Goal: Task Accomplishment & Management: Manage account settings

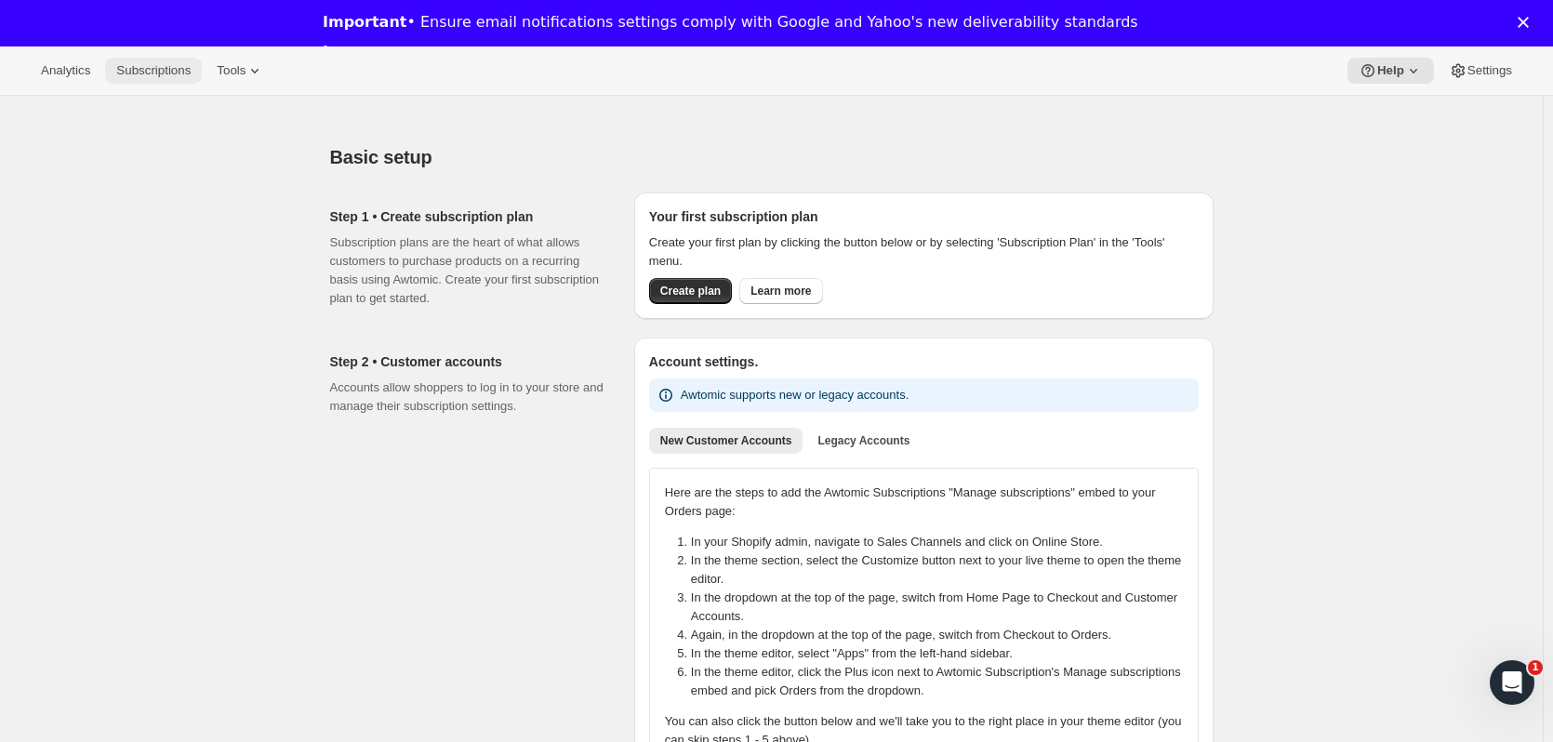
click at [134, 74] on span "Subscriptions" at bounding box center [153, 70] width 74 height 15
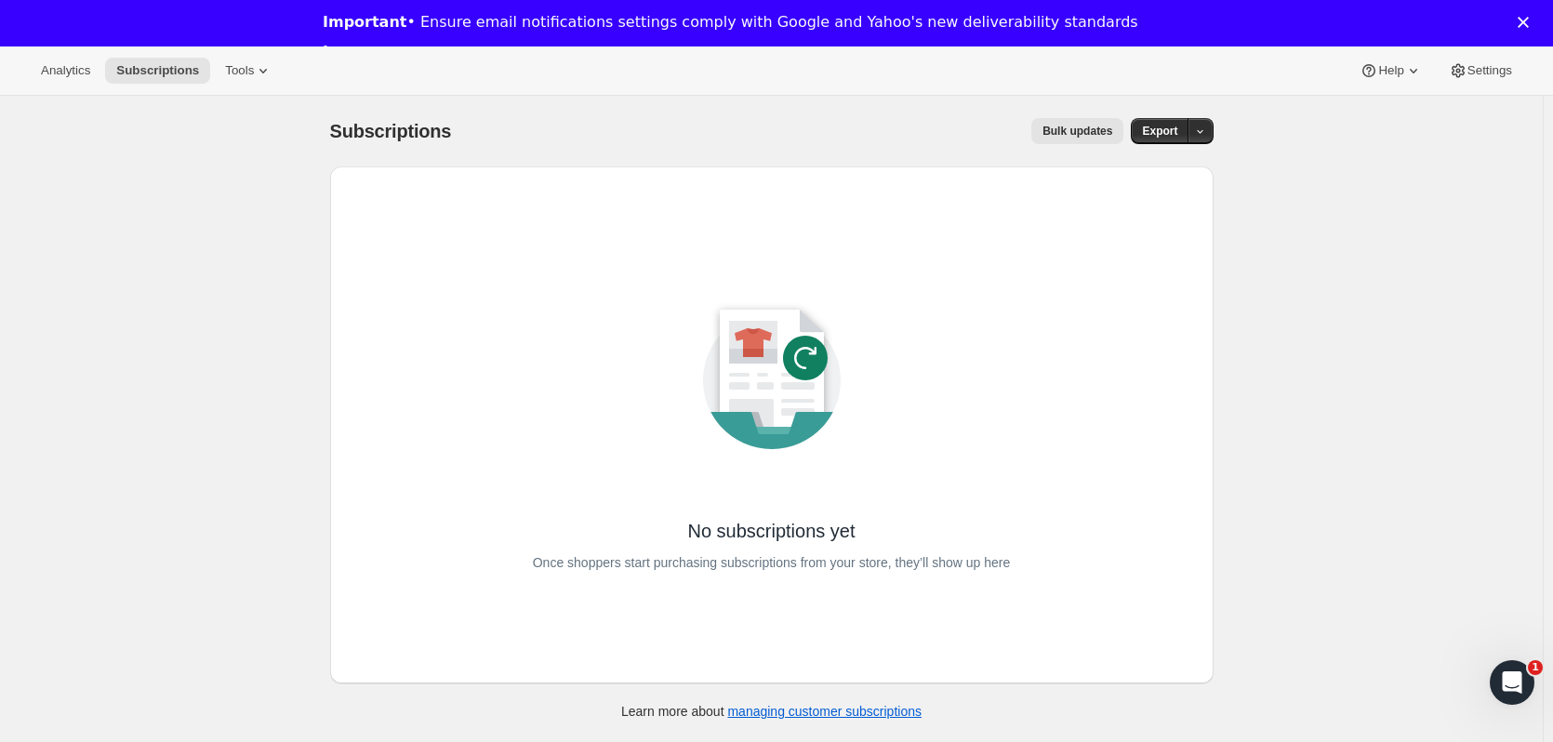
click at [1529, 25] on icon "Close" at bounding box center [1522, 22] width 11 height 11
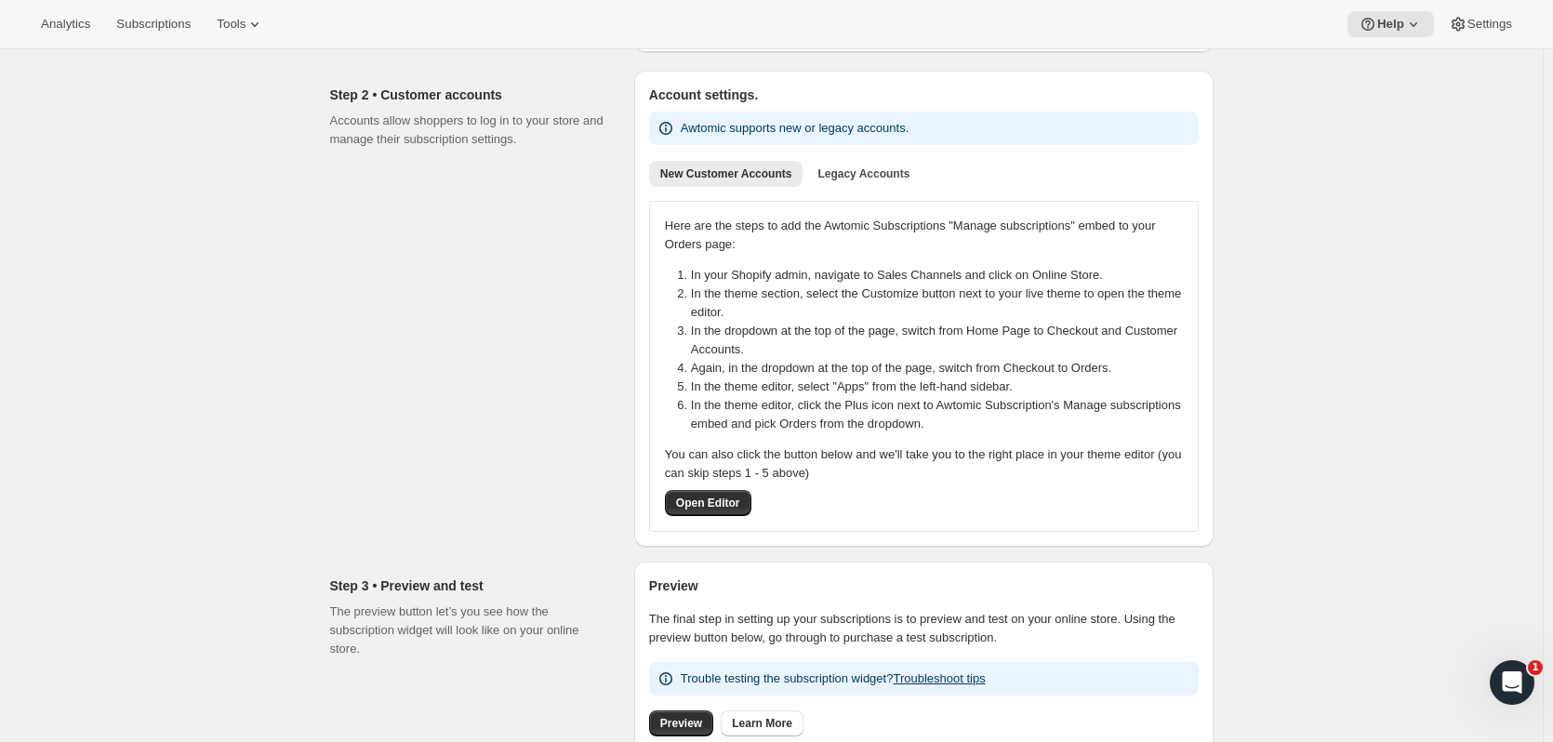
scroll to position [186, 0]
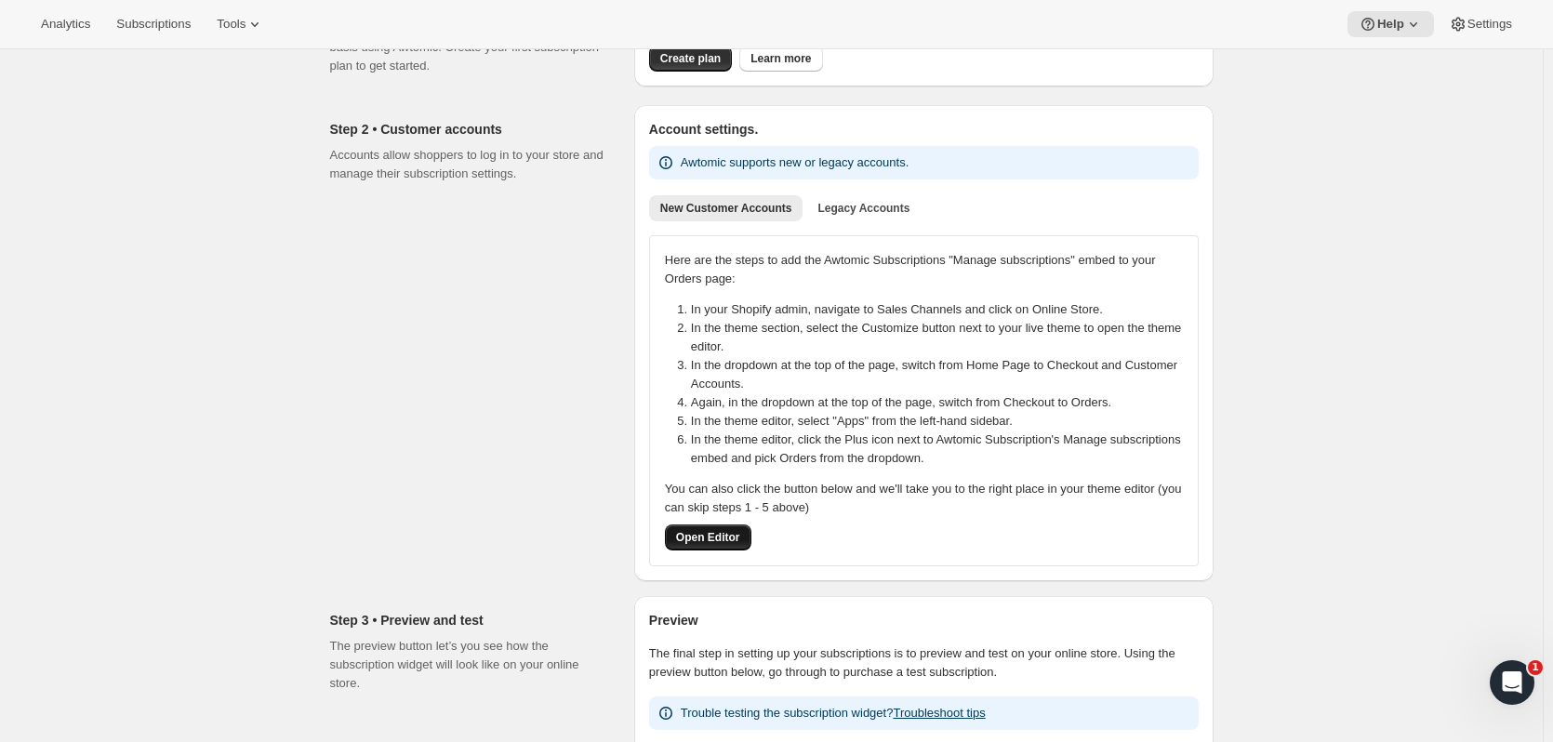
click at [708, 533] on span "Open Editor" at bounding box center [708, 537] width 64 height 15
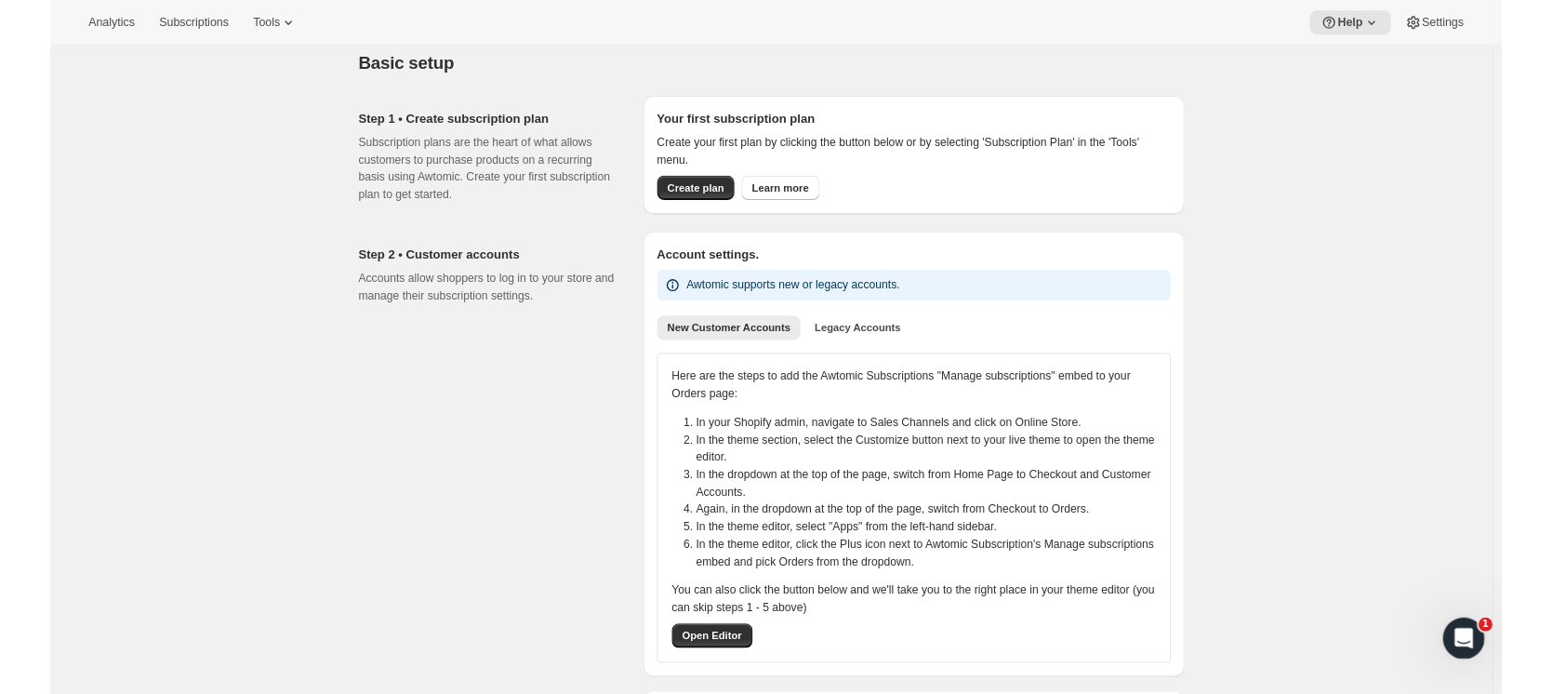
scroll to position [0, 0]
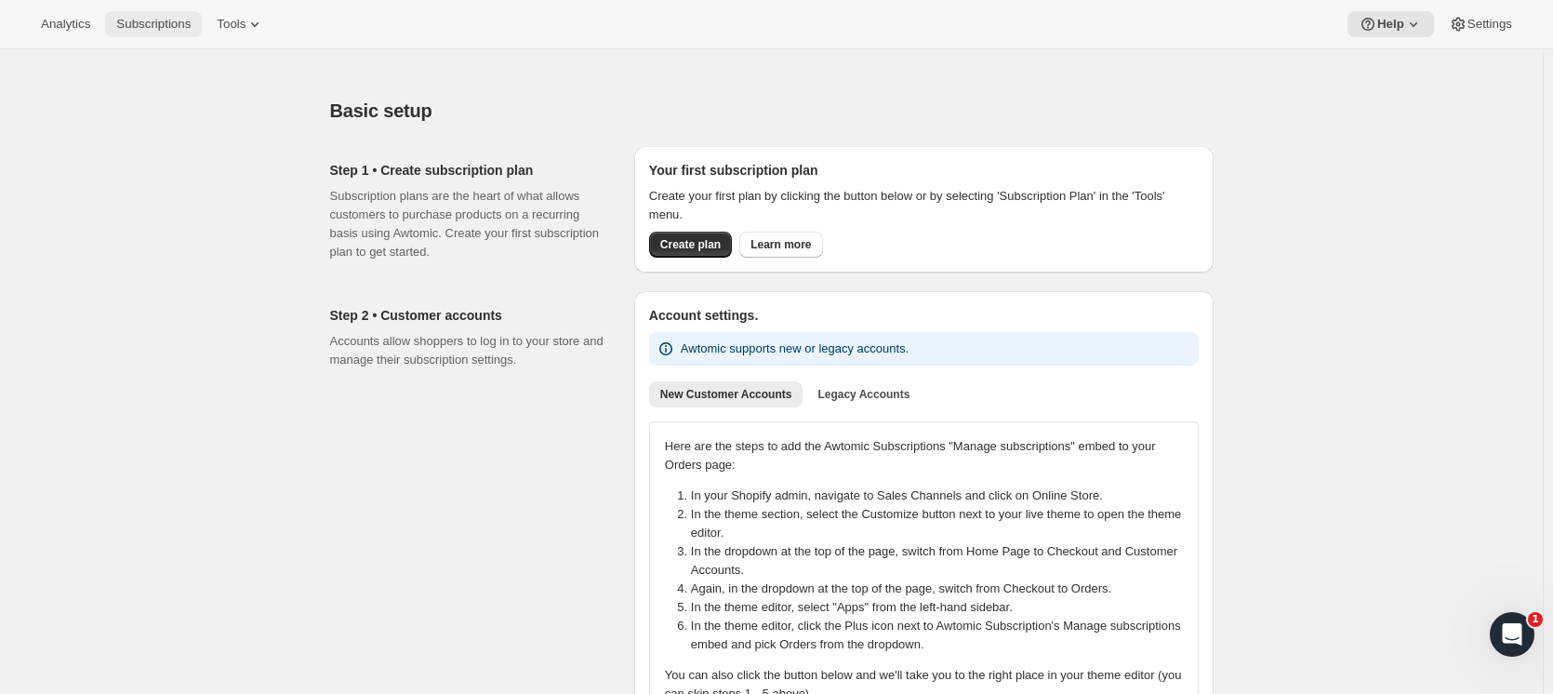
click at [156, 23] on span "Subscriptions" at bounding box center [153, 24] width 74 height 15
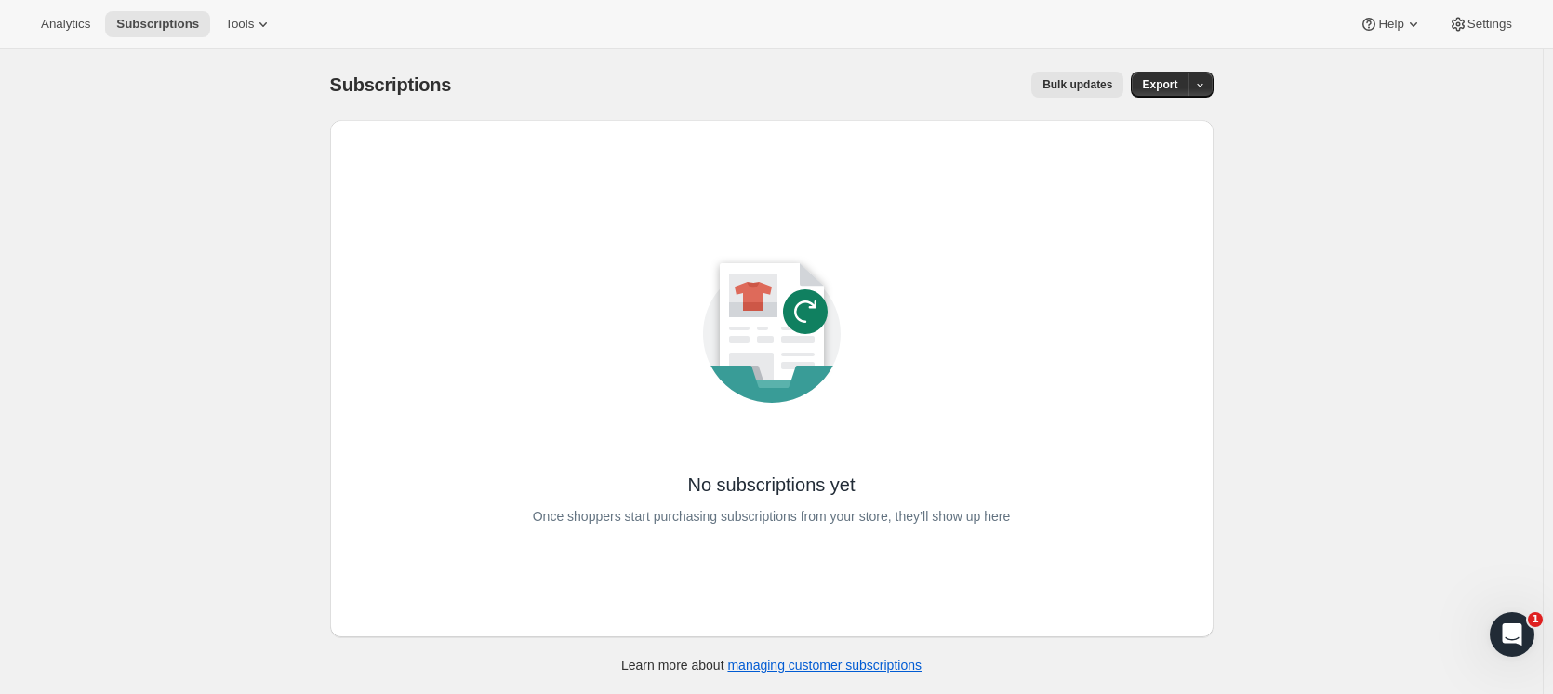
click at [47, 3] on div "Analytics Subscriptions Tools Help Settings" at bounding box center [776, 24] width 1553 height 49
click at [55, 15] on button "Analytics" at bounding box center [66, 24] width 72 height 26
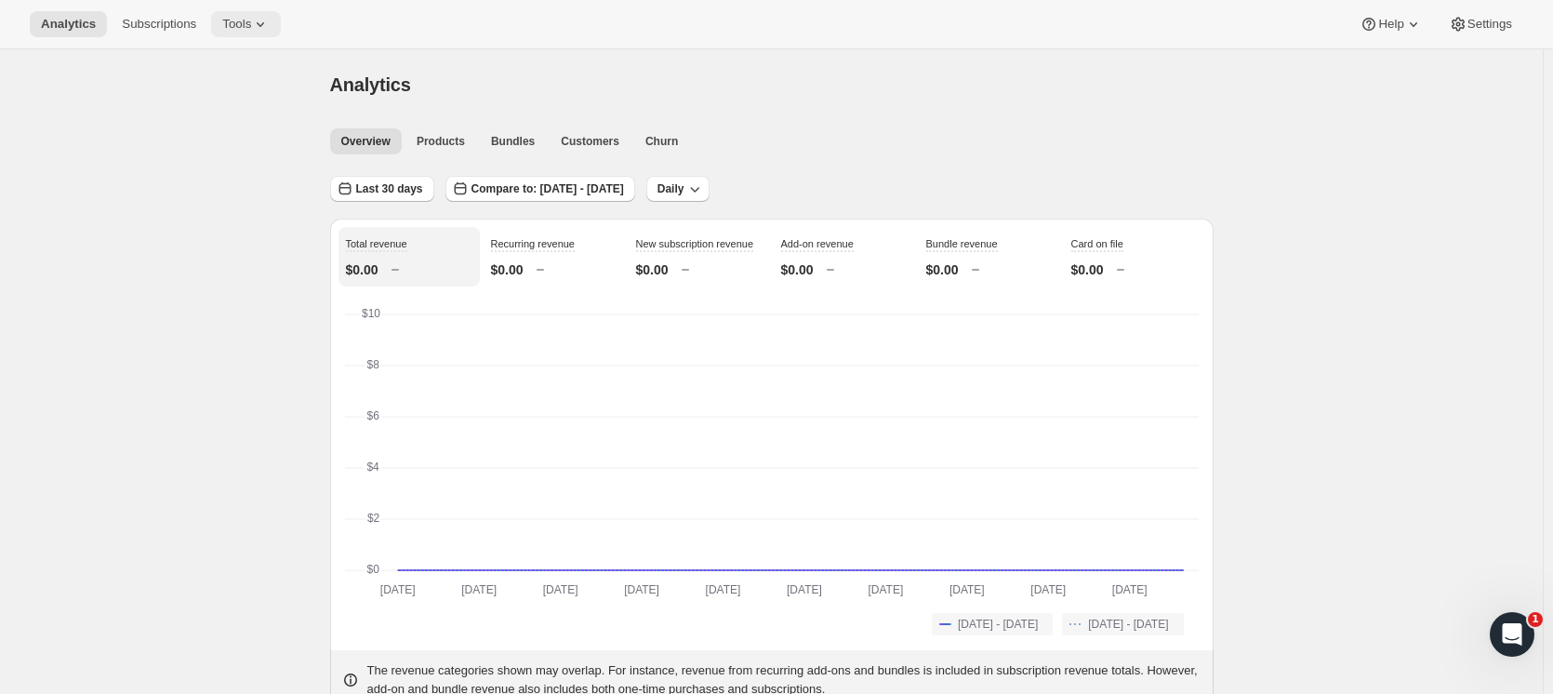
click at [241, 28] on span "Tools" at bounding box center [236, 24] width 29 height 15
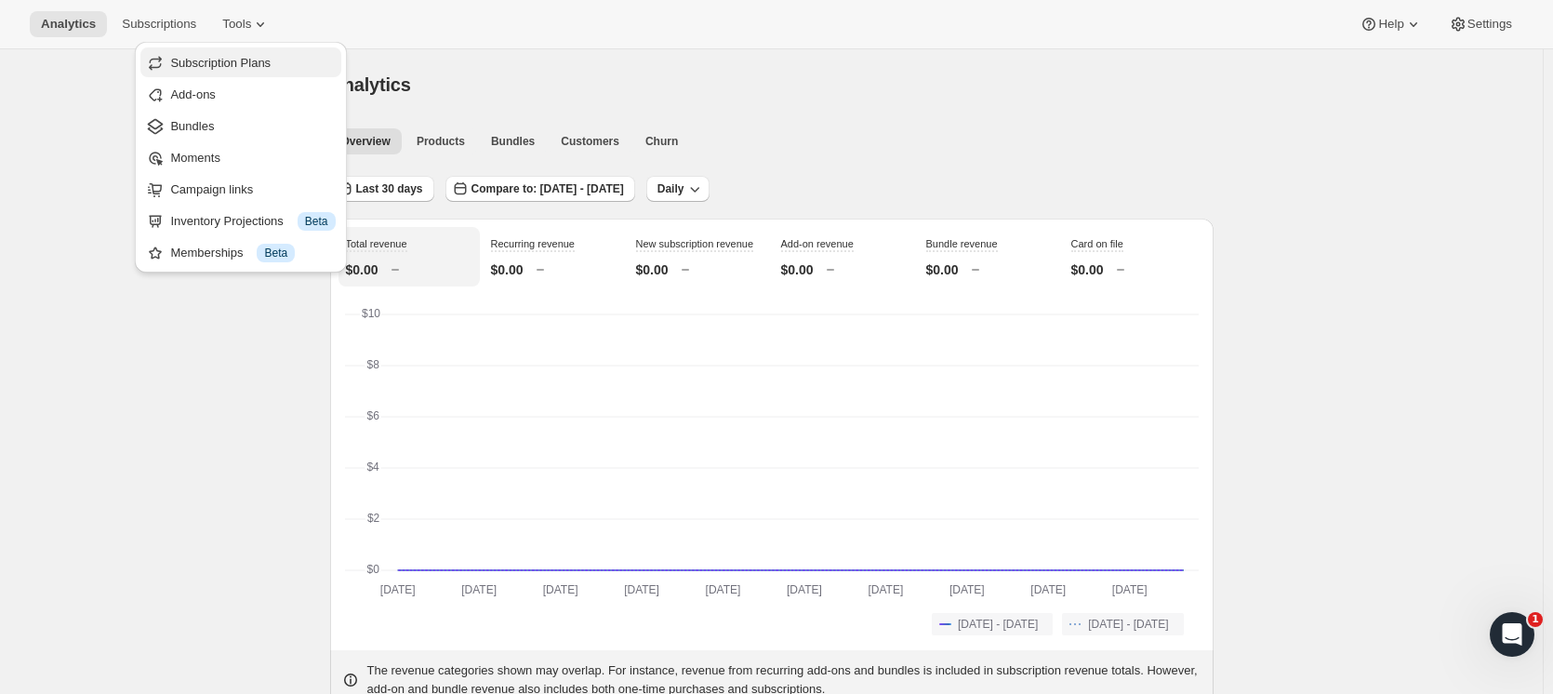
click at [223, 65] on span "Subscription Plans" at bounding box center [220, 63] width 100 height 14
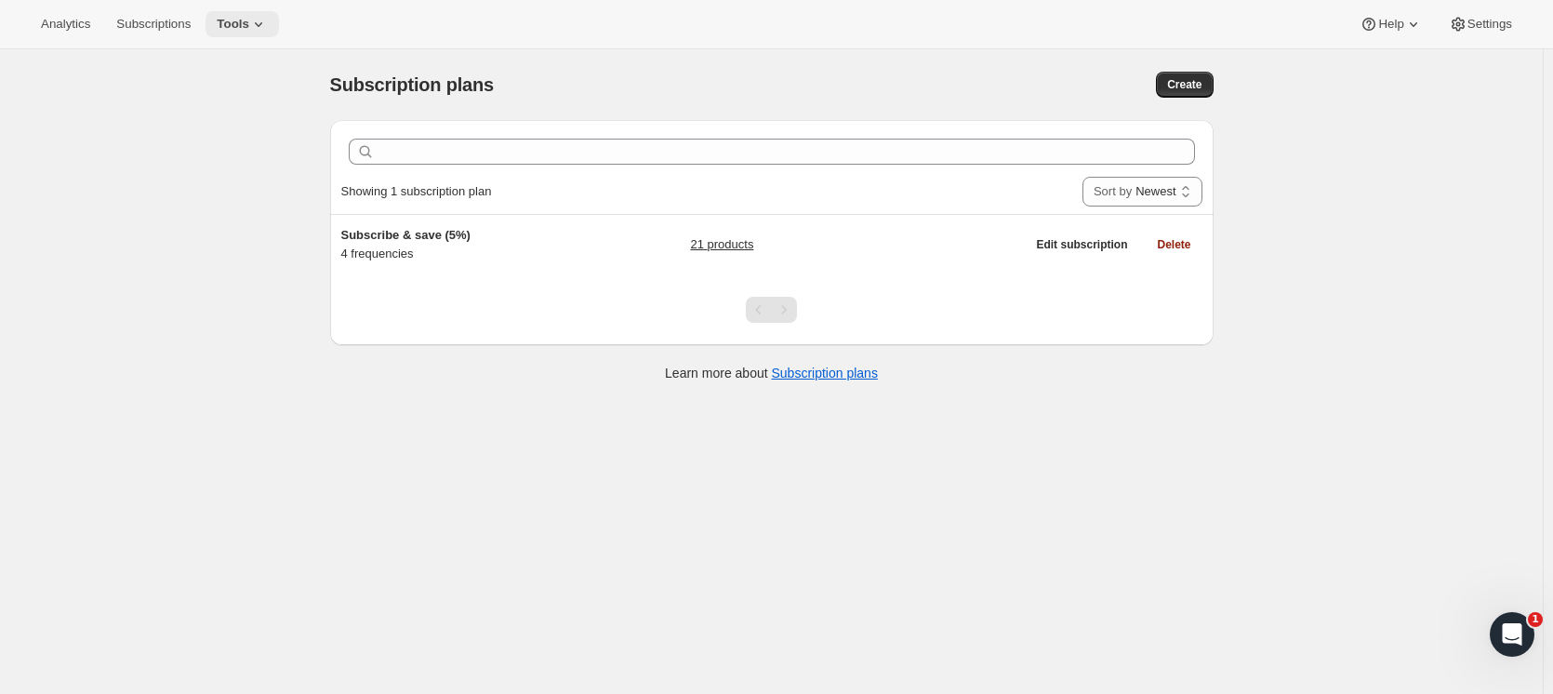
click at [249, 25] on icon at bounding box center [258, 24] width 19 height 19
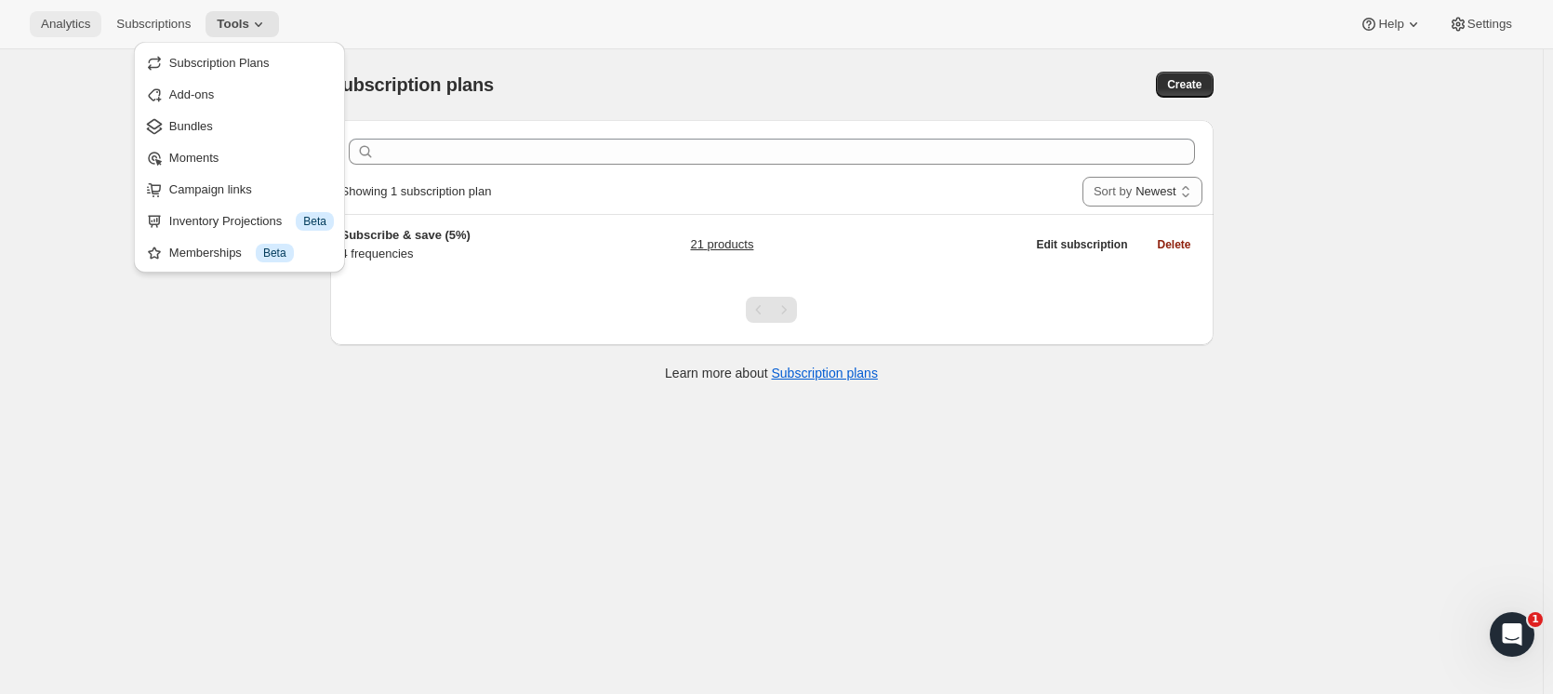
click at [70, 26] on span "Analytics" at bounding box center [65, 24] width 49 height 15
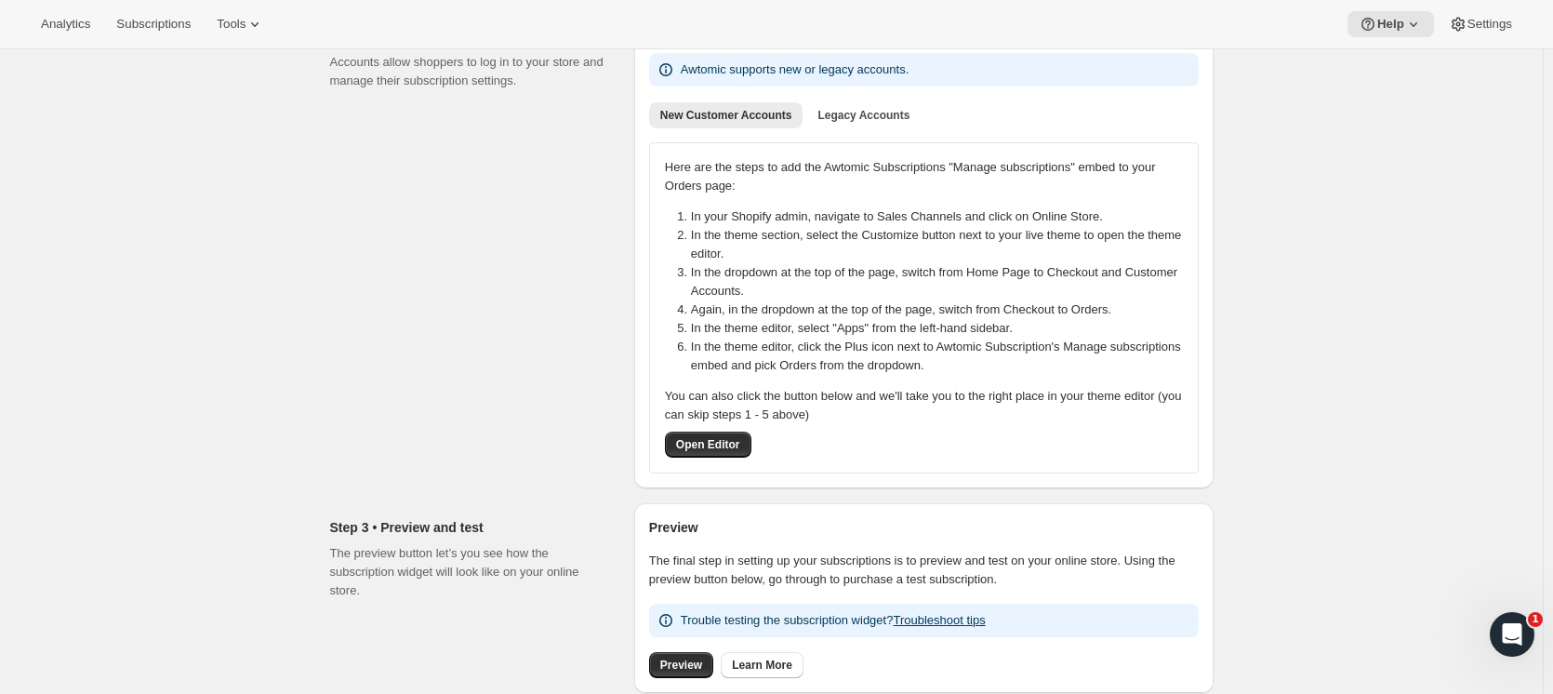
scroll to position [372, 0]
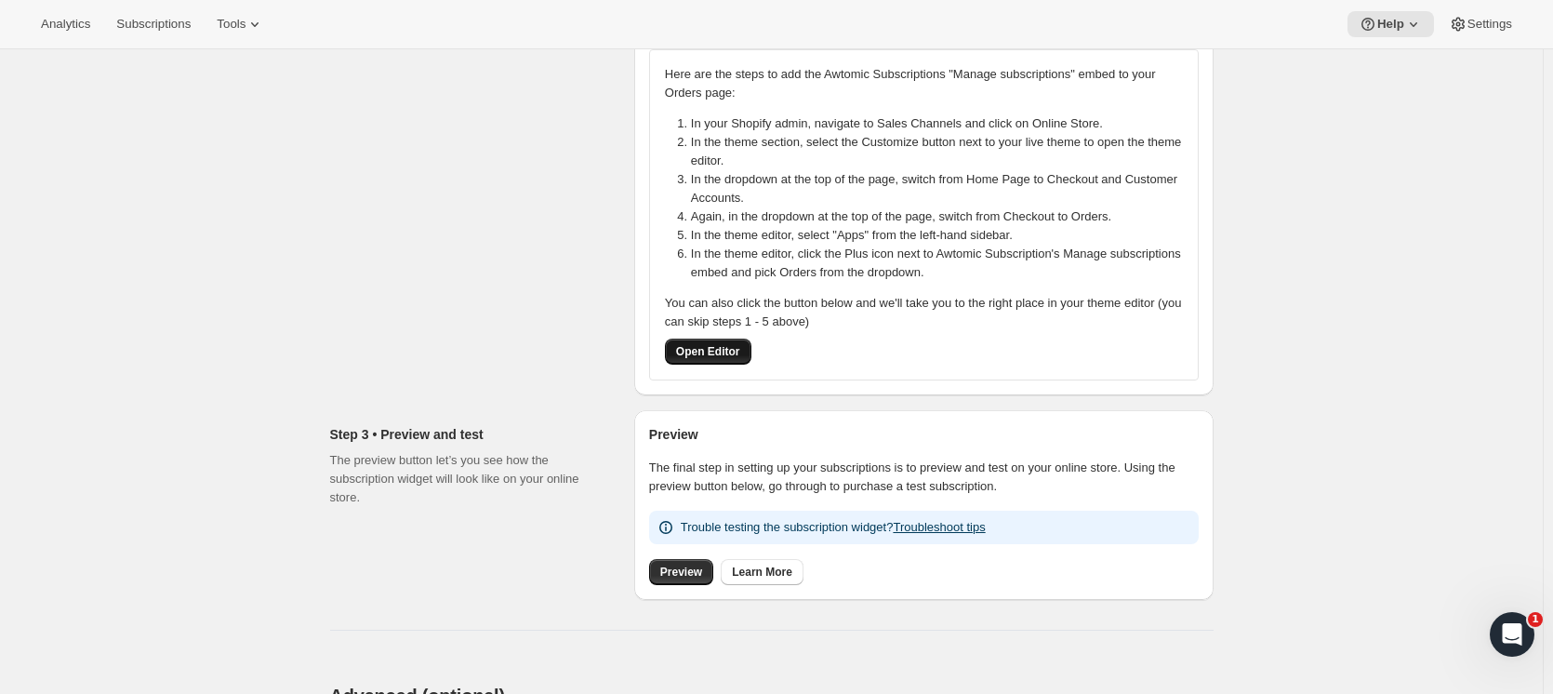
click at [713, 355] on span "Open Editor" at bounding box center [708, 351] width 64 height 15
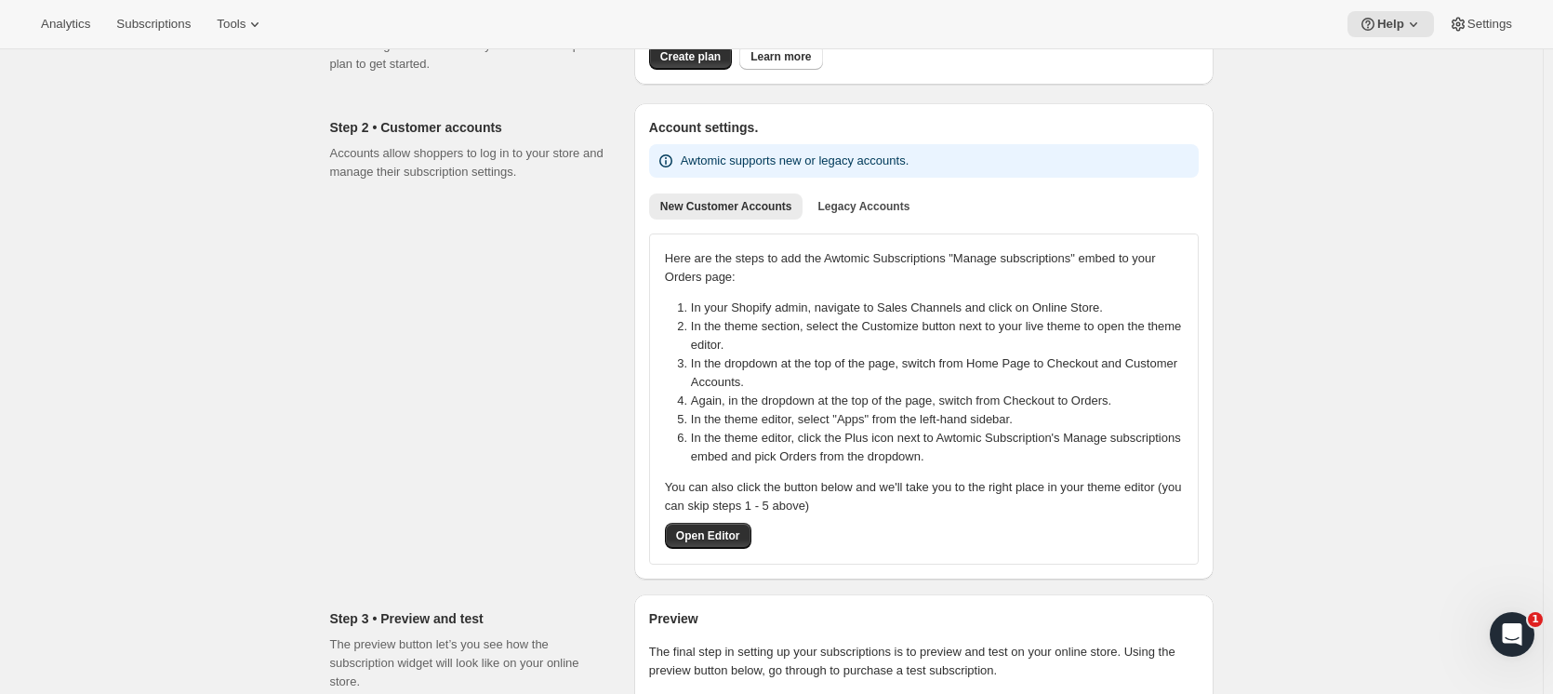
scroll to position [186, 0]
click at [859, 201] on span "Legacy Accounts" at bounding box center [863, 208] width 92 height 15
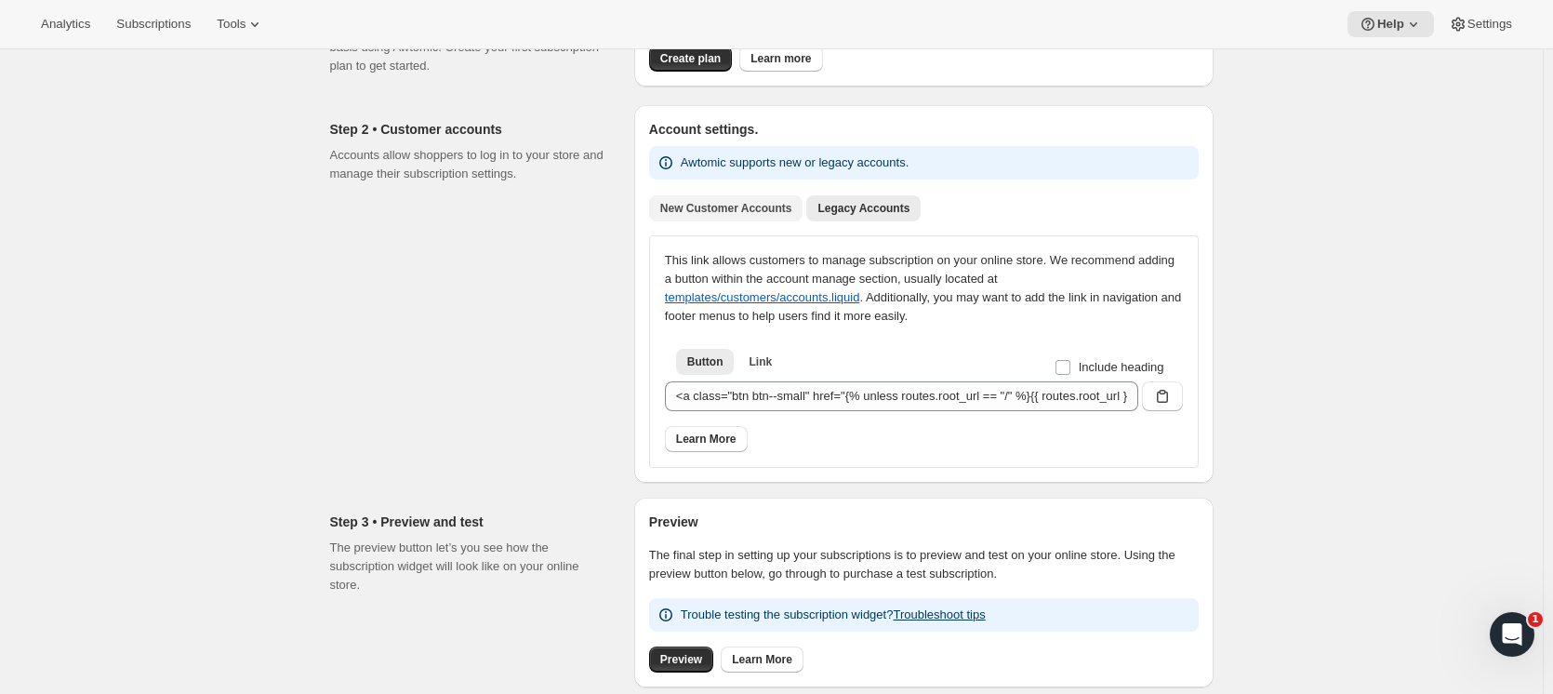
click at [699, 212] on span "New Customer Accounts" at bounding box center [726, 208] width 132 height 15
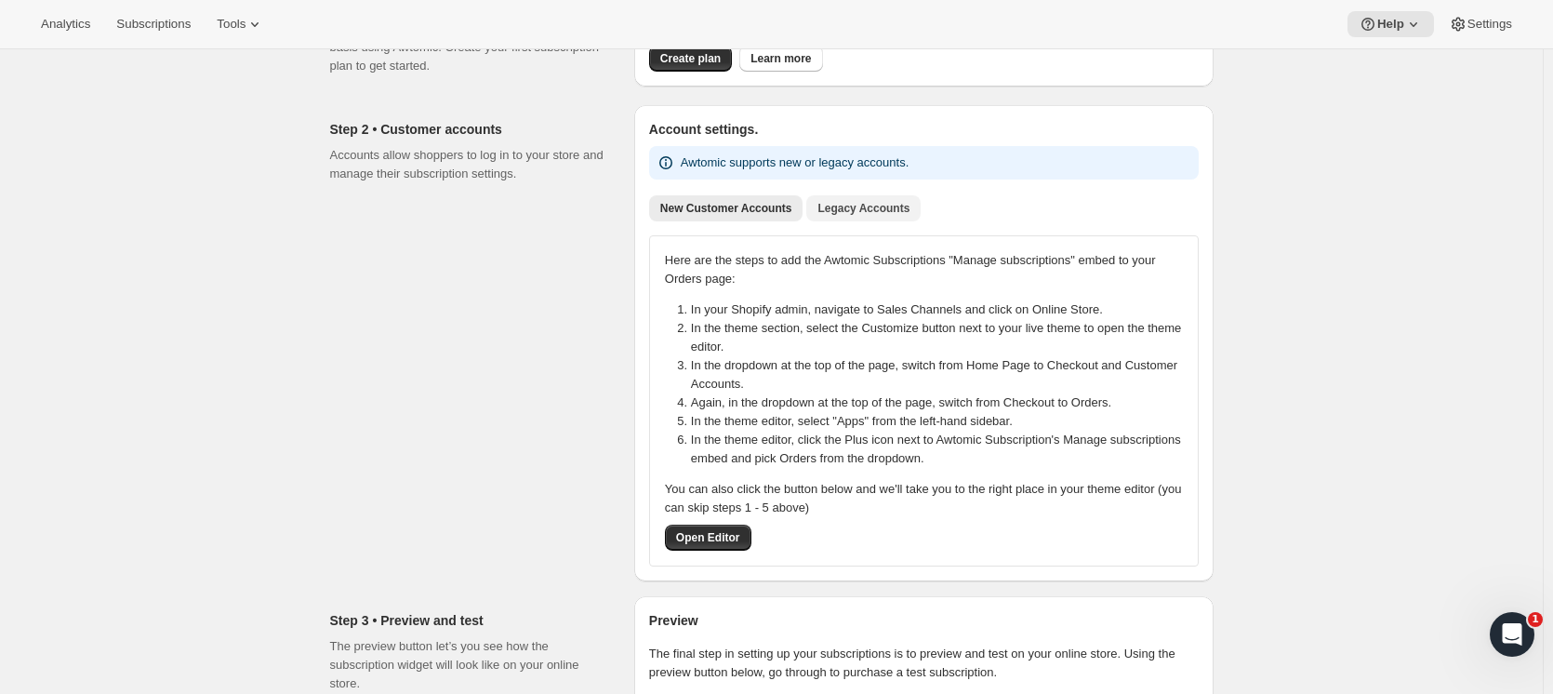
click at [840, 204] on span "Legacy Accounts" at bounding box center [863, 208] width 92 height 15
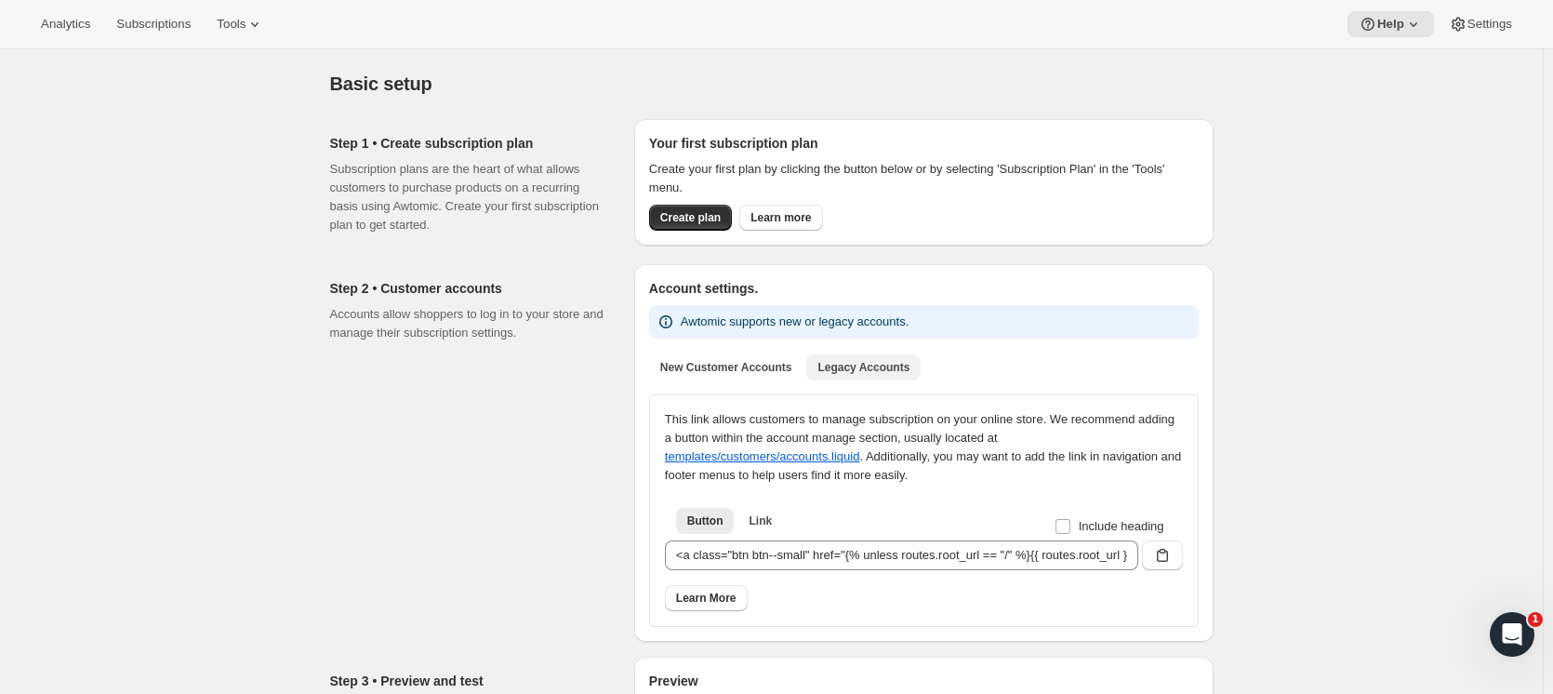
scroll to position [0, 0]
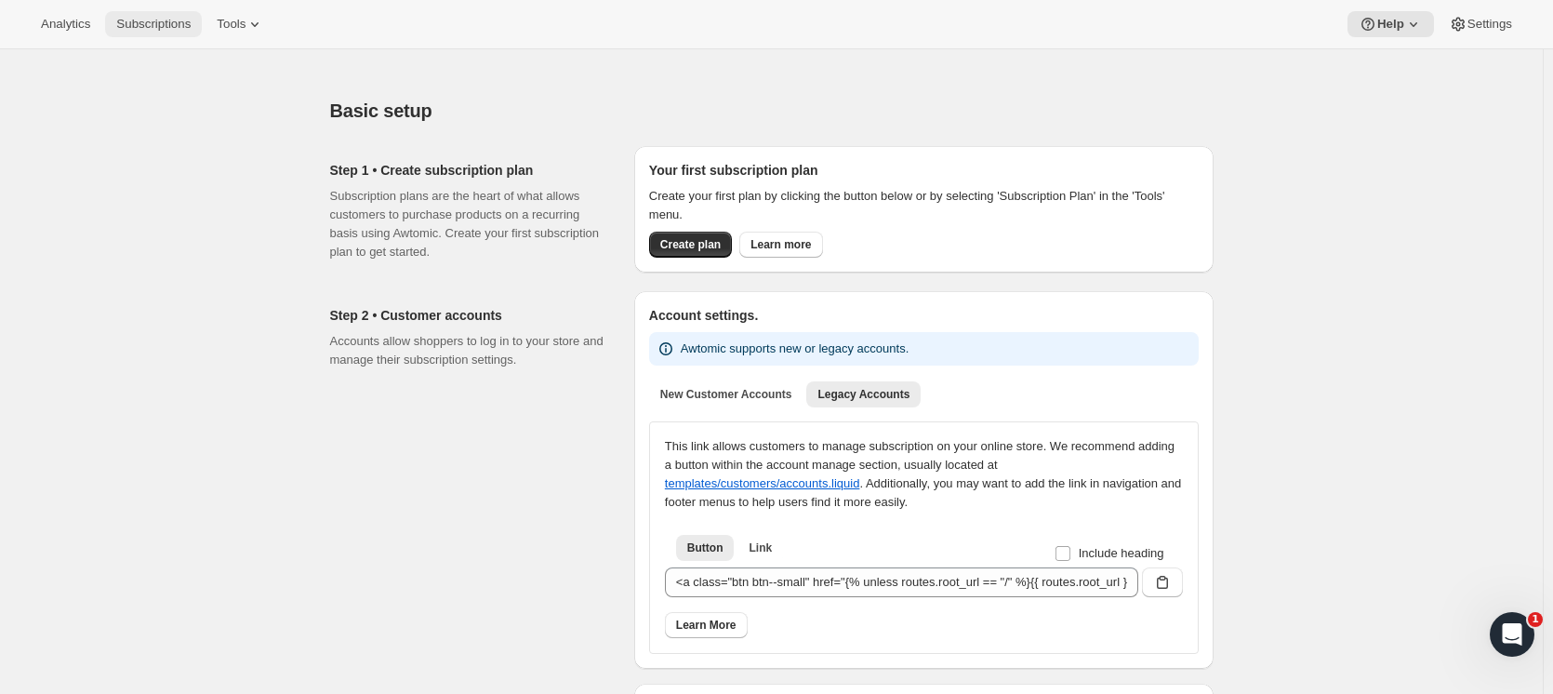
click at [145, 29] on span "Subscriptions" at bounding box center [153, 24] width 74 height 15
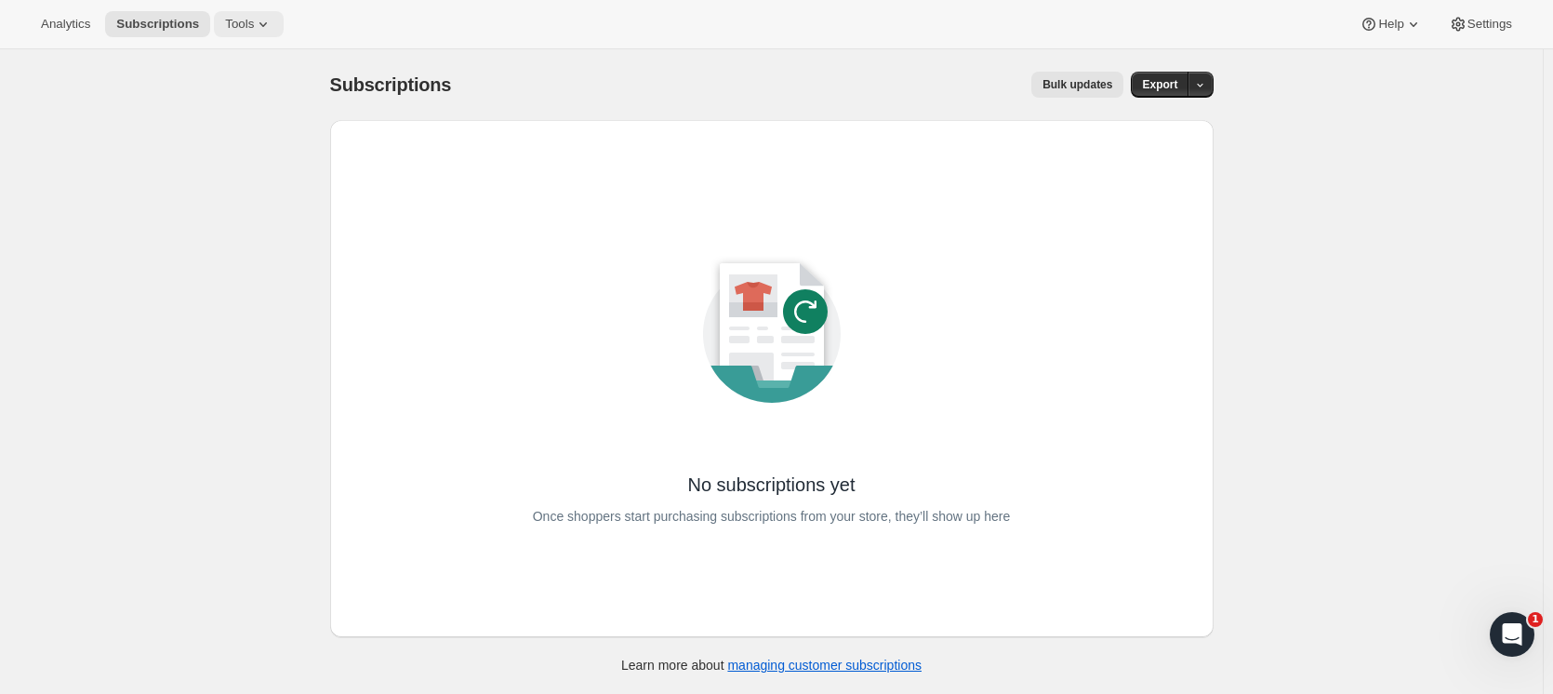
click at [232, 27] on span "Tools" at bounding box center [239, 24] width 29 height 15
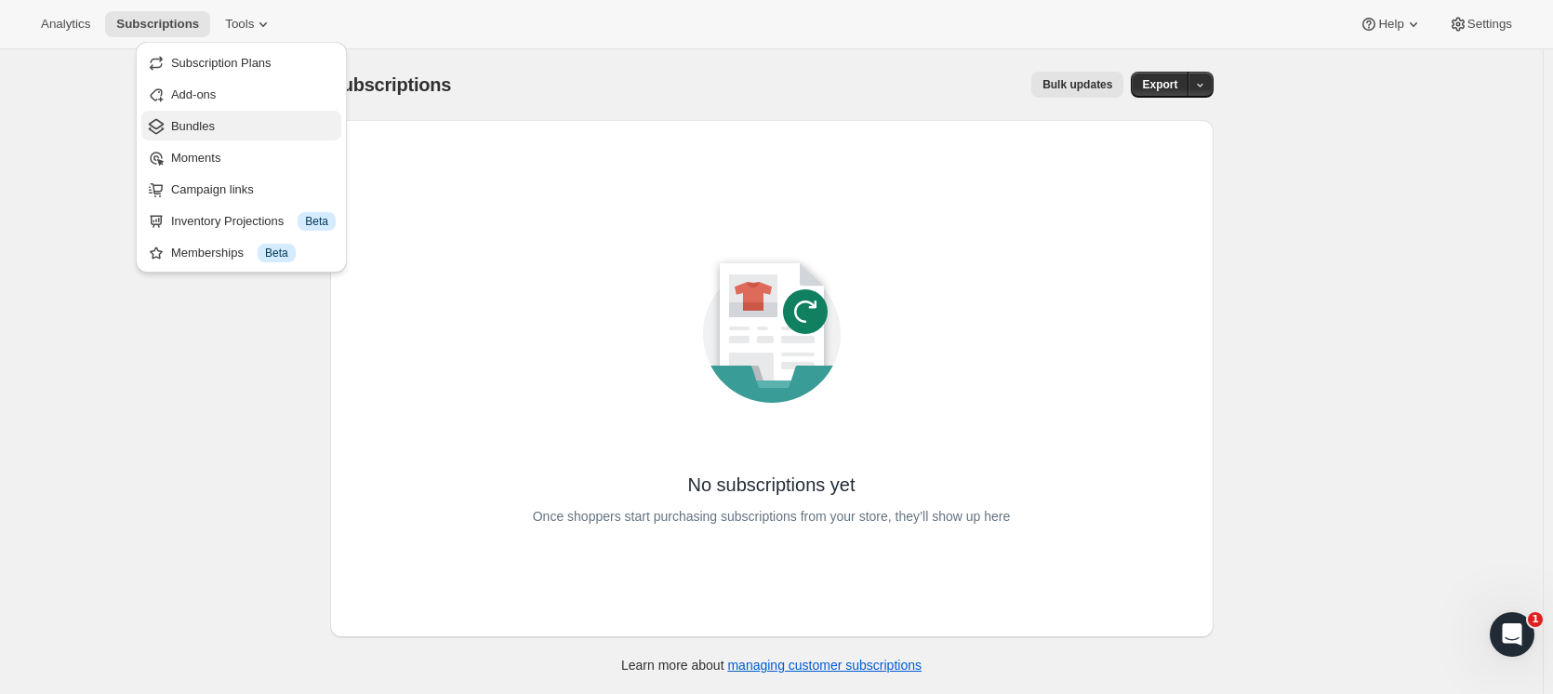
click at [226, 122] on span "Bundles" at bounding box center [253, 126] width 165 height 19
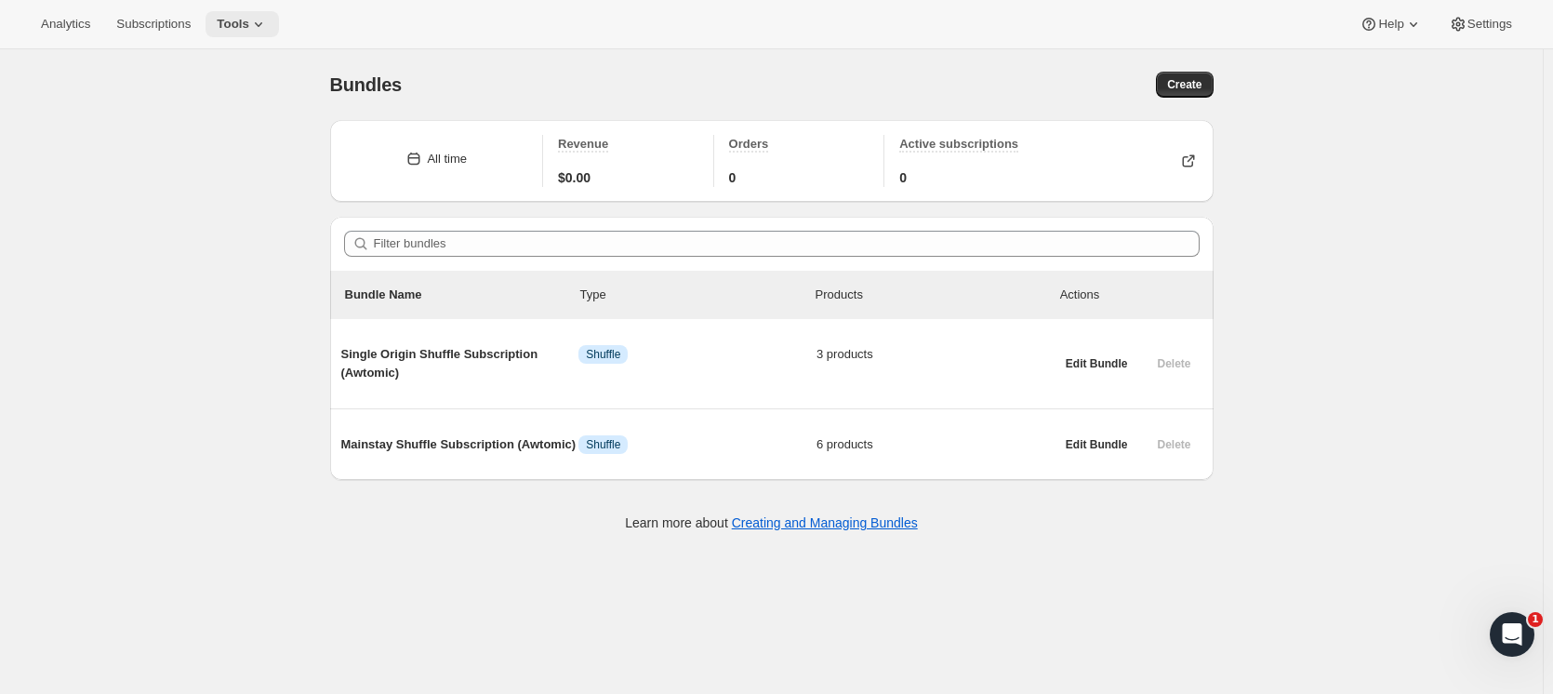
click at [250, 27] on icon at bounding box center [258, 24] width 19 height 19
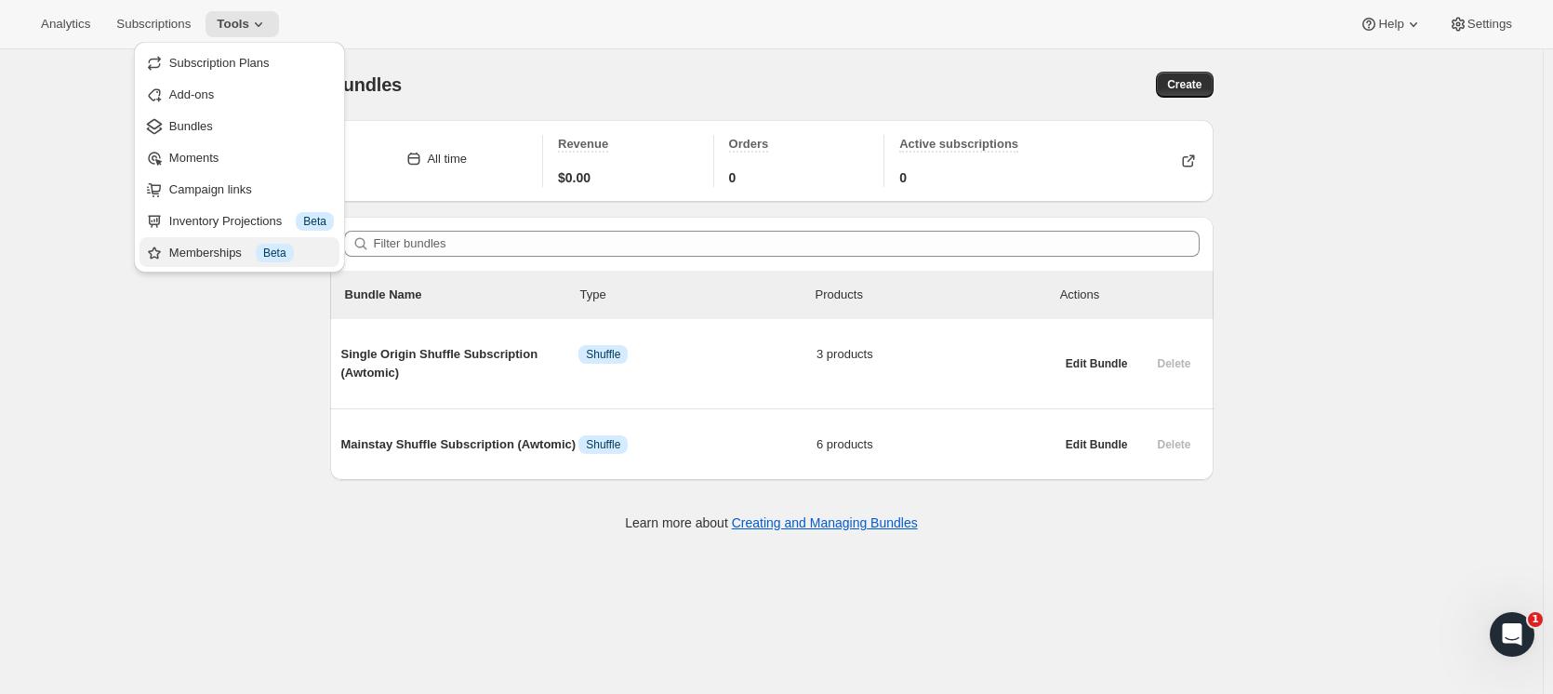
click at [217, 251] on div "Memberships Info Beta" at bounding box center [251, 253] width 165 height 19
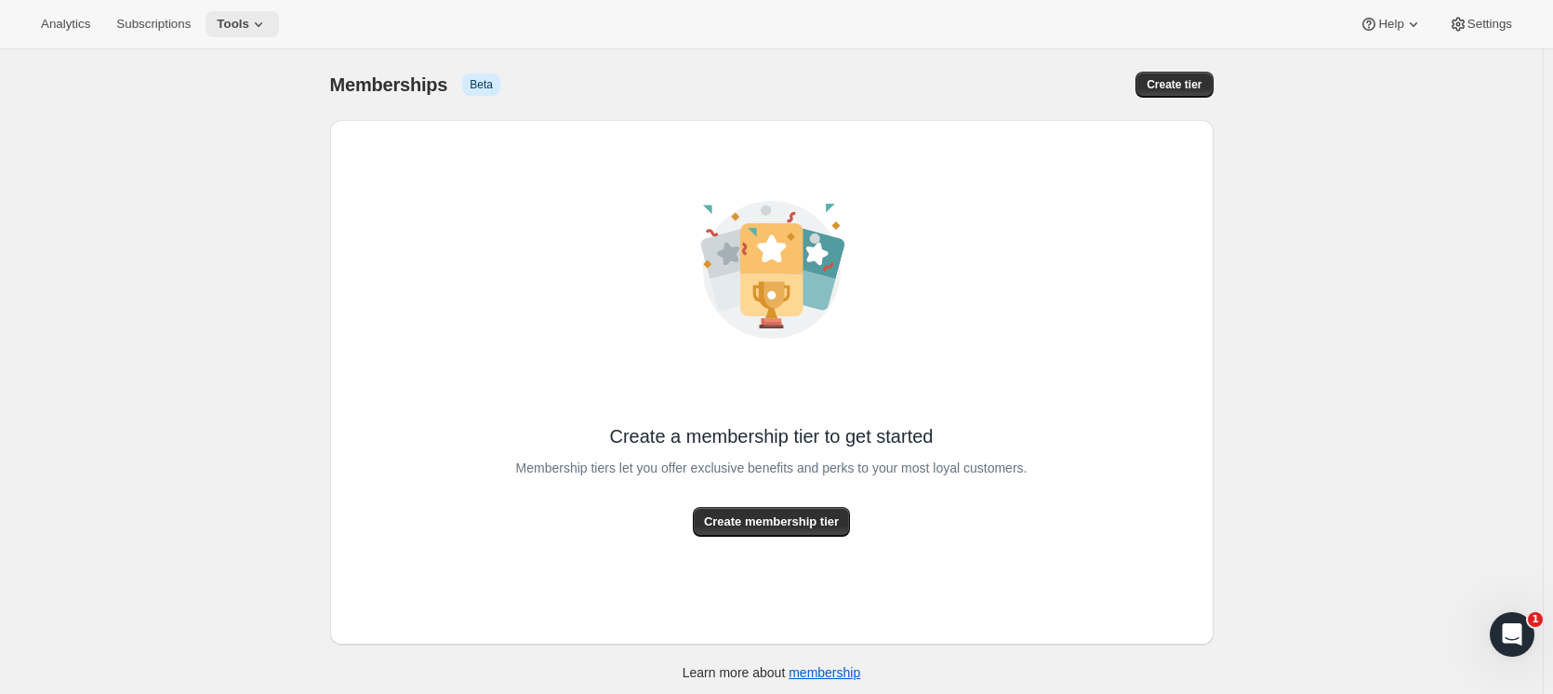
click at [249, 27] on icon at bounding box center [258, 24] width 19 height 19
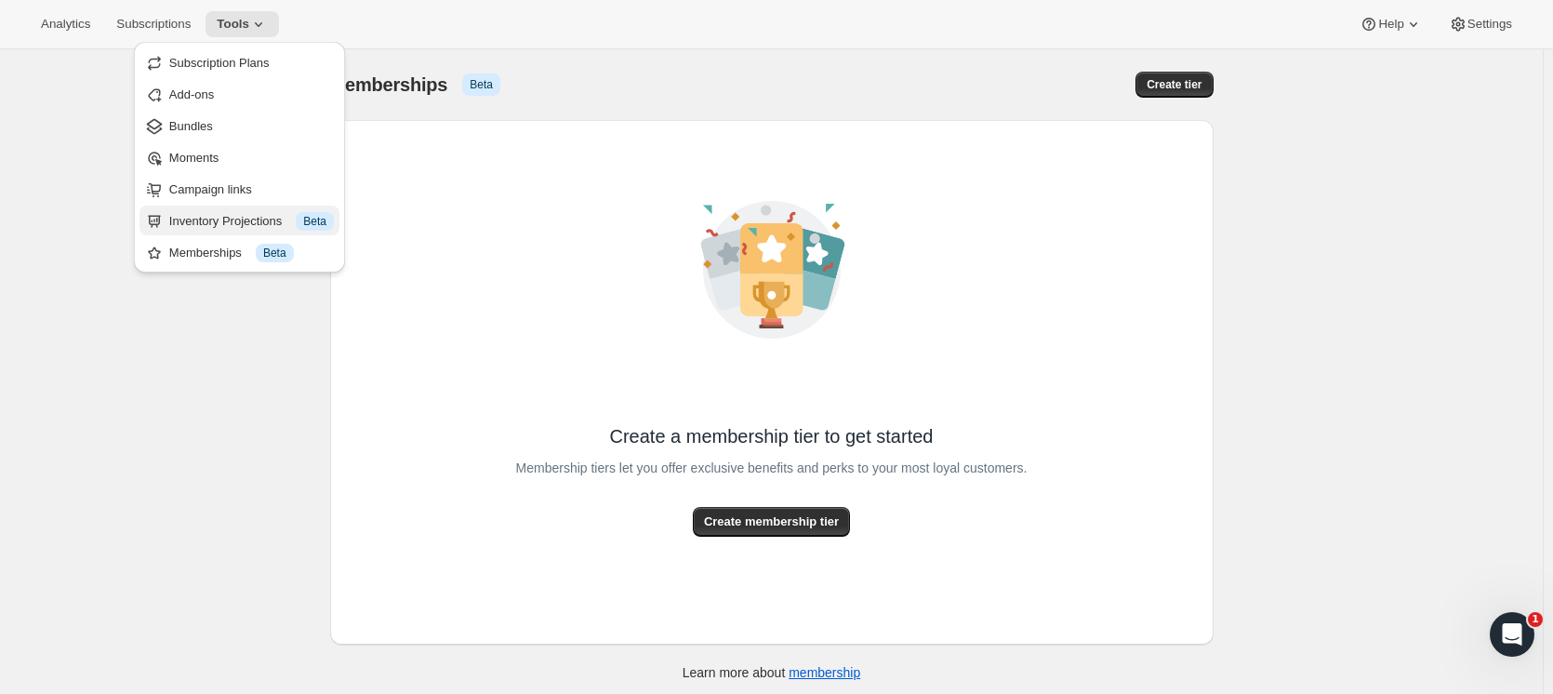
click at [256, 212] on div "Inventory Projections Info Beta" at bounding box center [251, 221] width 165 height 19
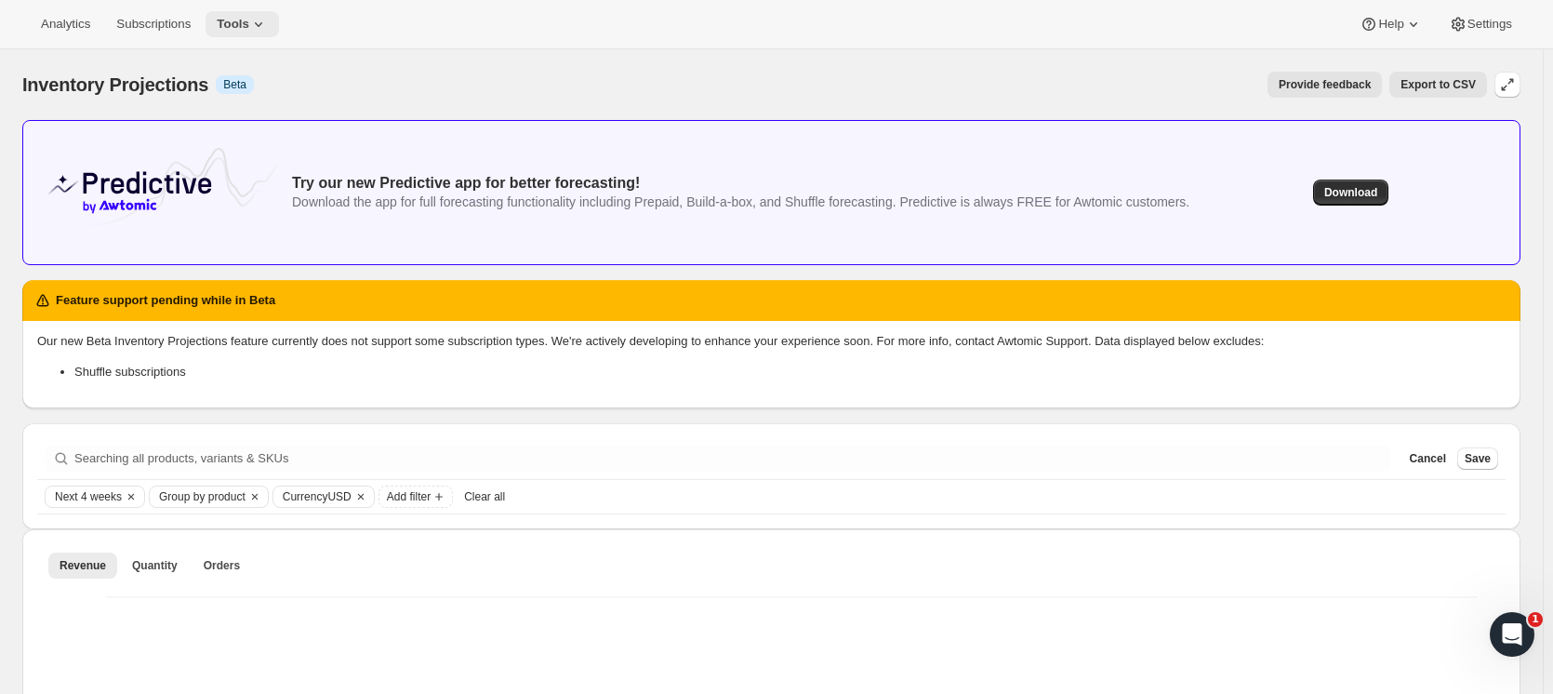
click at [249, 16] on icon at bounding box center [258, 24] width 19 height 19
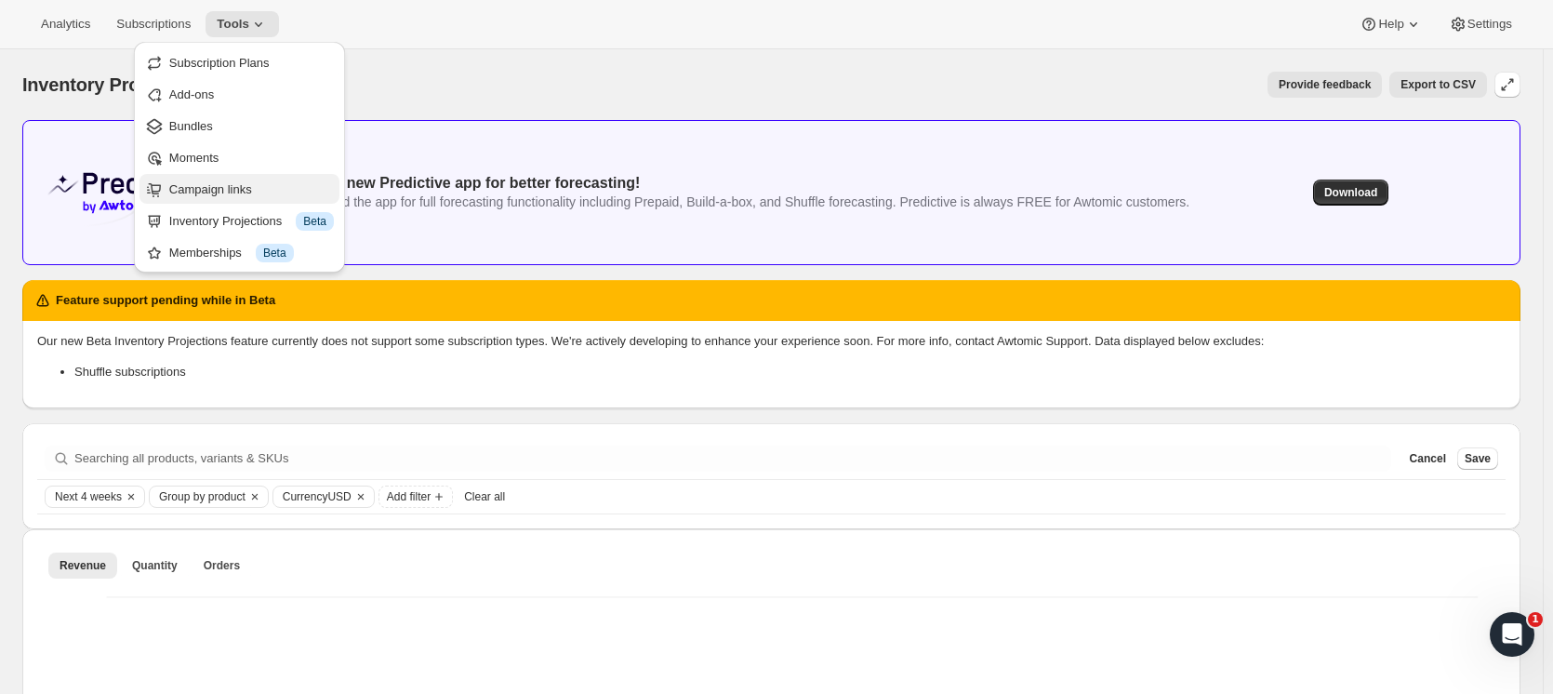
click at [266, 191] on span "Campaign links" at bounding box center [251, 189] width 165 height 19
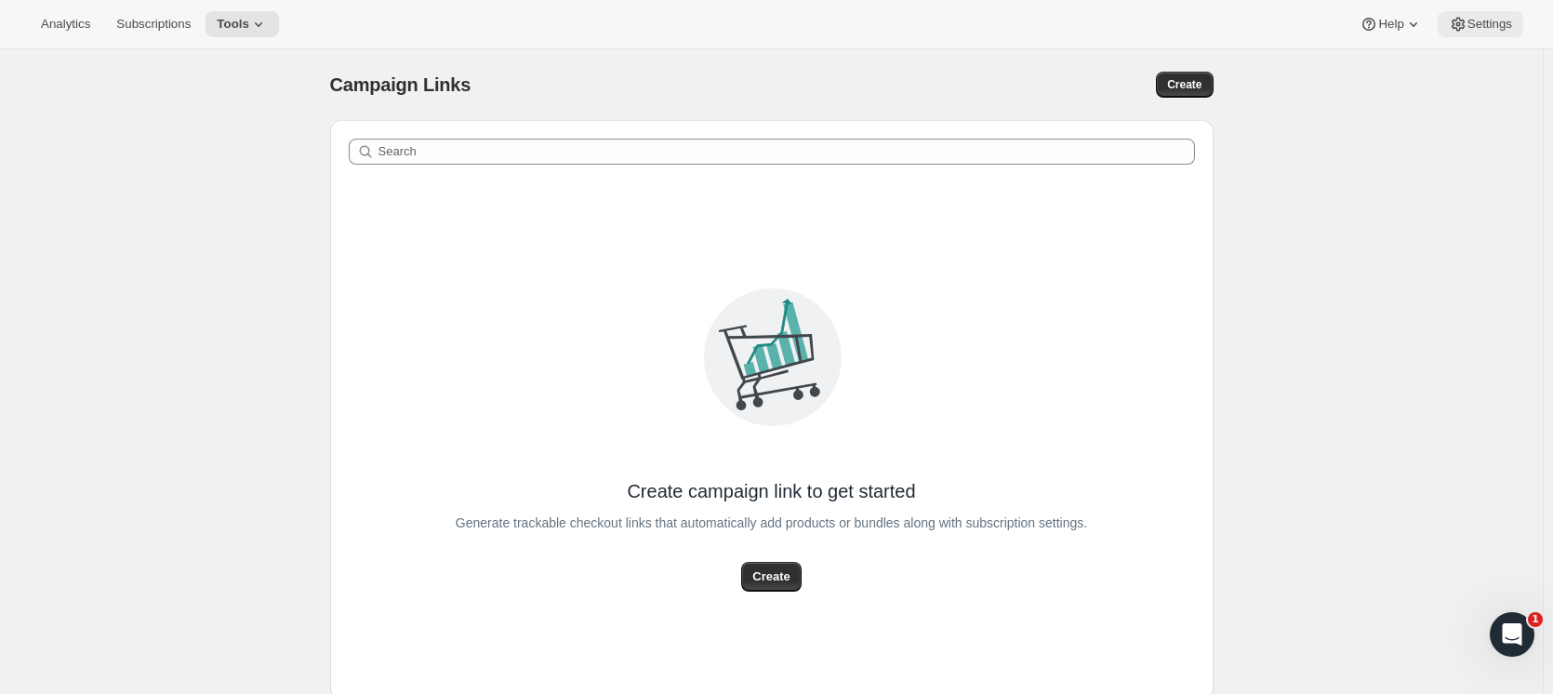
click at [1507, 22] on span "Settings" at bounding box center [1489, 24] width 45 height 15
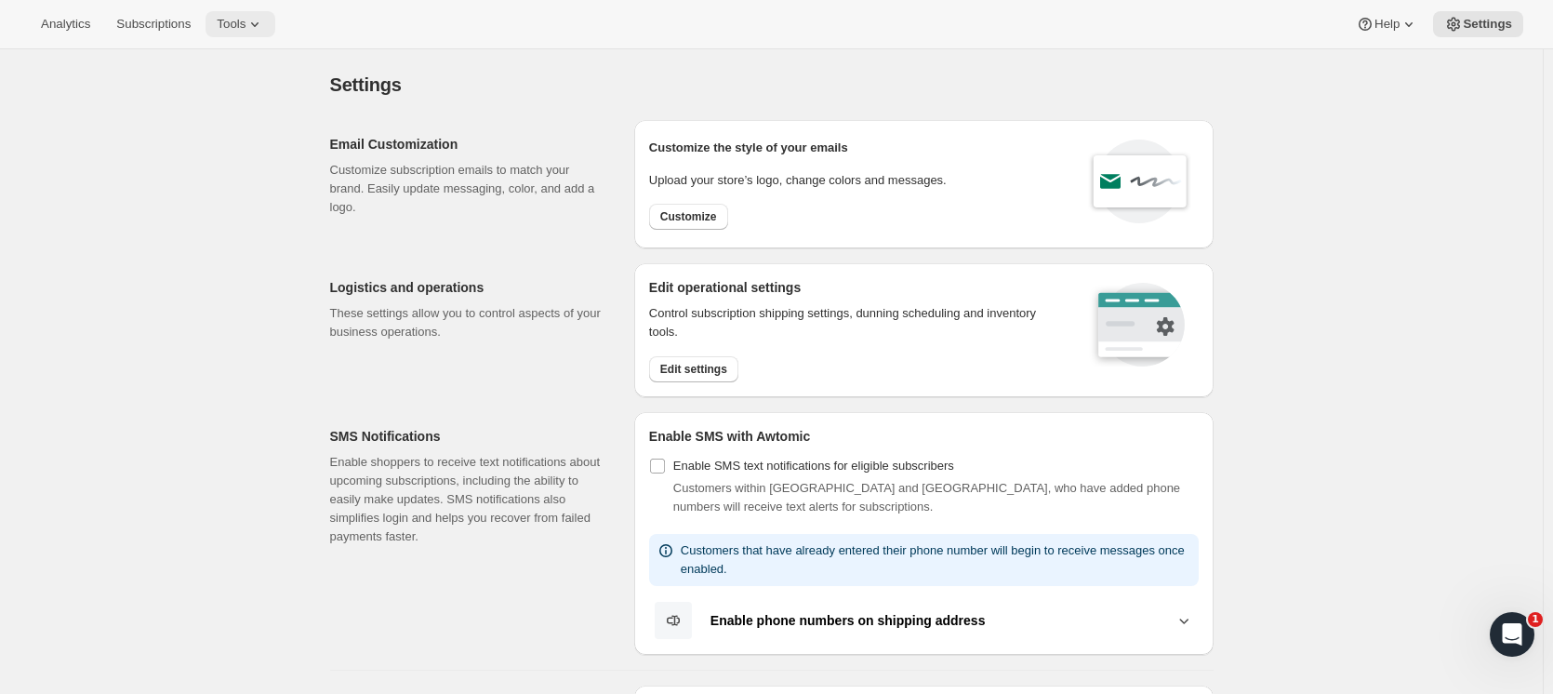
click at [235, 18] on span "Tools" at bounding box center [231, 24] width 29 height 15
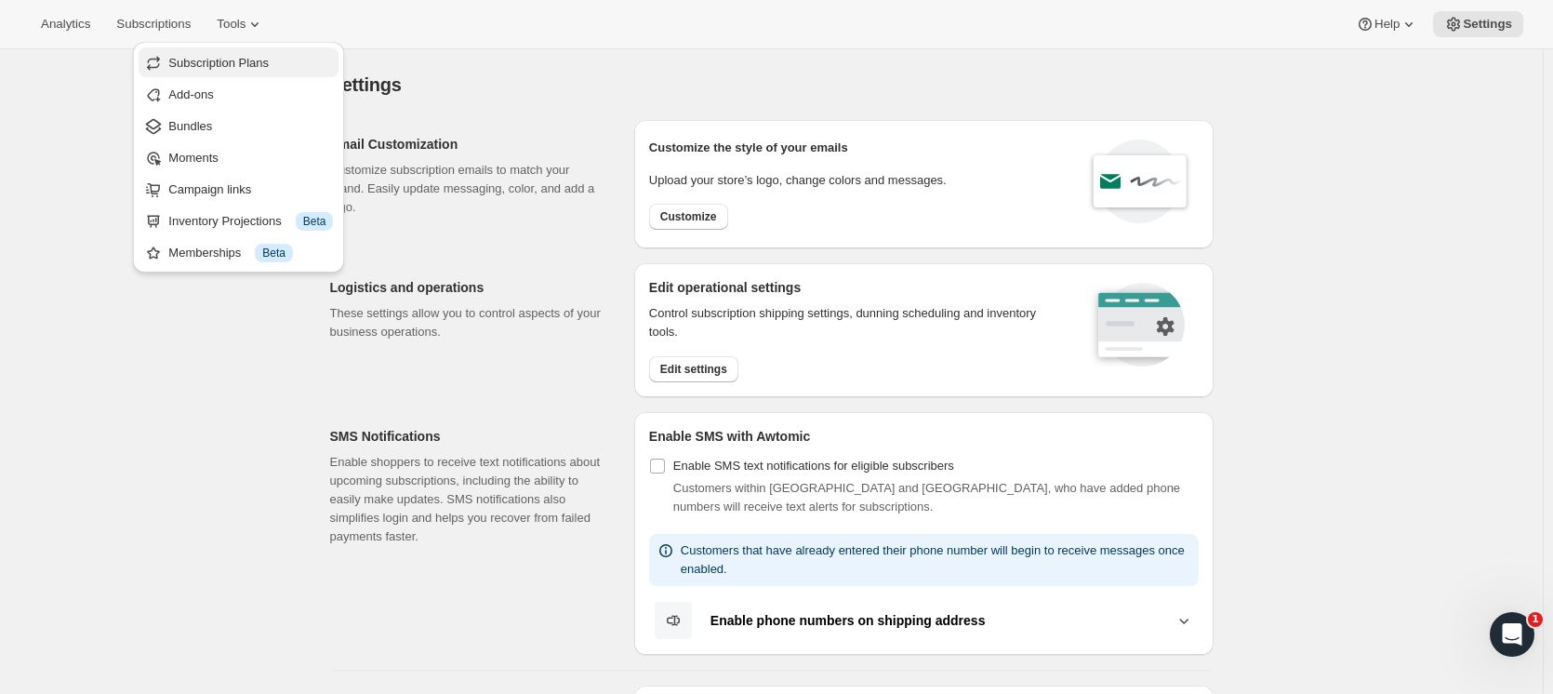
click at [240, 59] on span "Subscription Plans" at bounding box center [218, 63] width 100 height 14
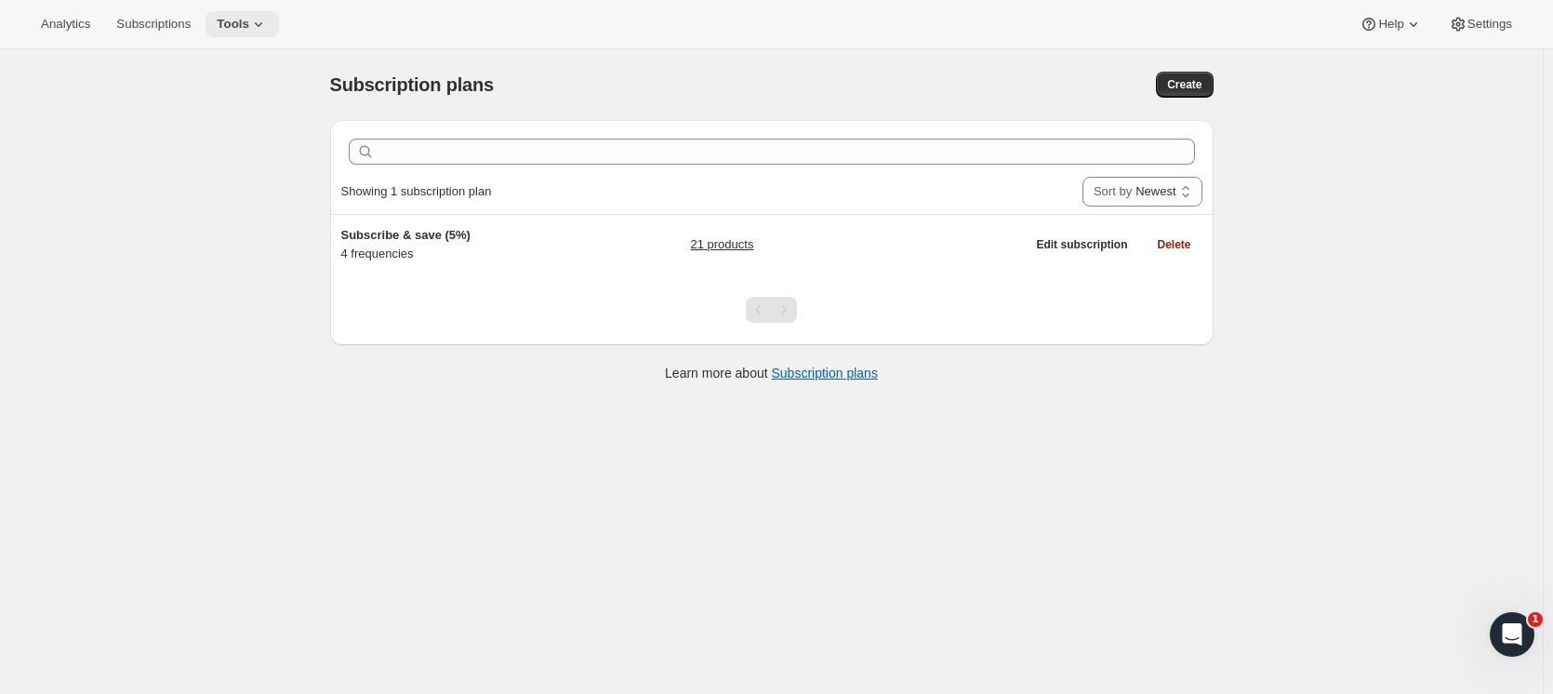
click at [239, 21] on span "Tools" at bounding box center [233, 24] width 33 height 15
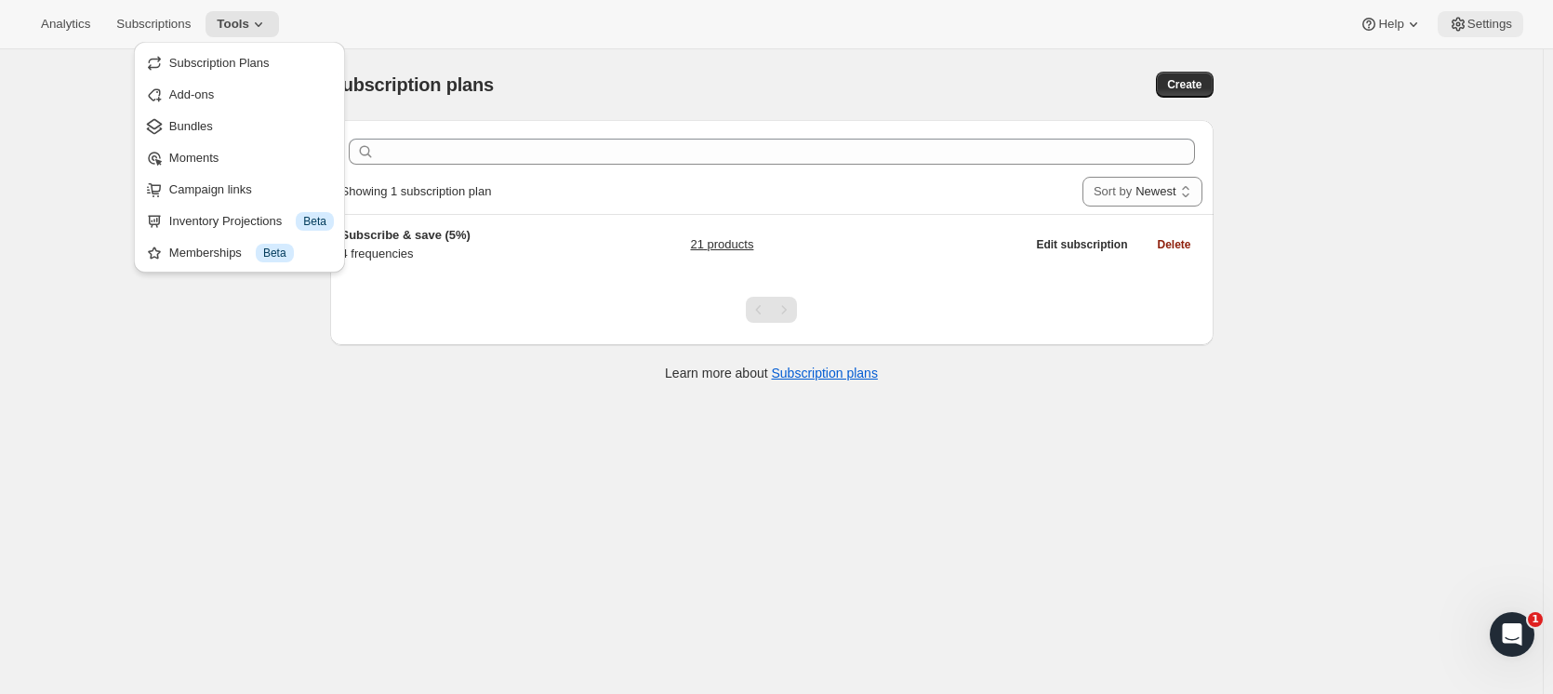
click at [1515, 25] on button "Settings" at bounding box center [1480, 24] width 86 height 26
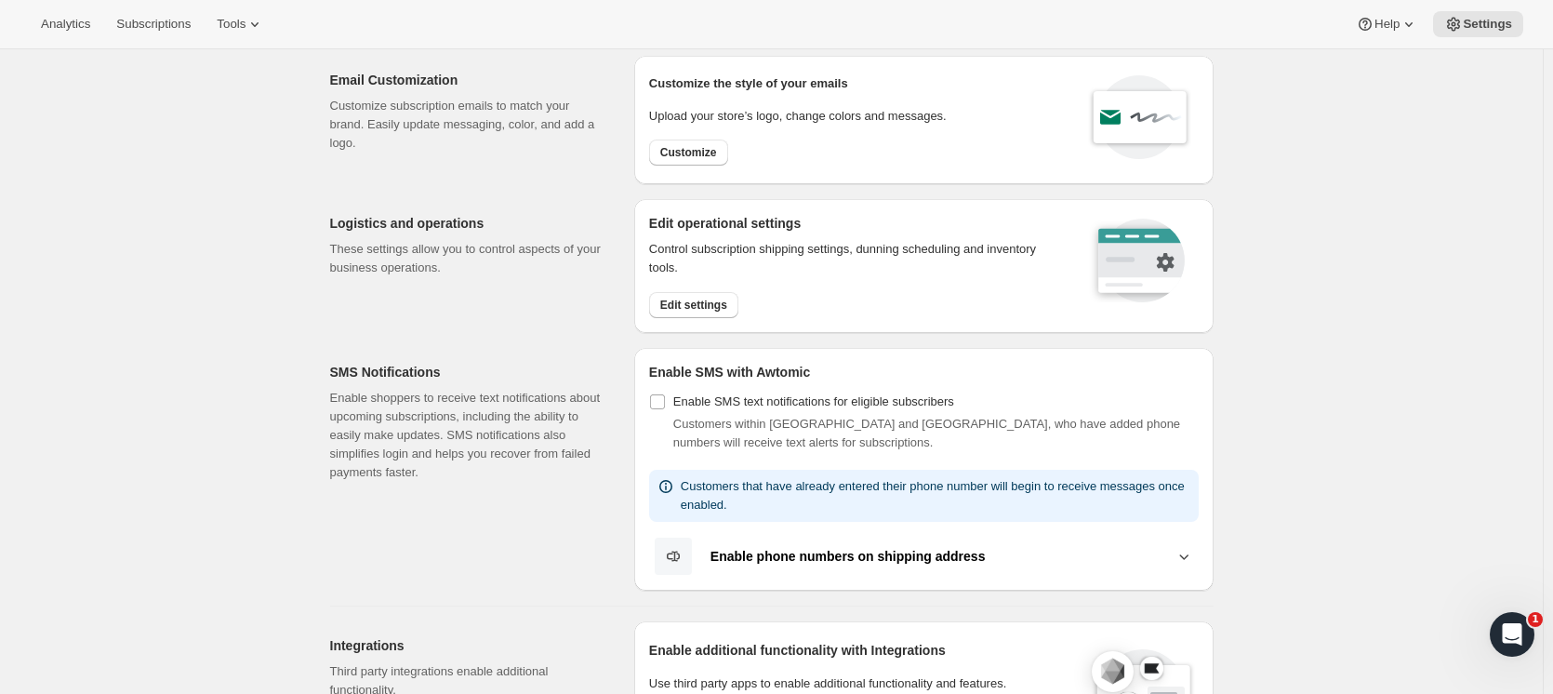
scroll to position [93, 0]
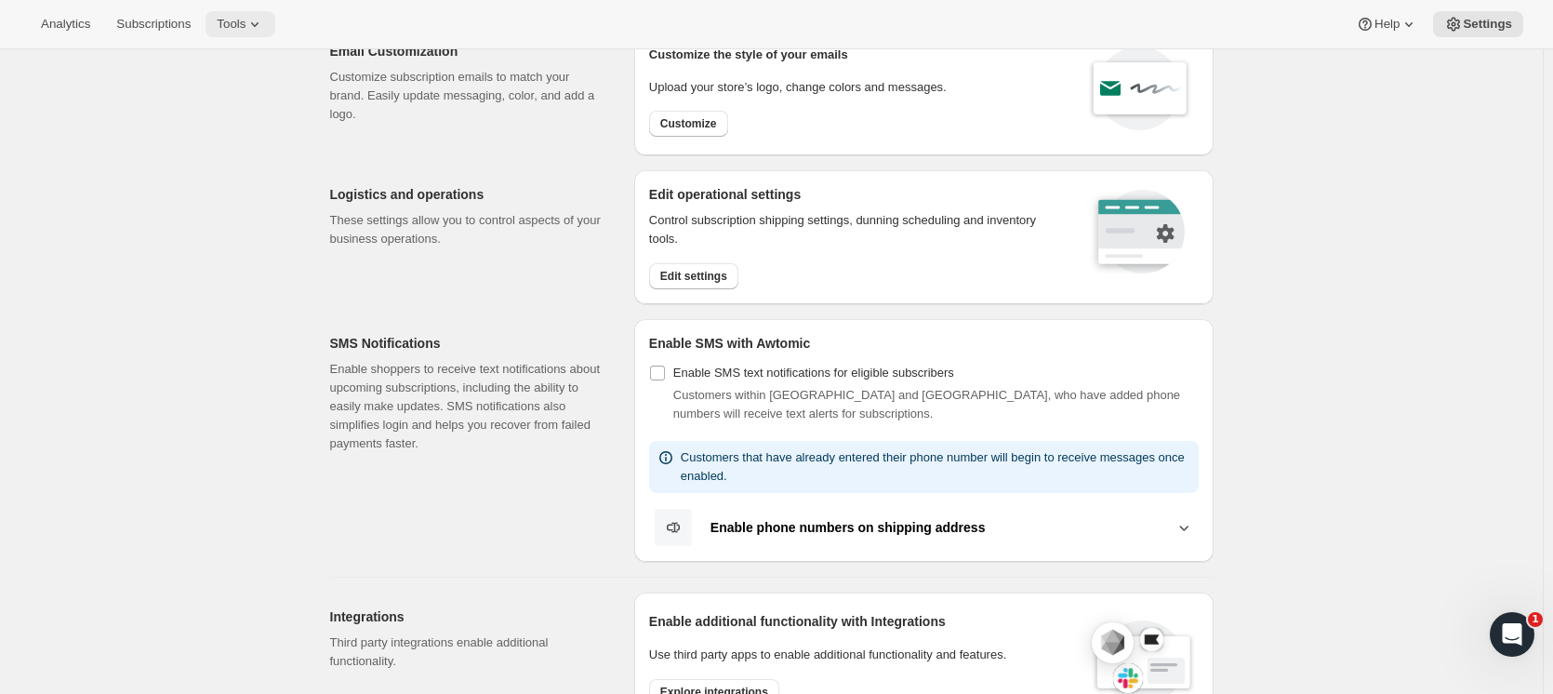
click at [245, 15] on icon at bounding box center [254, 24] width 19 height 19
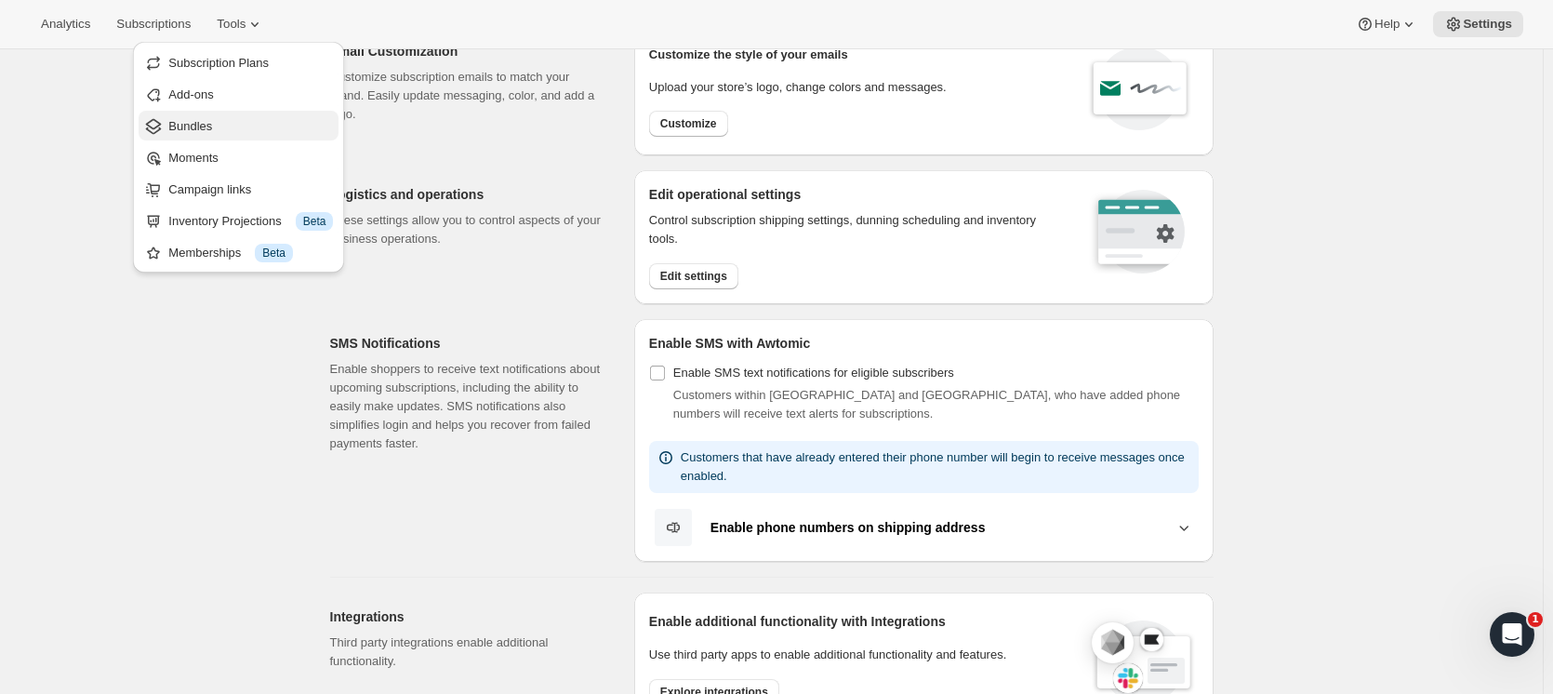
click at [226, 132] on span "Bundles" at bounding box center [250, 126] width 165 height 19
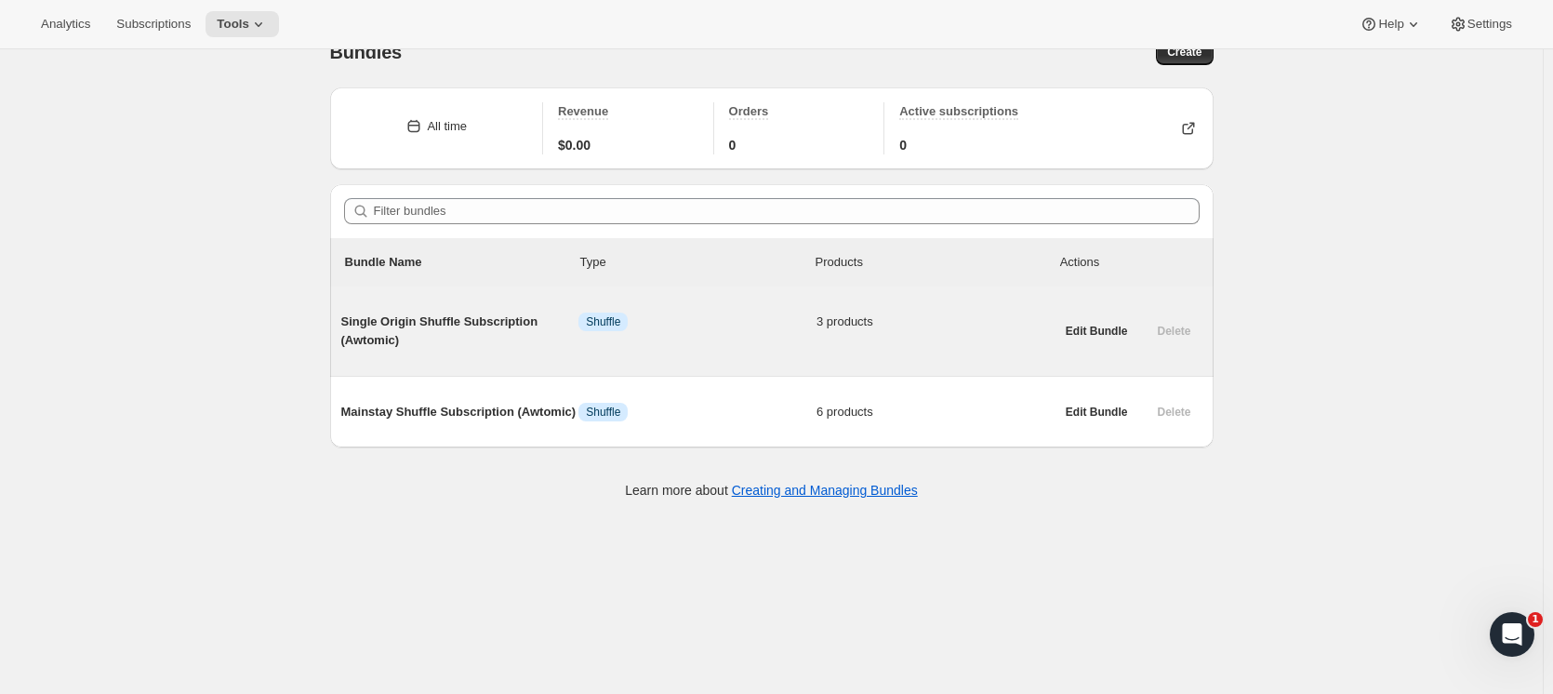
scroll to position [49, 0]
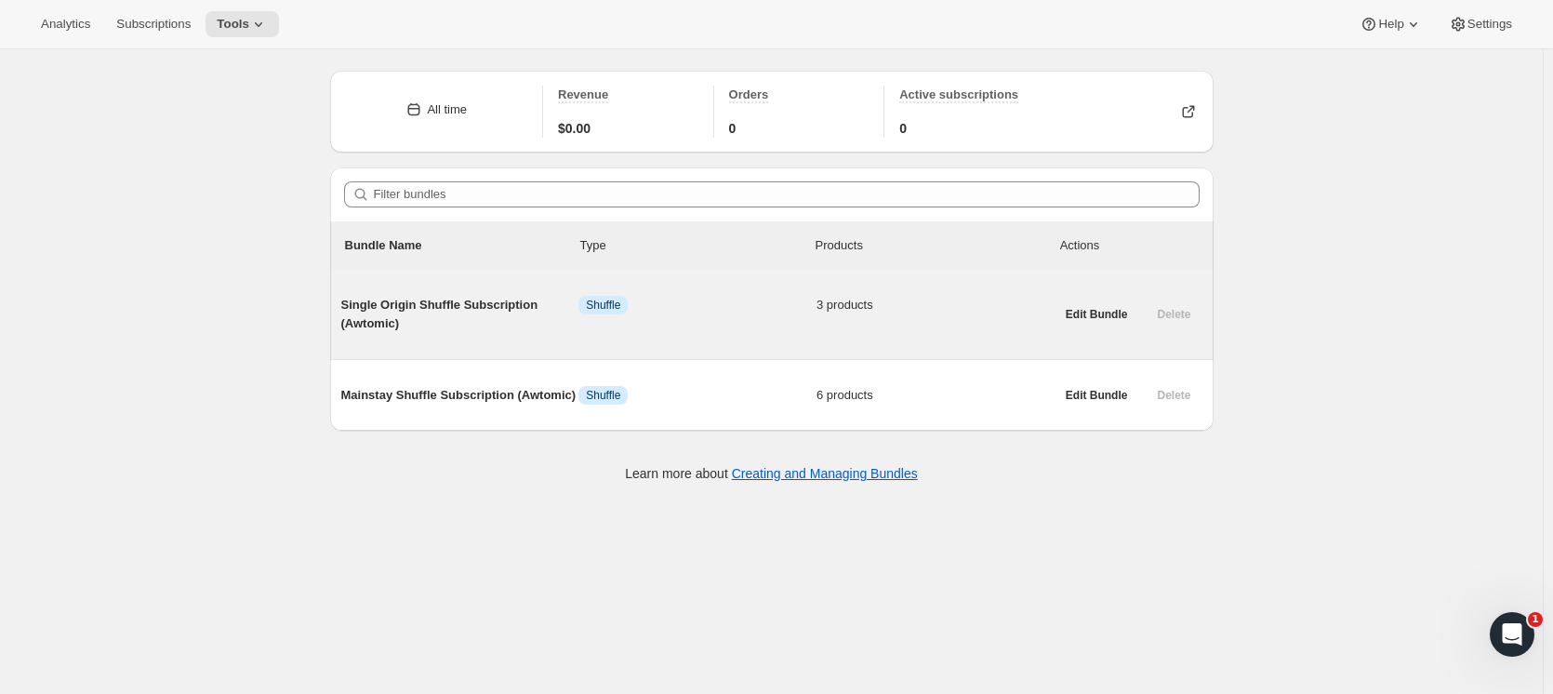
click at [485, 316] on span "Single Origin Shuffle Subscription (Awtomic)" at bounding box center [460, 314] width 238 height 37
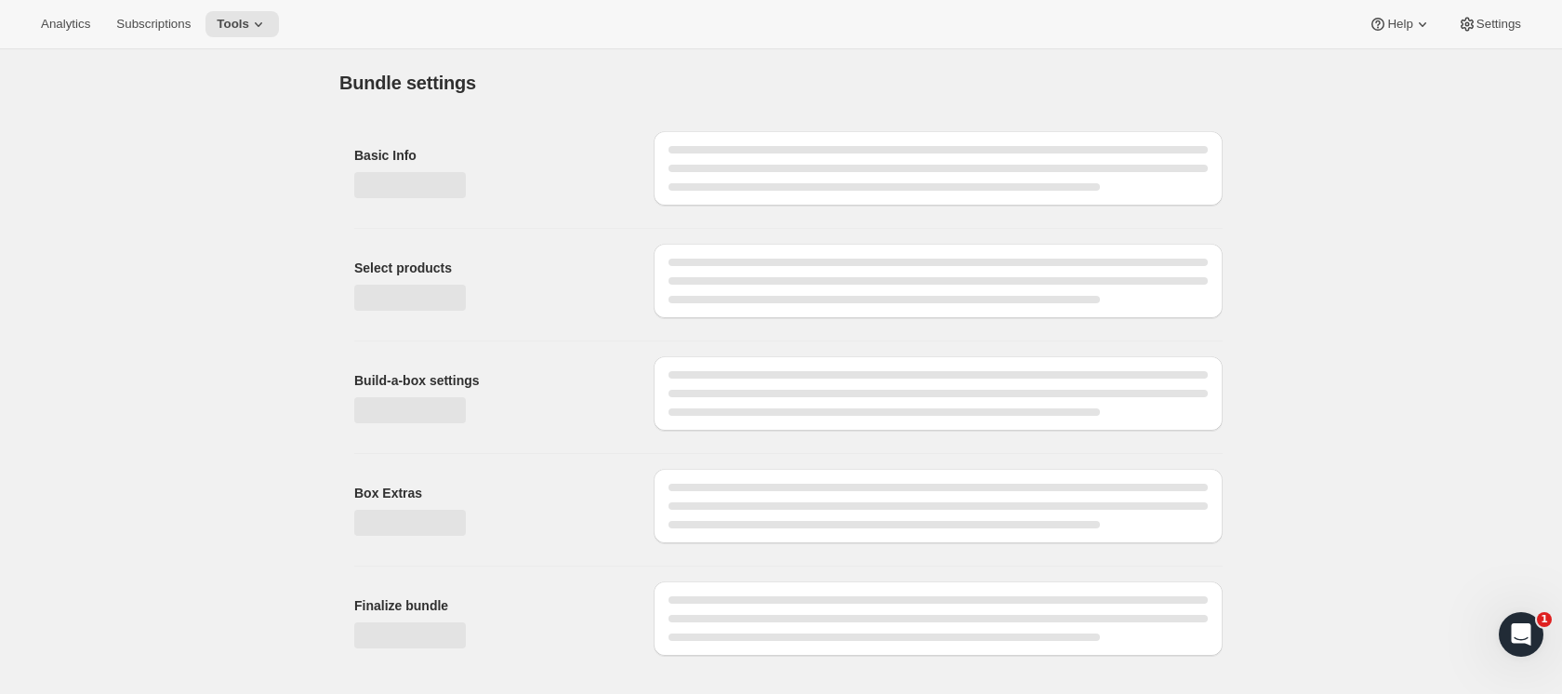
type input "Single Origin Shuffle Subscription (Awtomic)"
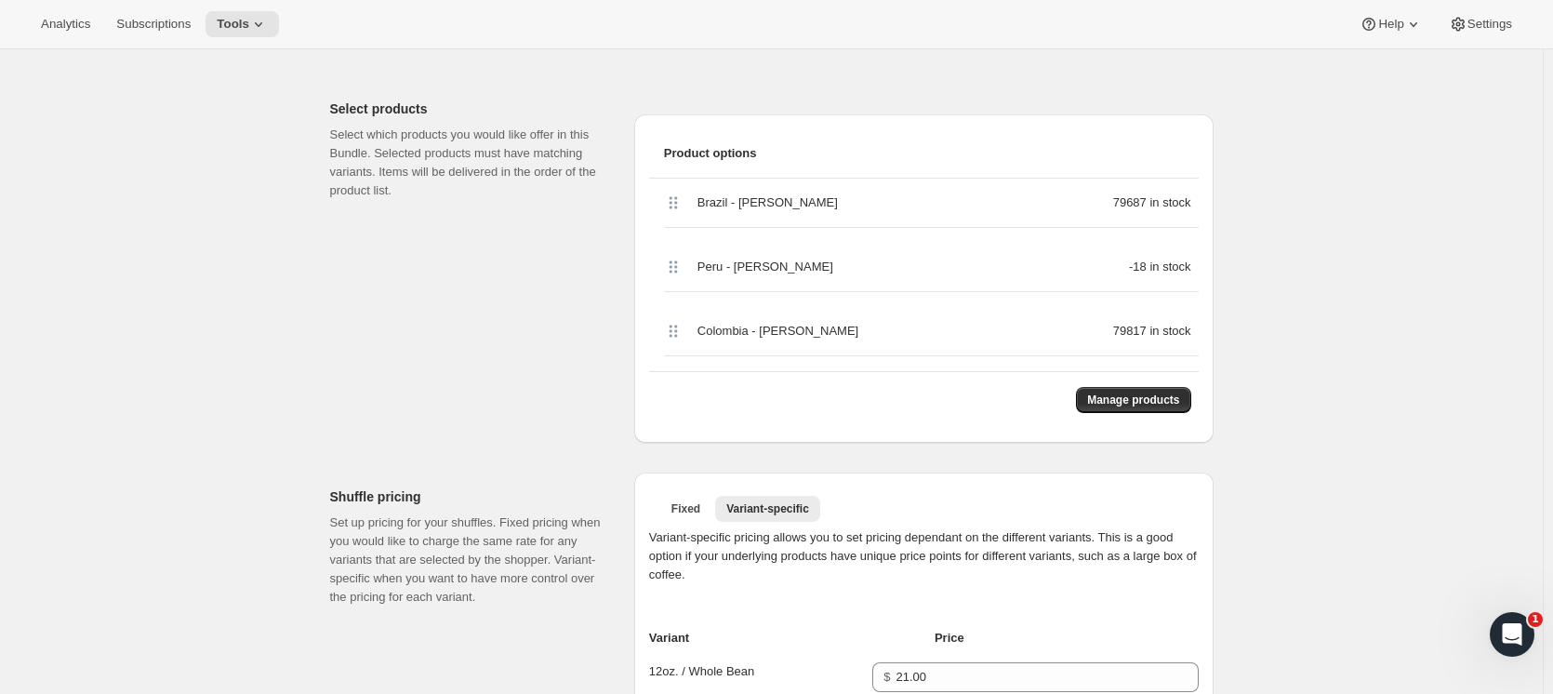
scroll to position [372, 0]
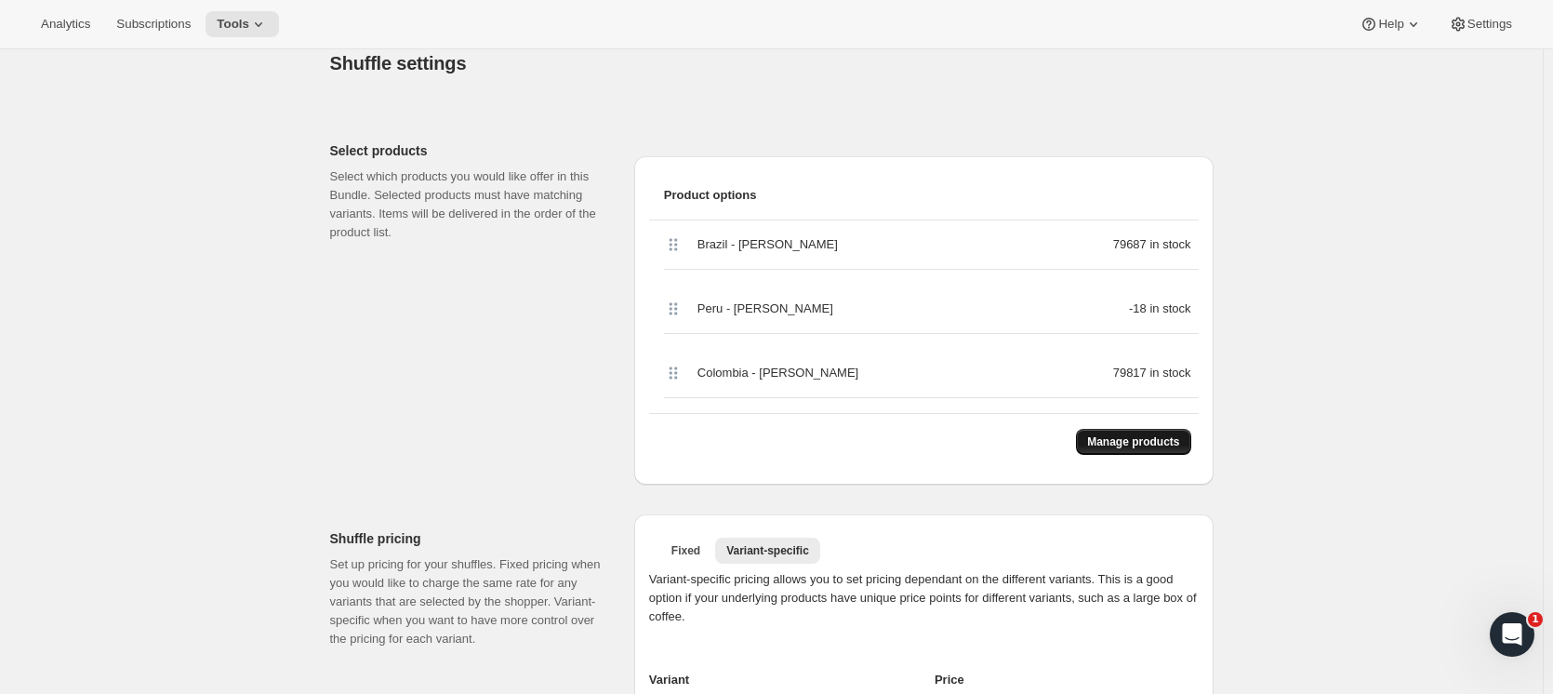
click at [1104, 443] on span "Manage products" at bounding box center [1133, 441] width 92 height 15
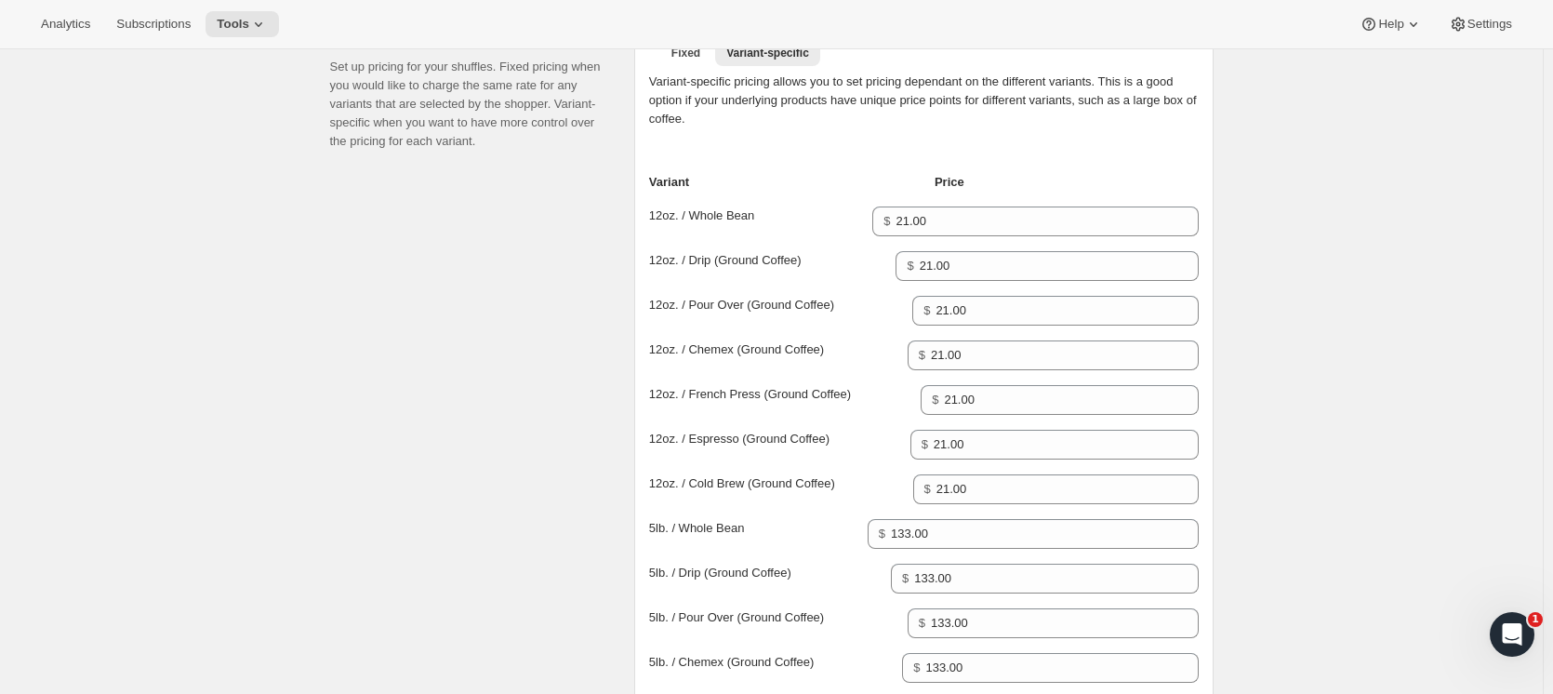
scroll to position [837, 0]
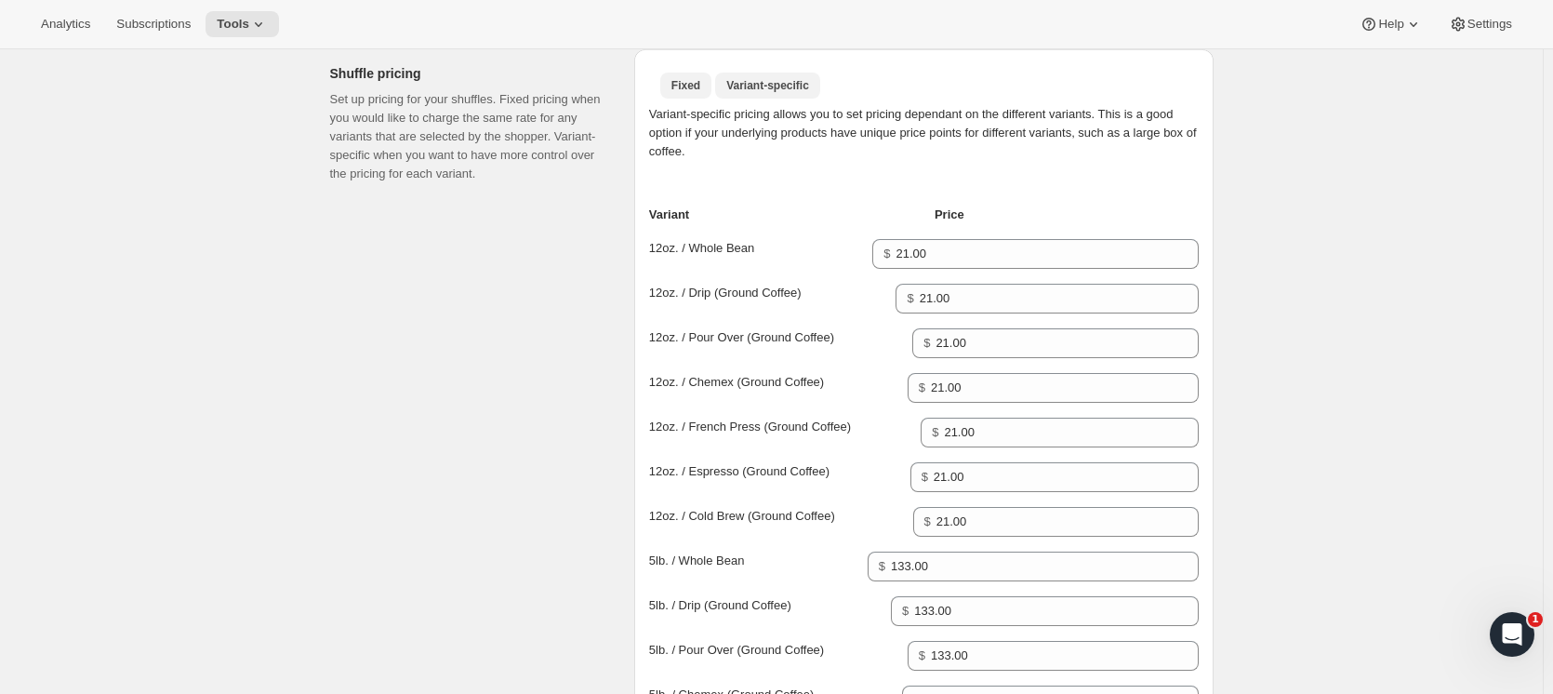
click at [695, 73] on button "Fixed" at bounding box center [685, 86] width 51 height 26
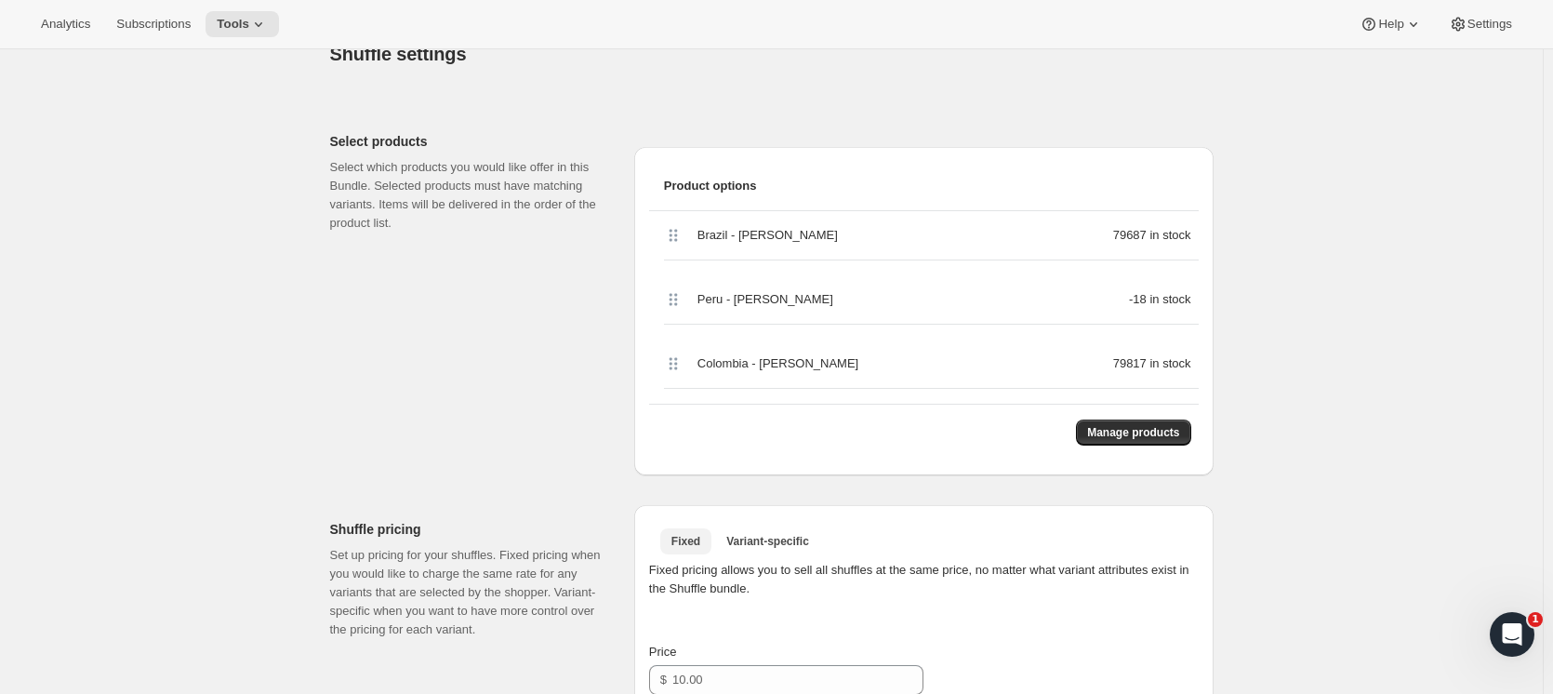
scroll to position [372, 0]
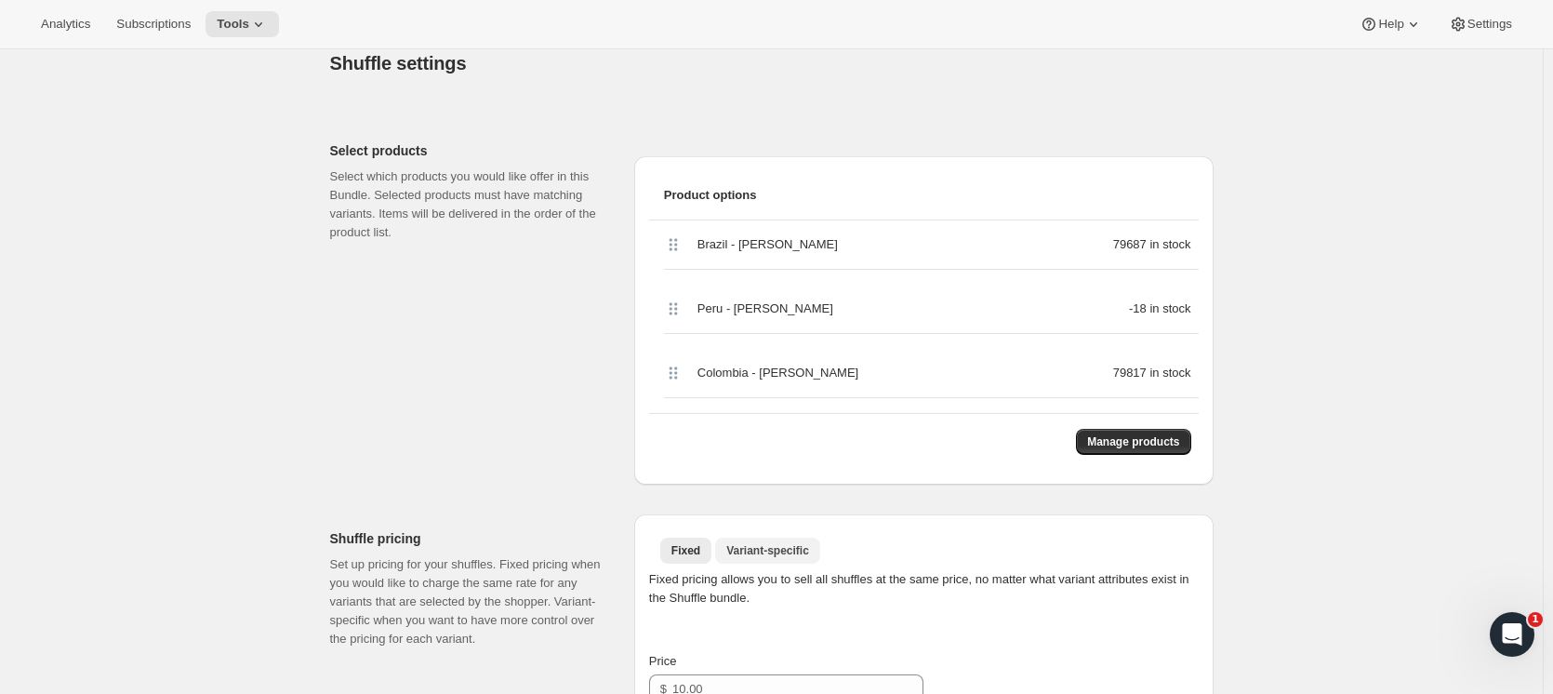
click at [772, 549] on span "Variant-specific" at bounding box center [767, 550] width 83 height 15
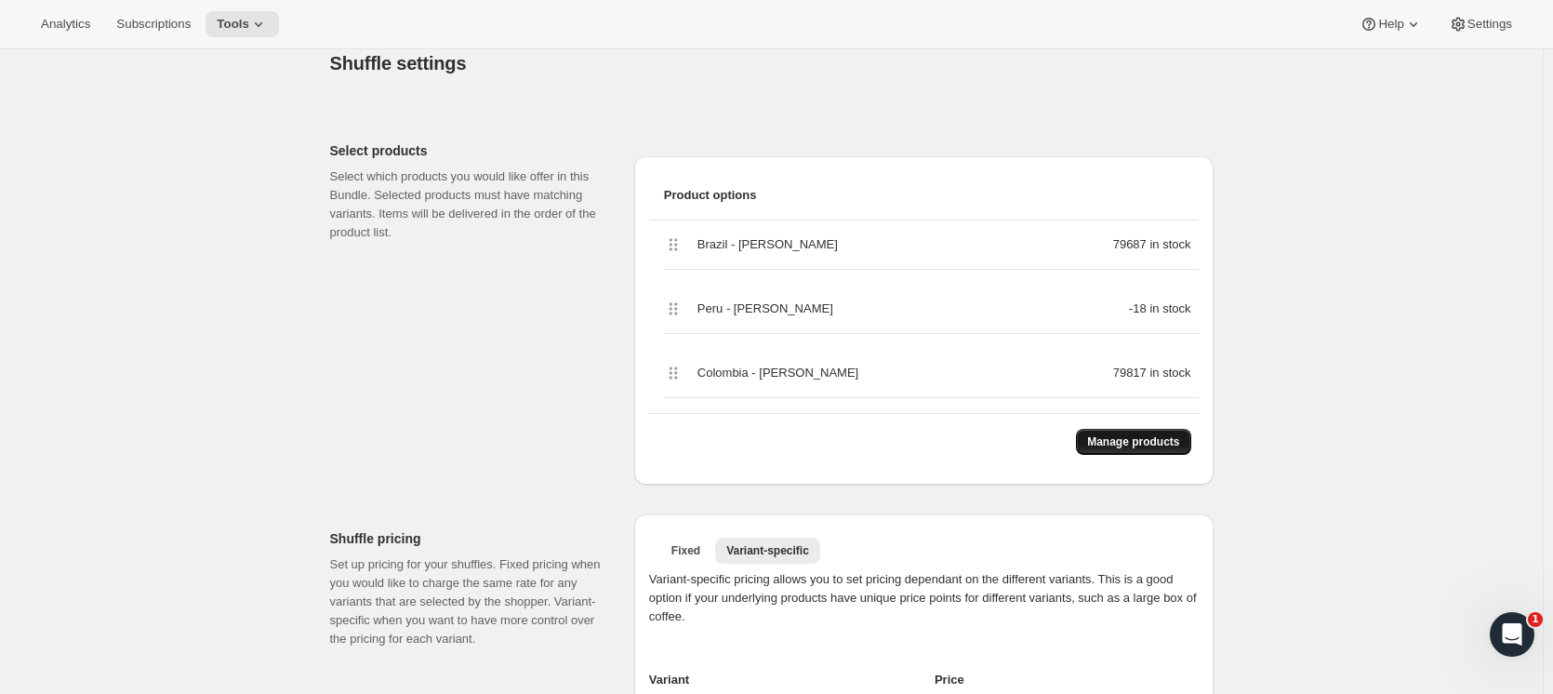
click at [1152, 443] on span "Manage products" at bounding box center [1133, 441] width 92 height 15
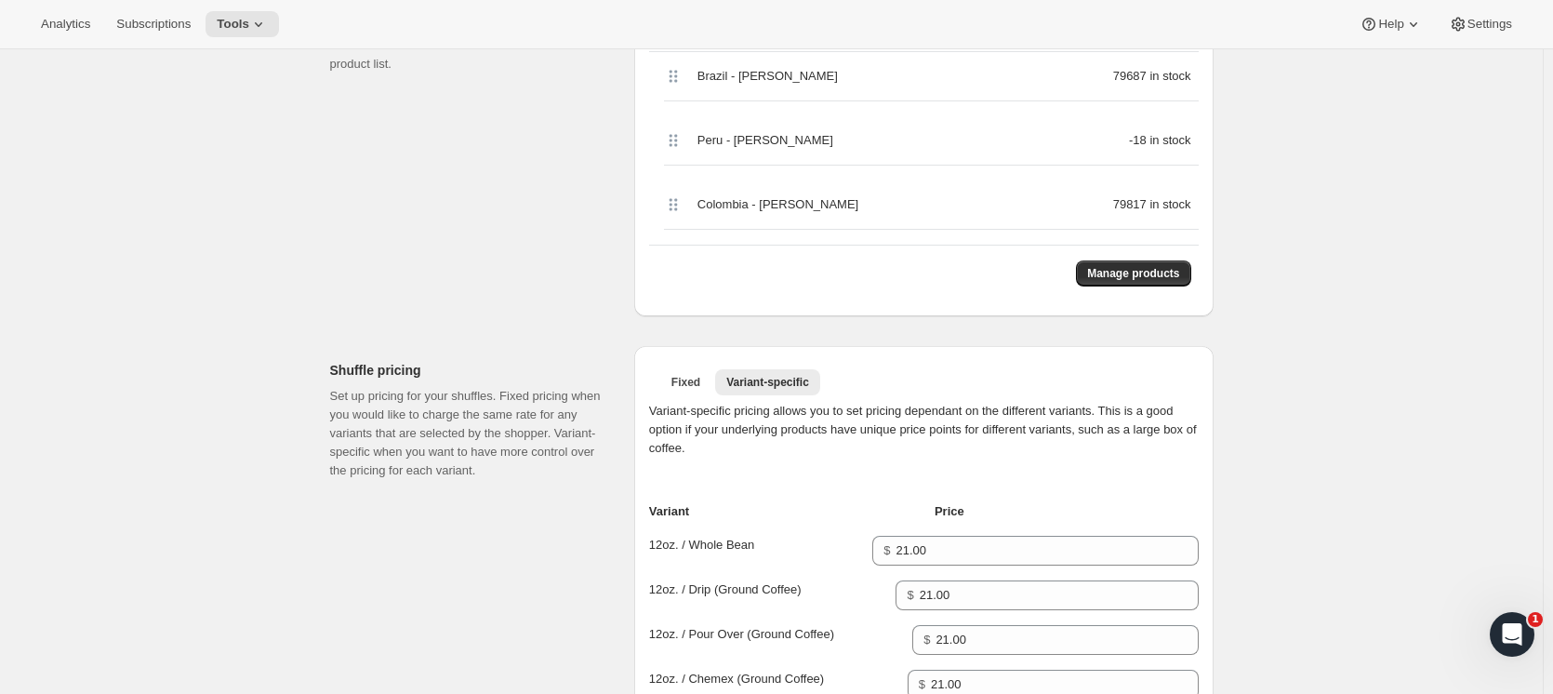
scroll to position [651, 0]
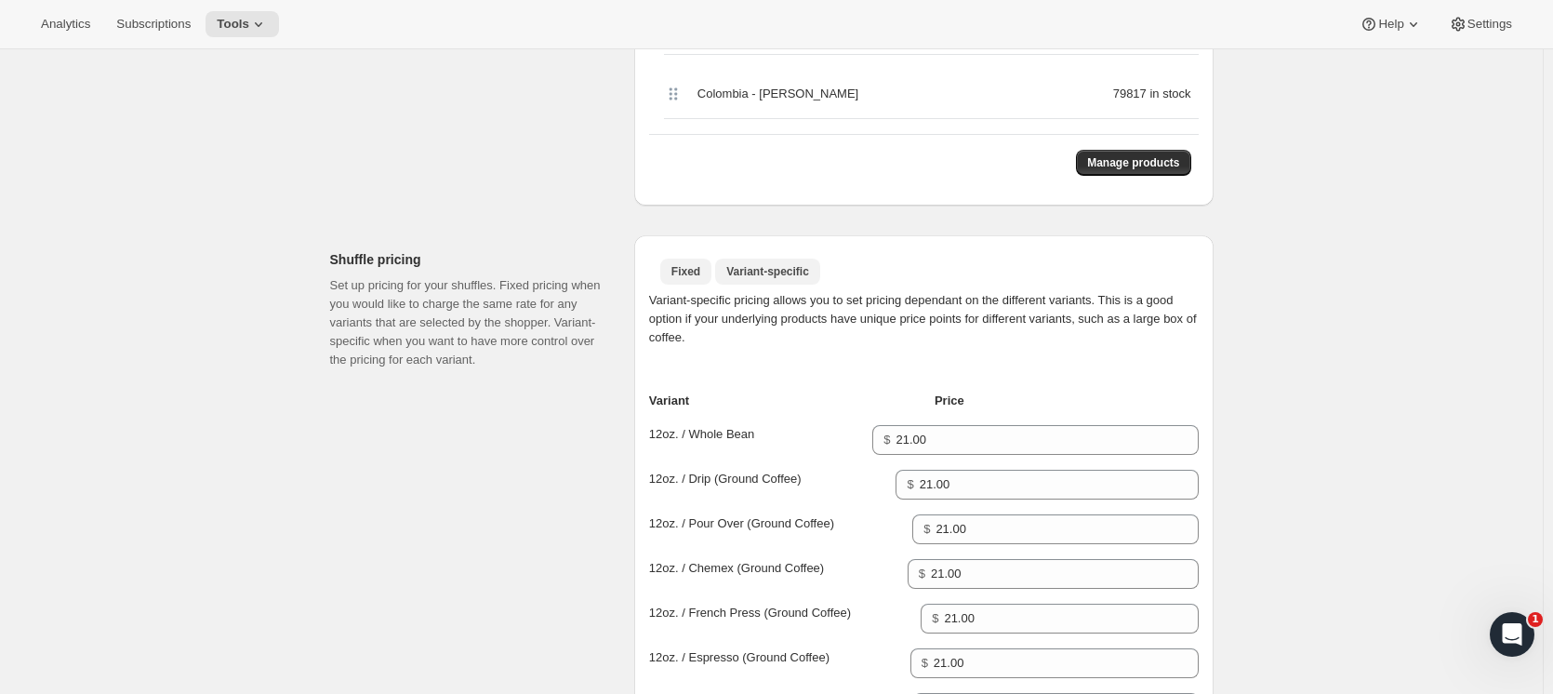
click at [691, 276] on span "Fixed" at bounding box center [685, 271] width 29 height 15
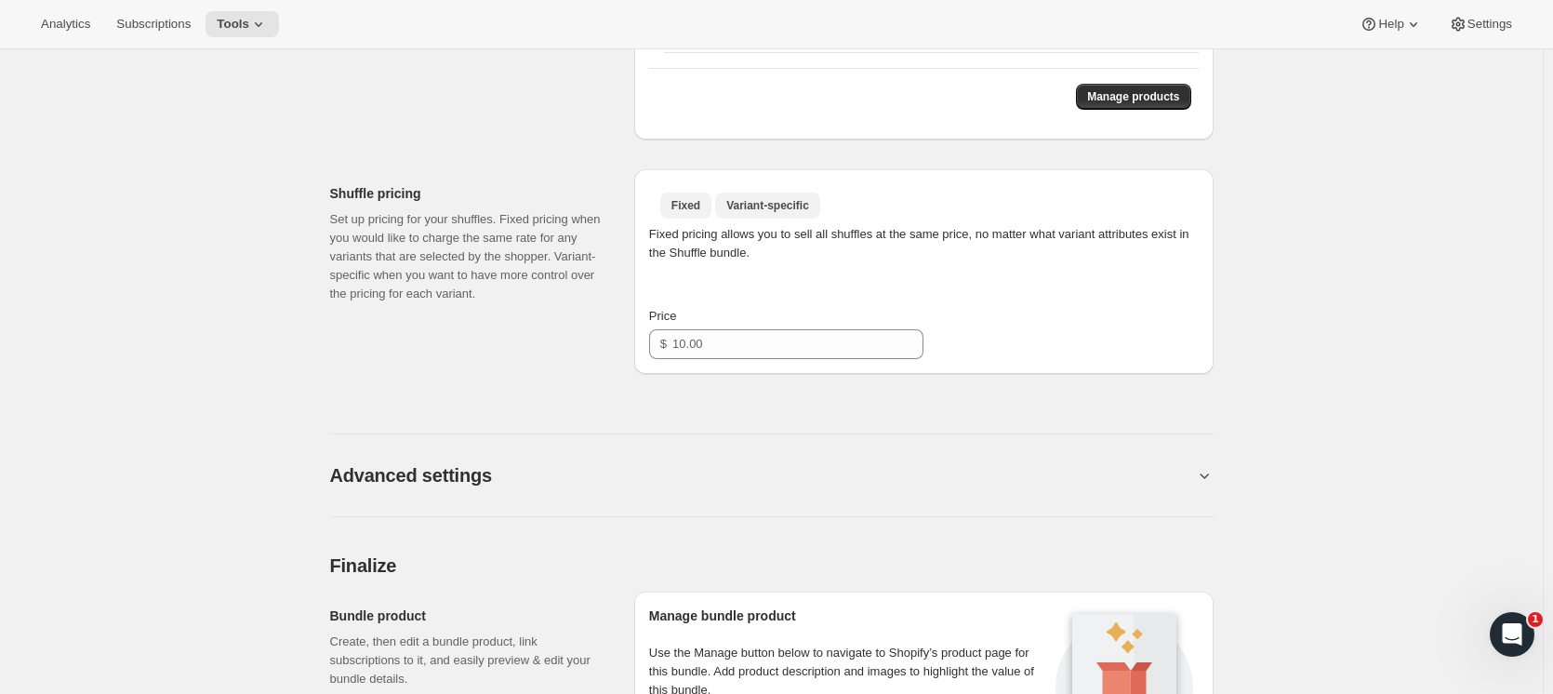
scroll to position [744, 0]
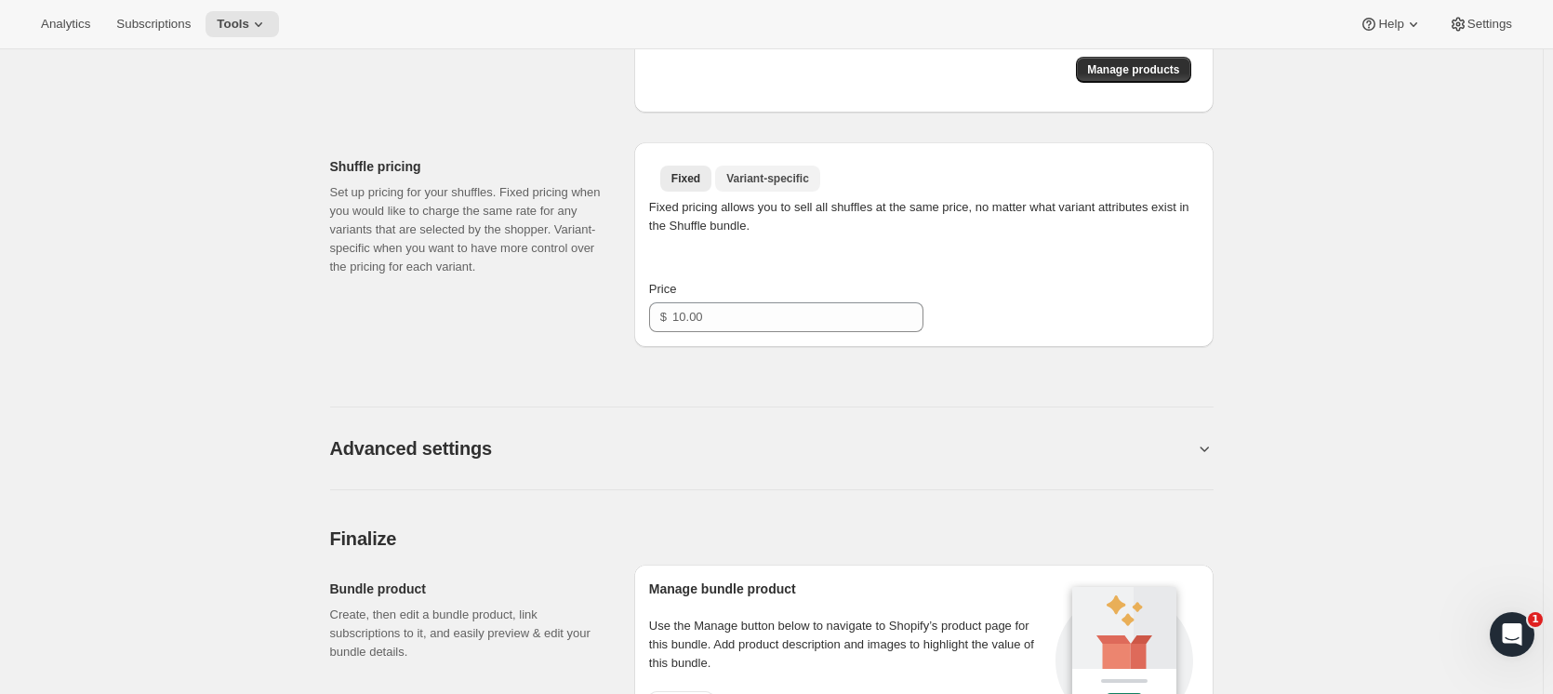
click at [779, 178] on span "Variant-specific" at bounding box center [767, 178] width 83 height 15
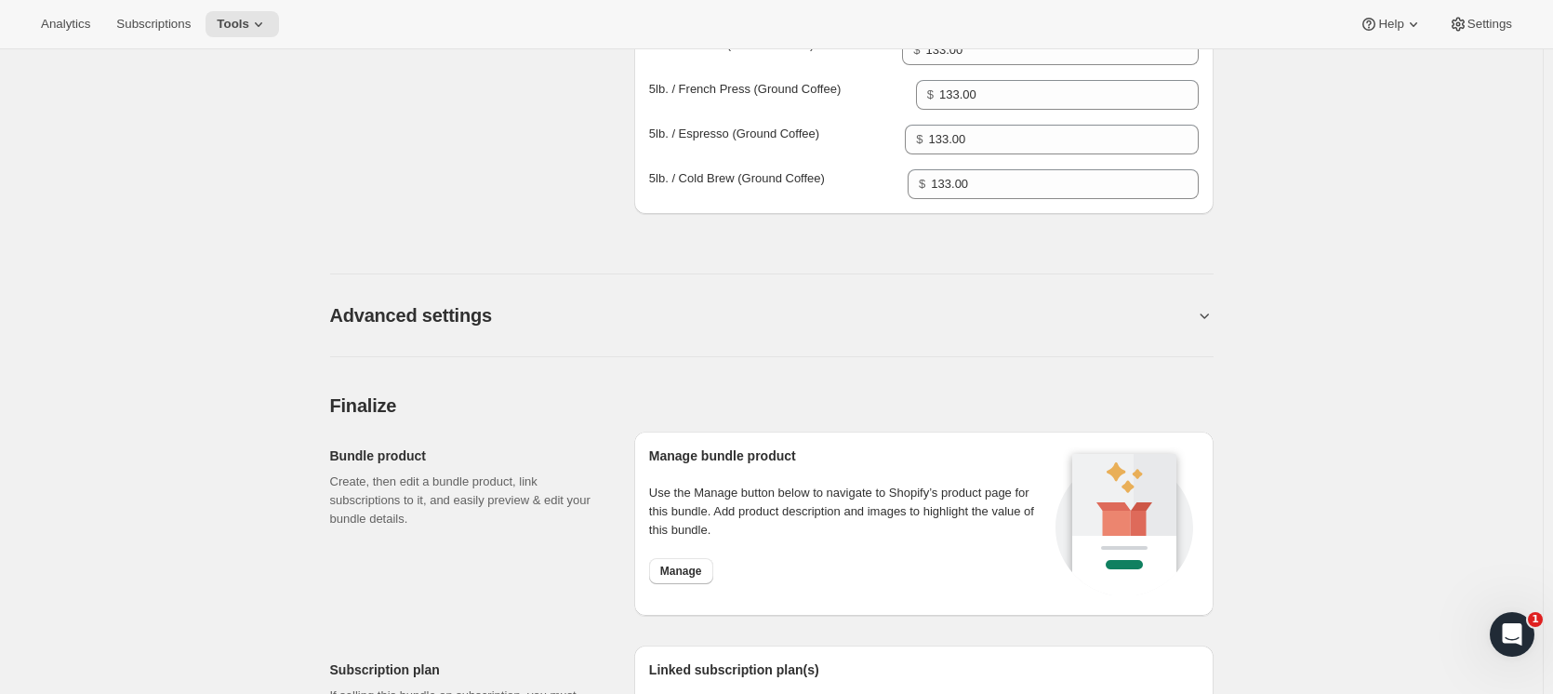
scroll to position [1488, 0]
click at [523, 314] on button "Advanced settings" at bounding box center [762, 314] width 865 height 22
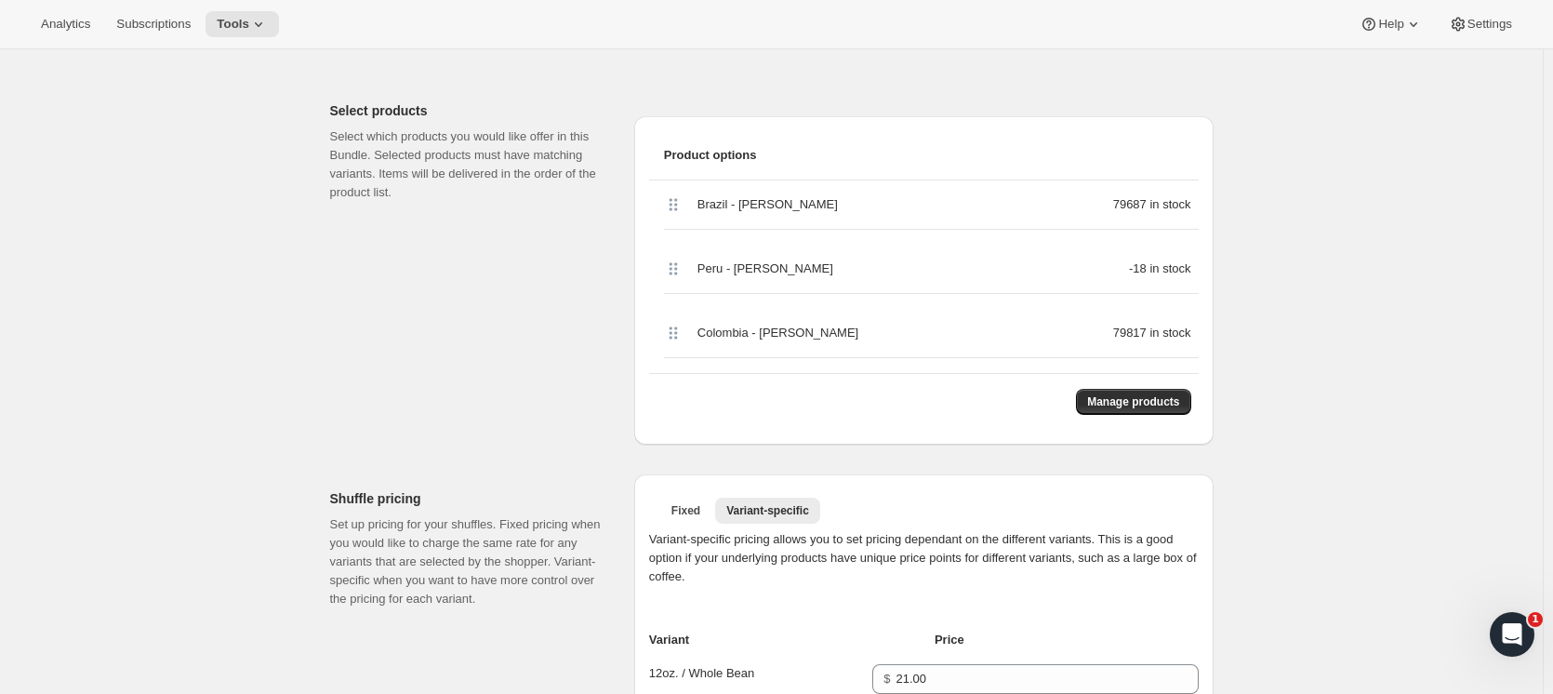
scroll to position [301, 0]
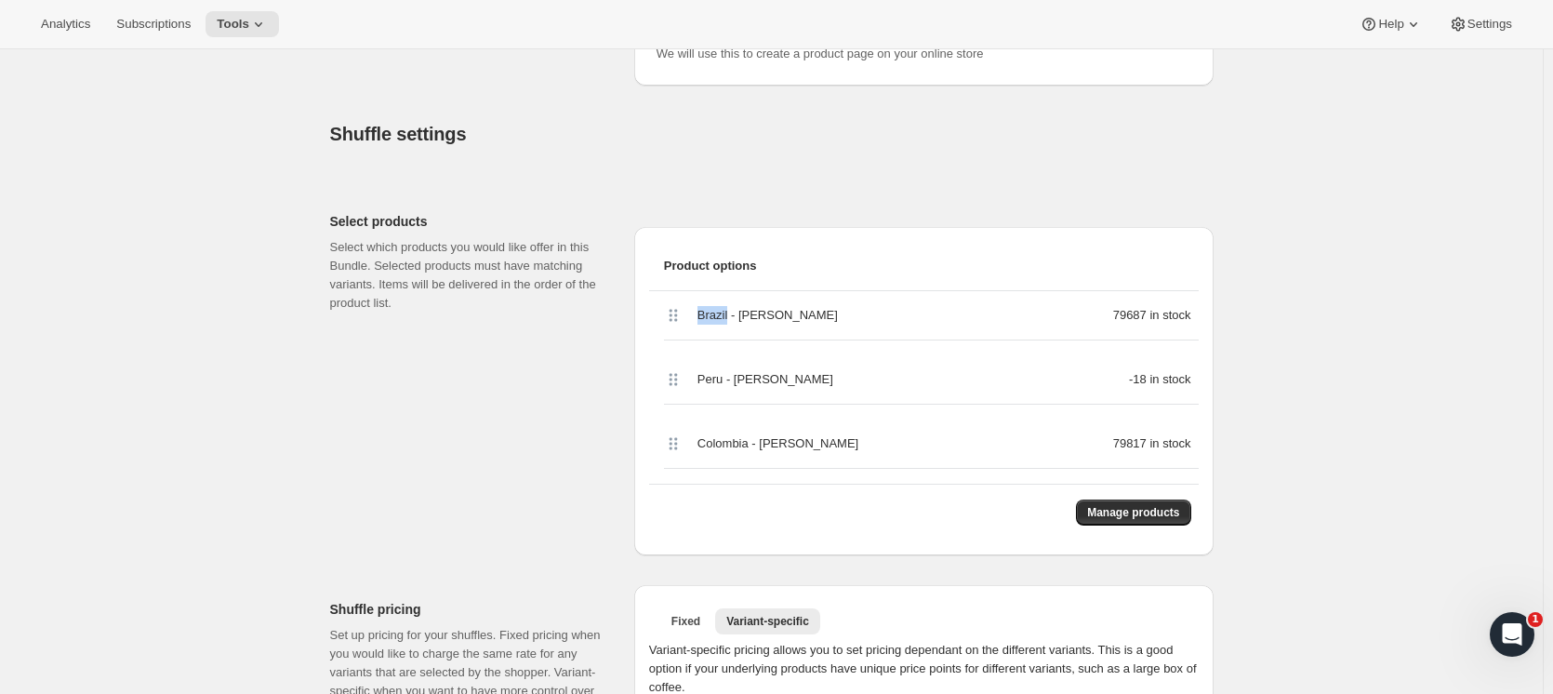
drag, startPoint x: 702, startPoint y: 312, endPoint x: 731, endPoint y: 311, distance: 28.9
click at [731, 311] on span "Brazil - Irmãs Pereira" at bounding box center [767, 315] width 140 height 19
drag, startPoint x: 700, startPoint y: 377, endPoint x: 728, endPoint y: 386, distance: 29.1
click at [728, 386] on div "Peru - Lucía Muñoz -18 in stock" at bounding box center [931, 379] width 535 height 49
click at [795, 259] on span "Product options" at bounding box center [924, 266] width 520 height 19
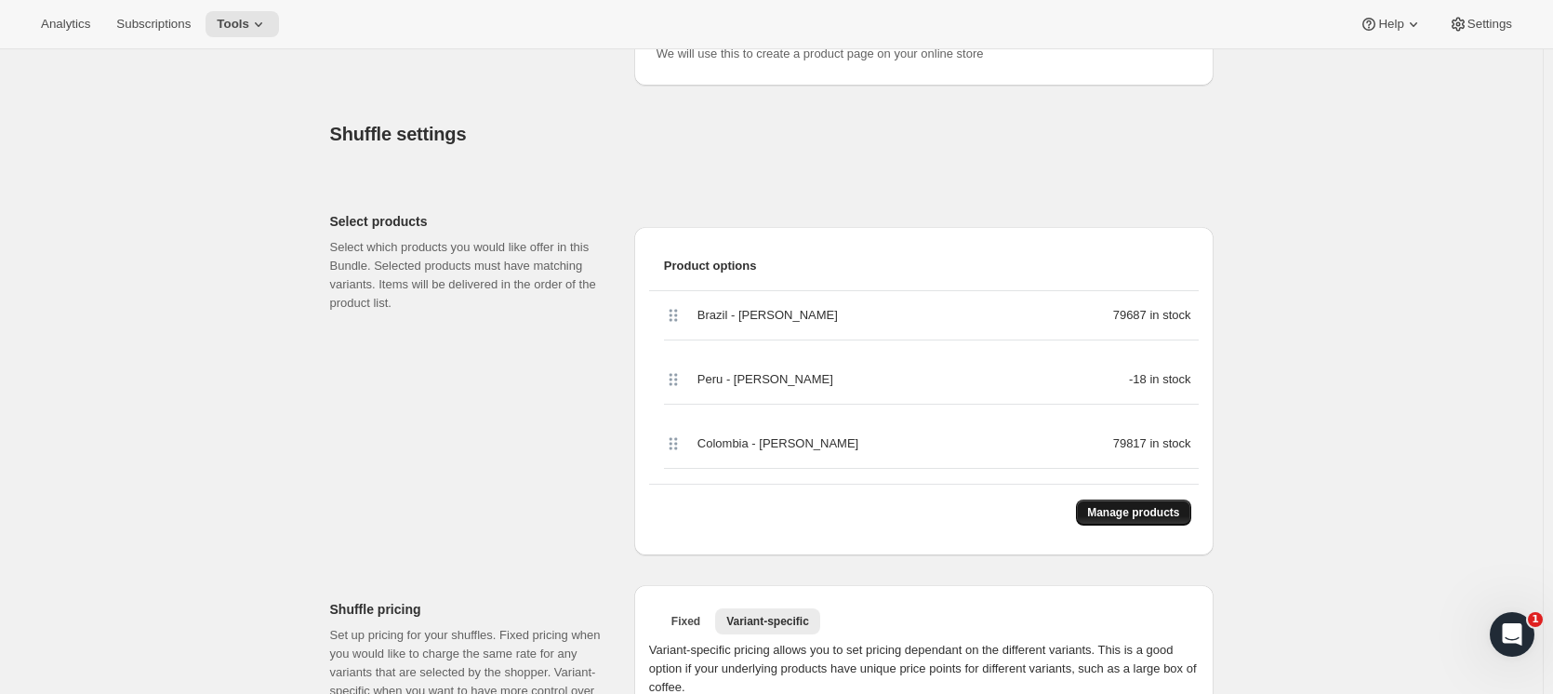
click at [1166, 514] on span "Manage products" at bounding box center [1133, 512] width 92 height 15
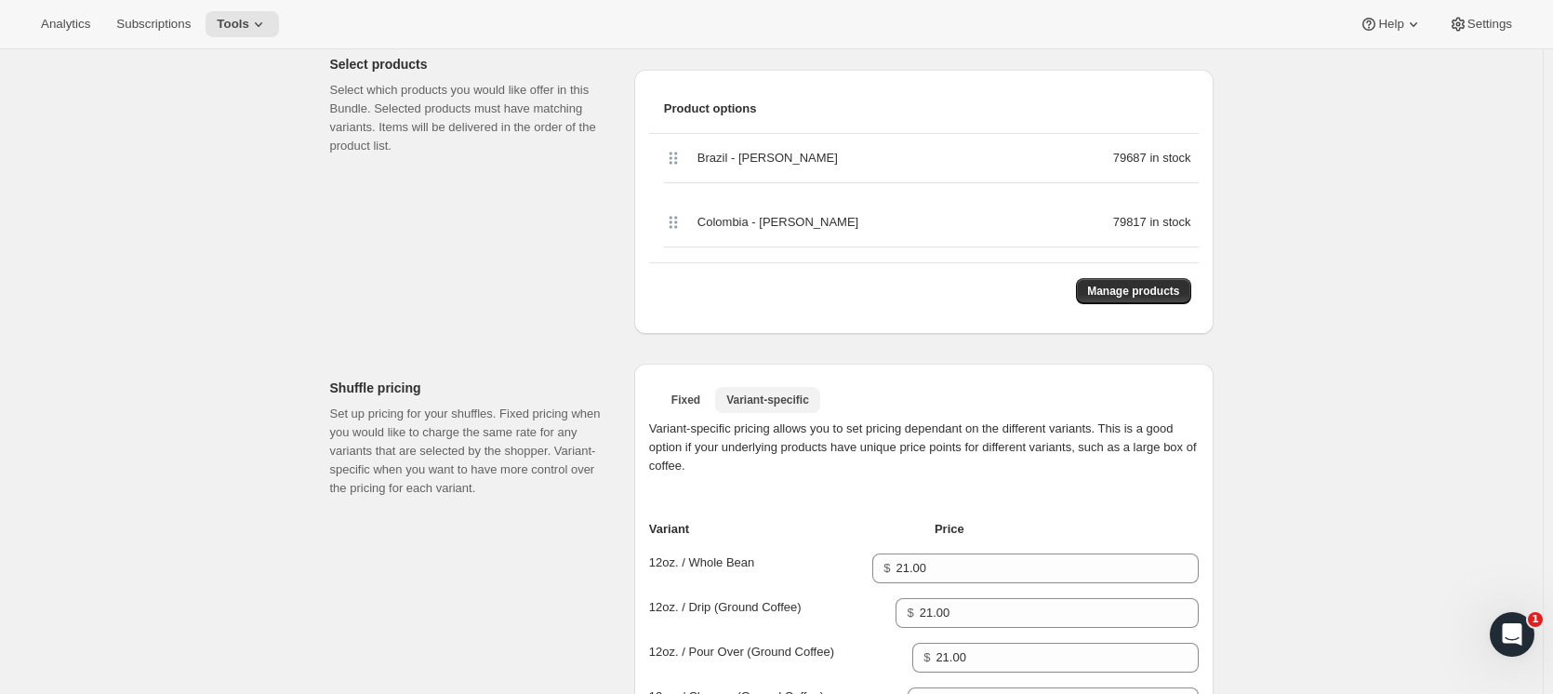
scroll to position [465, 0]
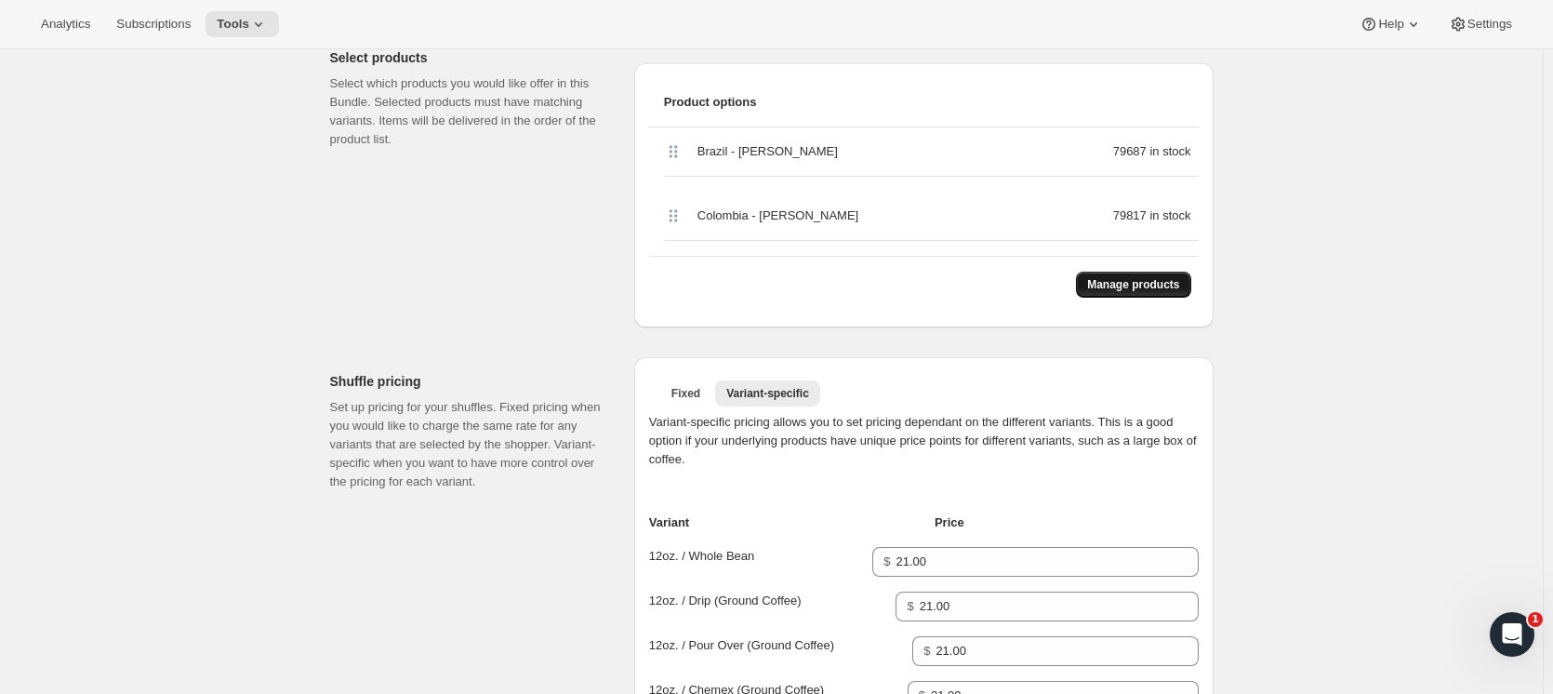
click at [1126, 280] on span "Manage products" at bounding box center [1133, 284] width 92 height 15
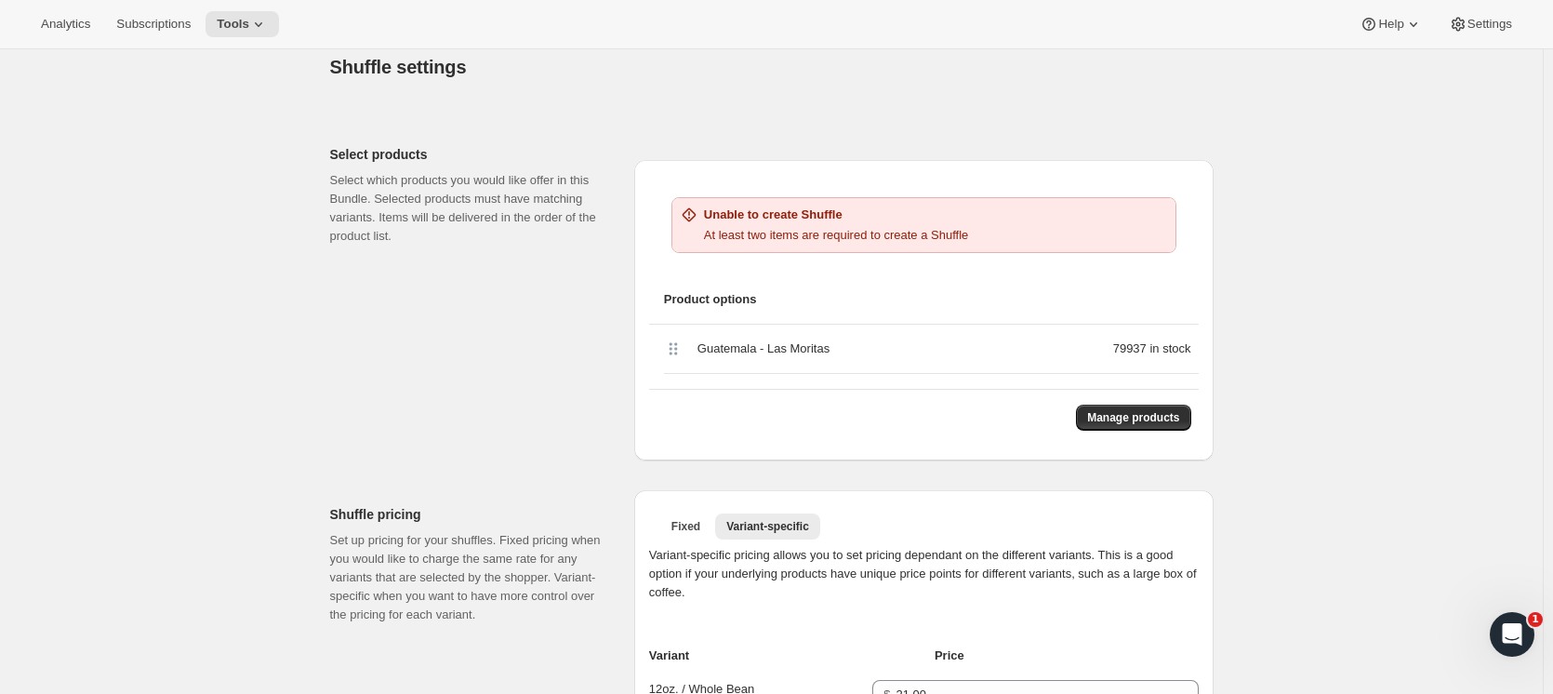
scroll to position [372, 0]
click at [1115, 412] on span "Manage products" at bounding box center [1133, 413] width 92 height 15
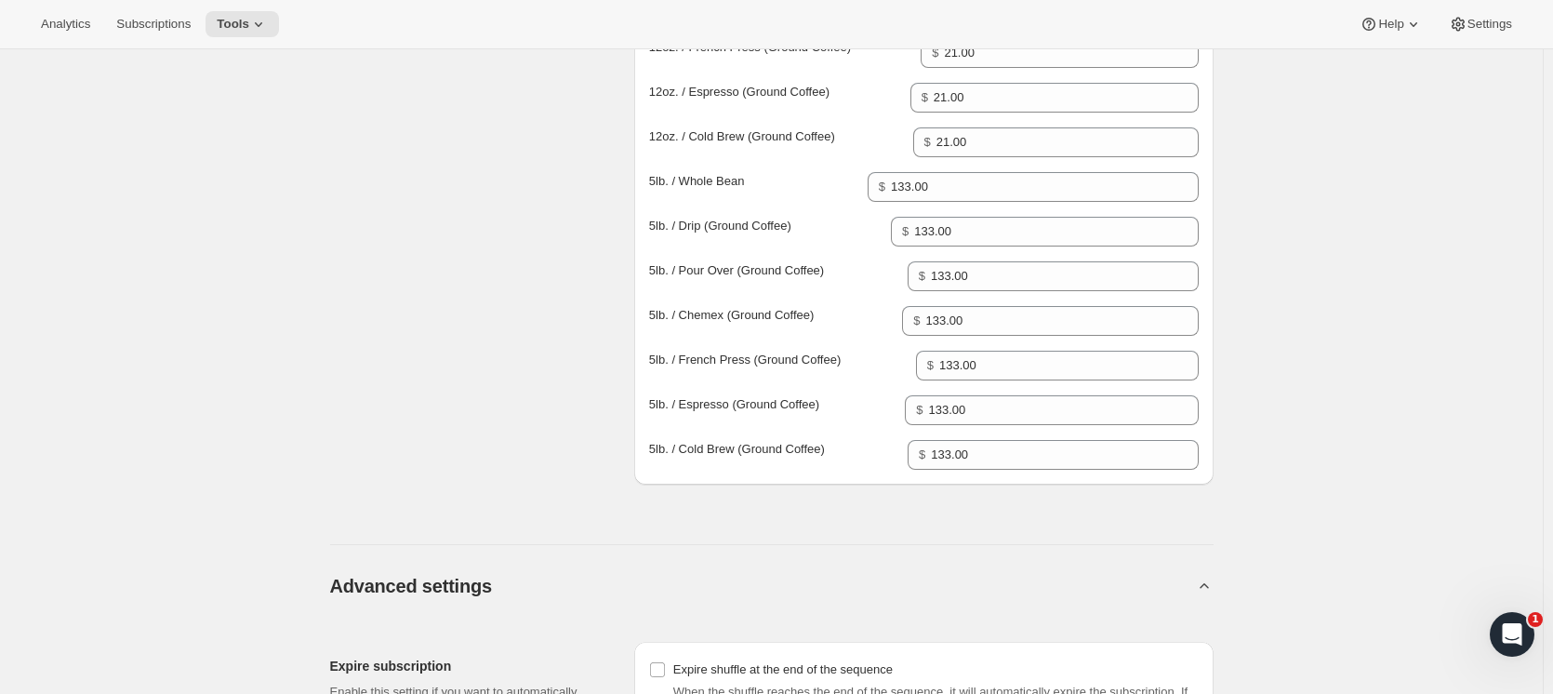
scroll to position [1023, 0]
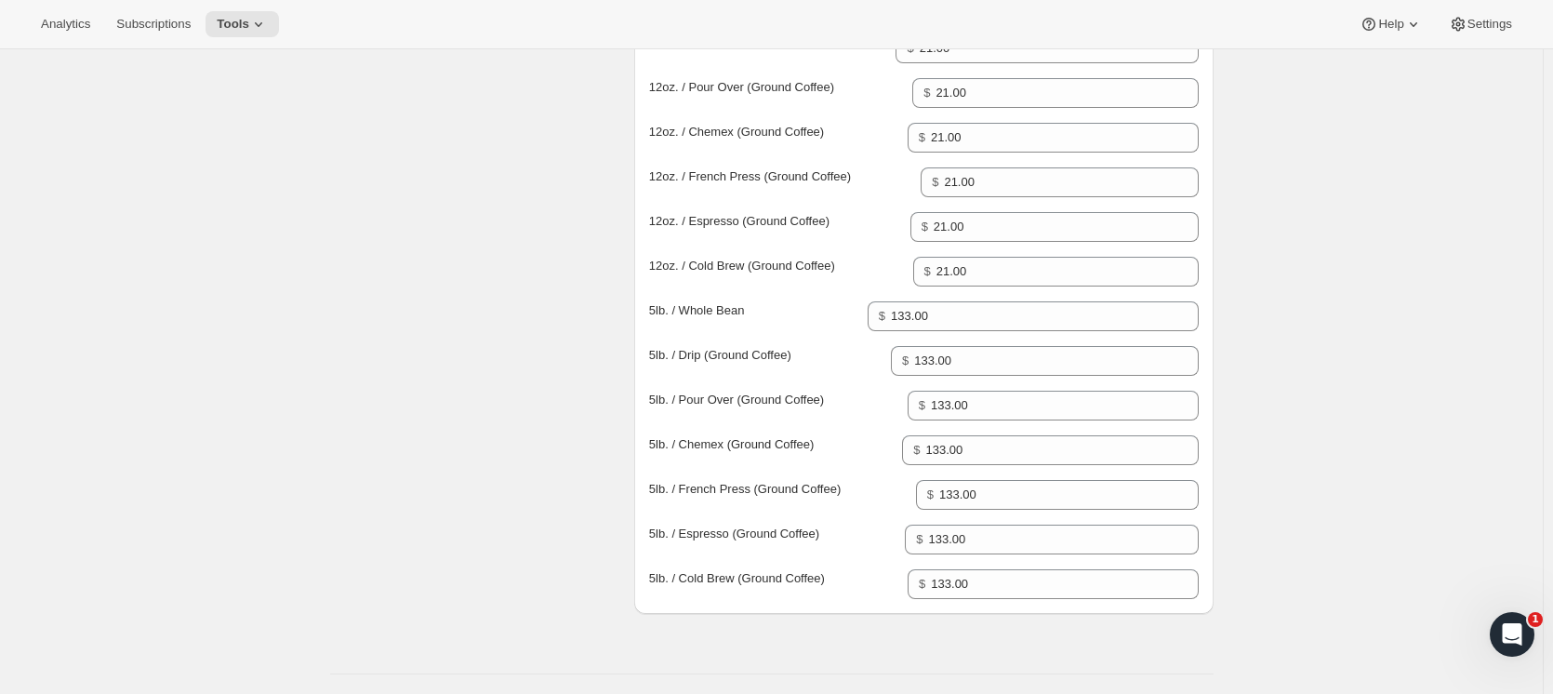
click at [981, 344] on div "Variant-specific pricing allows you to set pricing dependant on the different v…" at bounding box center [923, 227] width 549 height 744
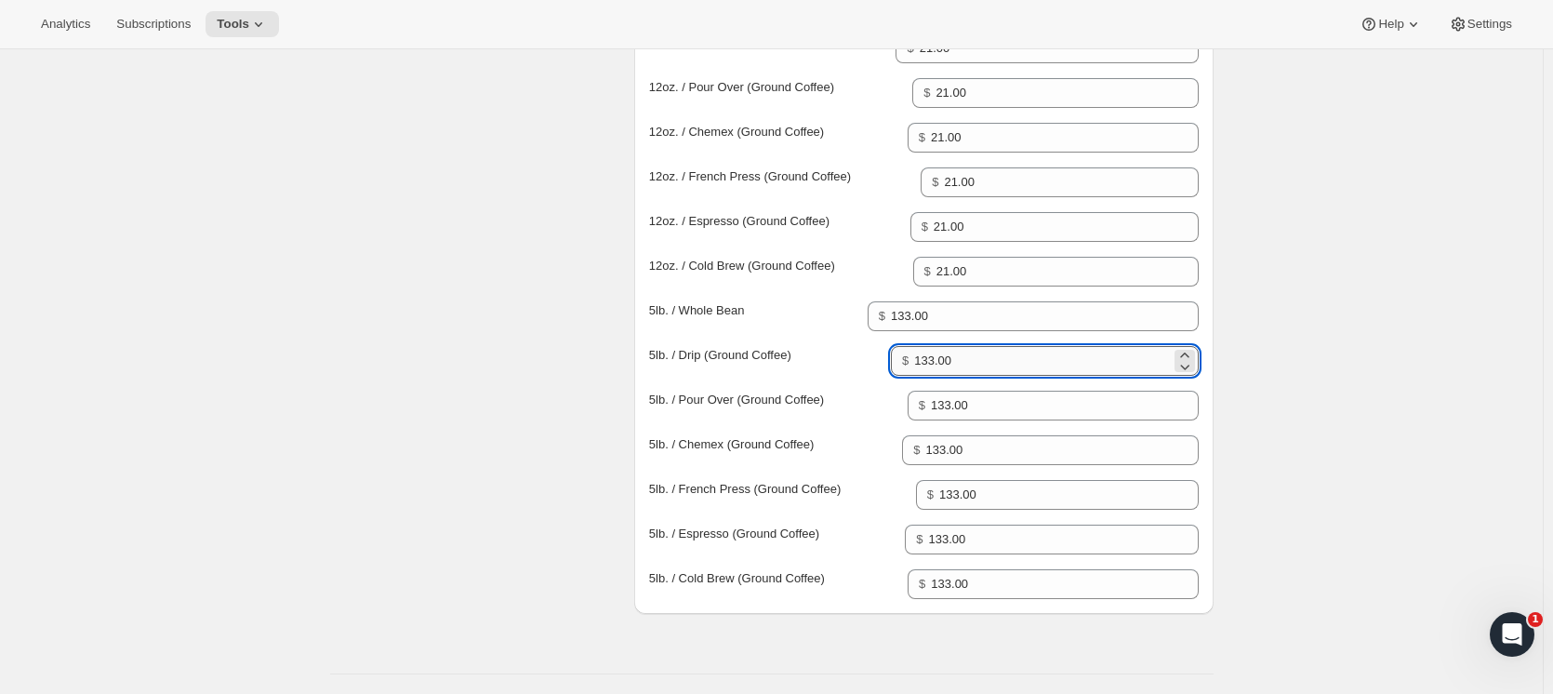
click at [1000, 359] on input "133.00" at bounding box center [1042, 361] width 256 height 30
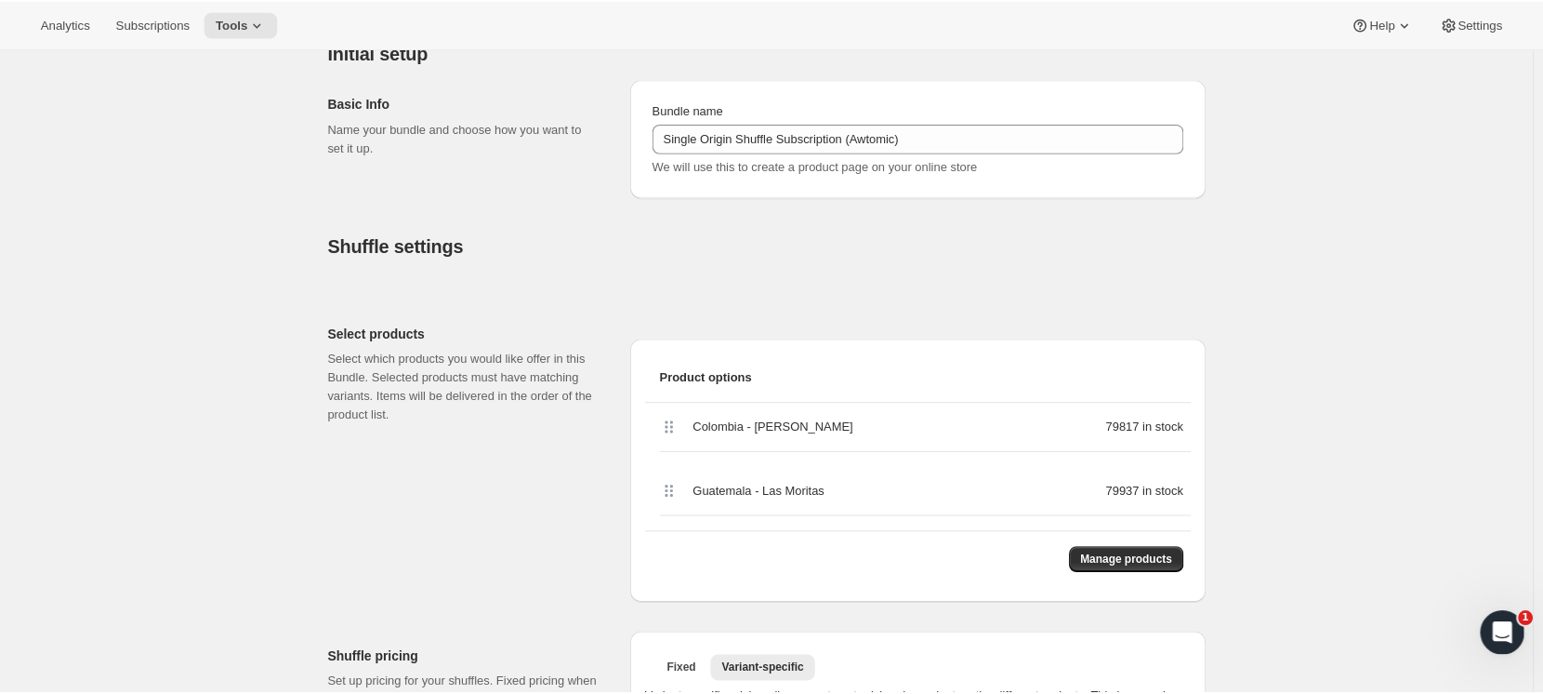
scroll to position [186, 0]
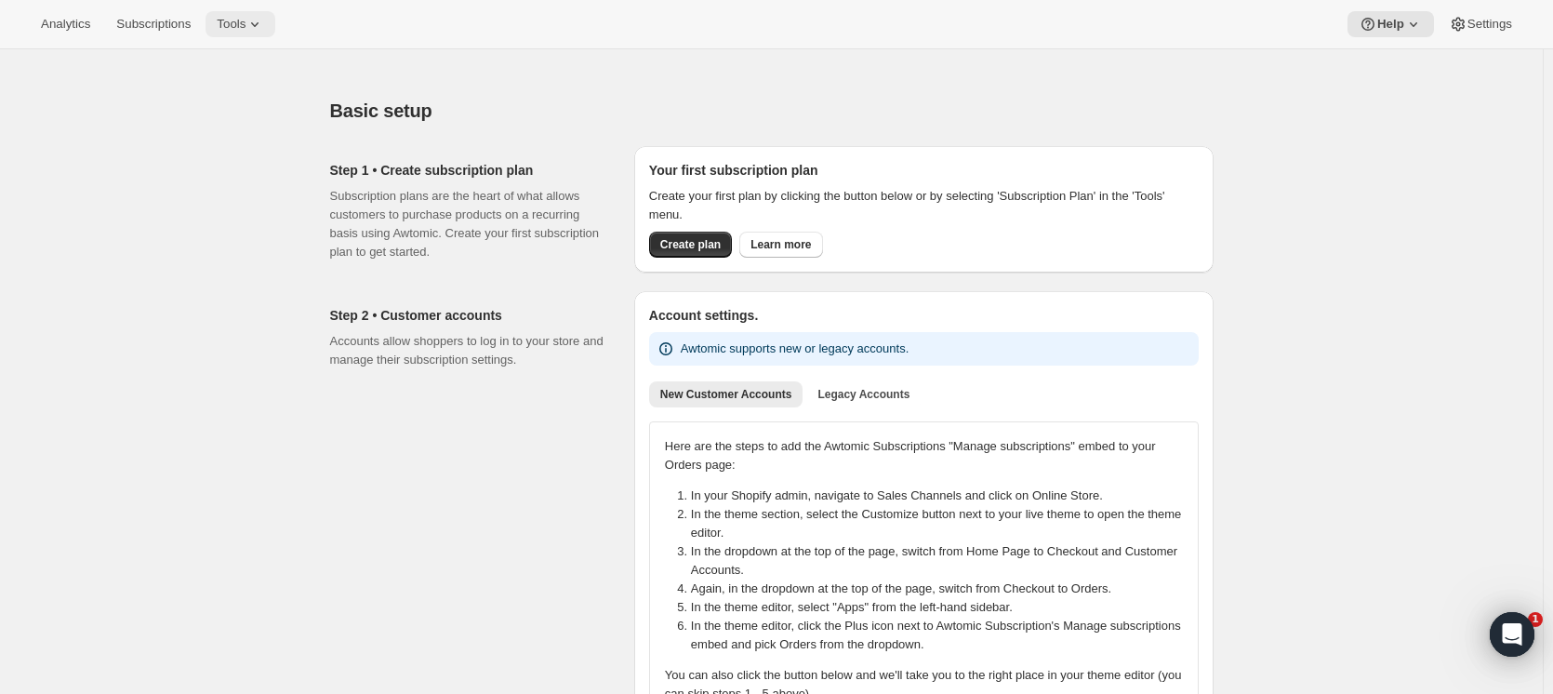
click at [229, 24] on span "Tools" at bounding box center [231, 24] width 29 height 15
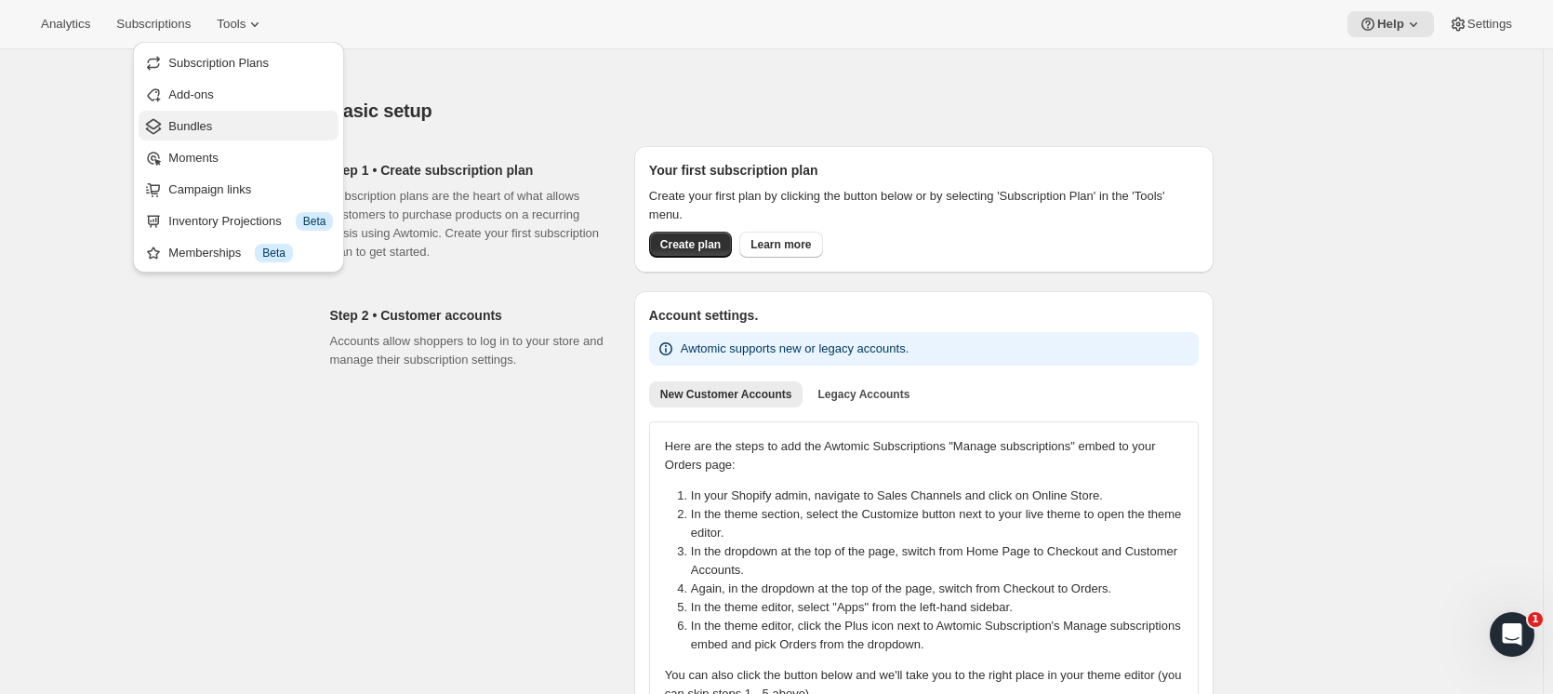
click at [225, 118] on span "Bundles" at bounding box center [250, 126] width 165 height 19
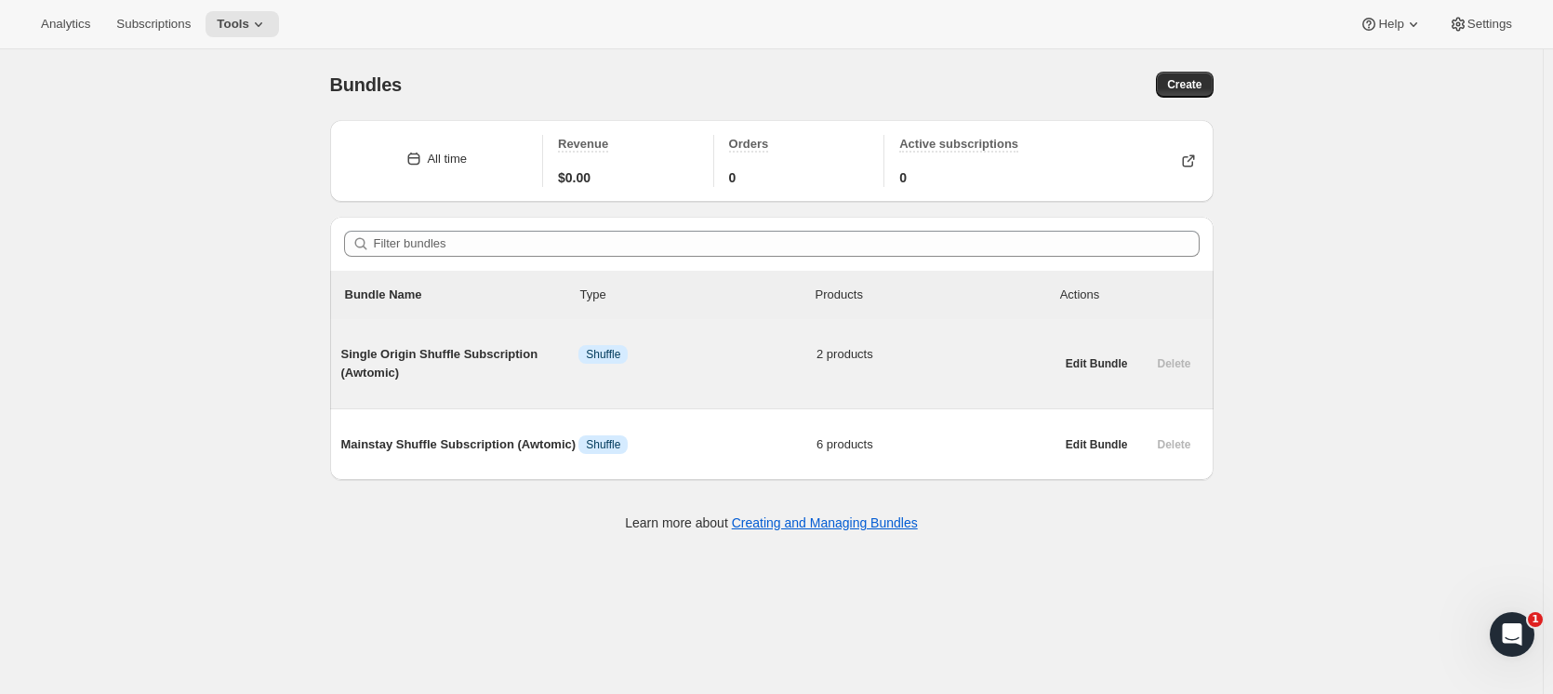
click at [472, 376] on span "Single Origin Shuffle Subscription (Awtomic)" at bounding box center [460, 363] width 238 height 37
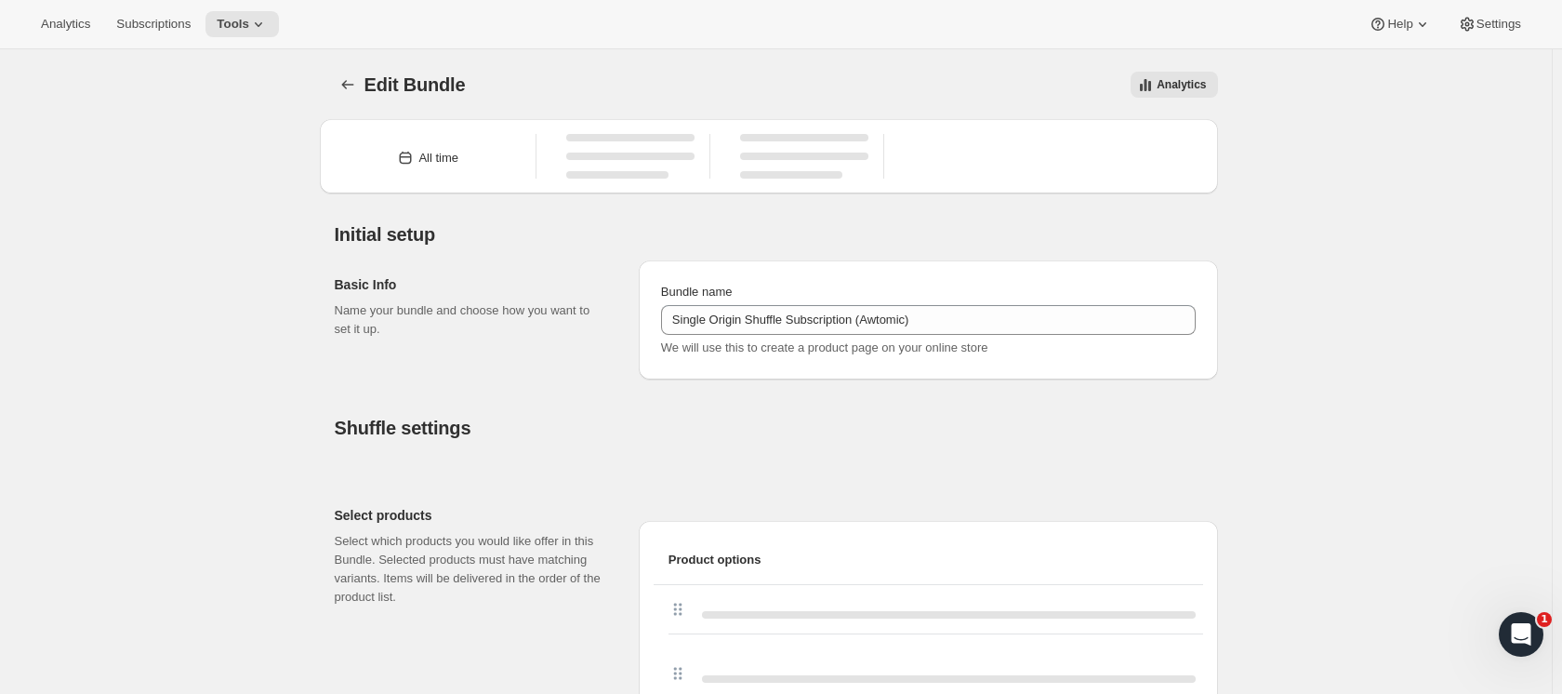
type input "Single Origin Shuffle Subscription (Awtomic)"
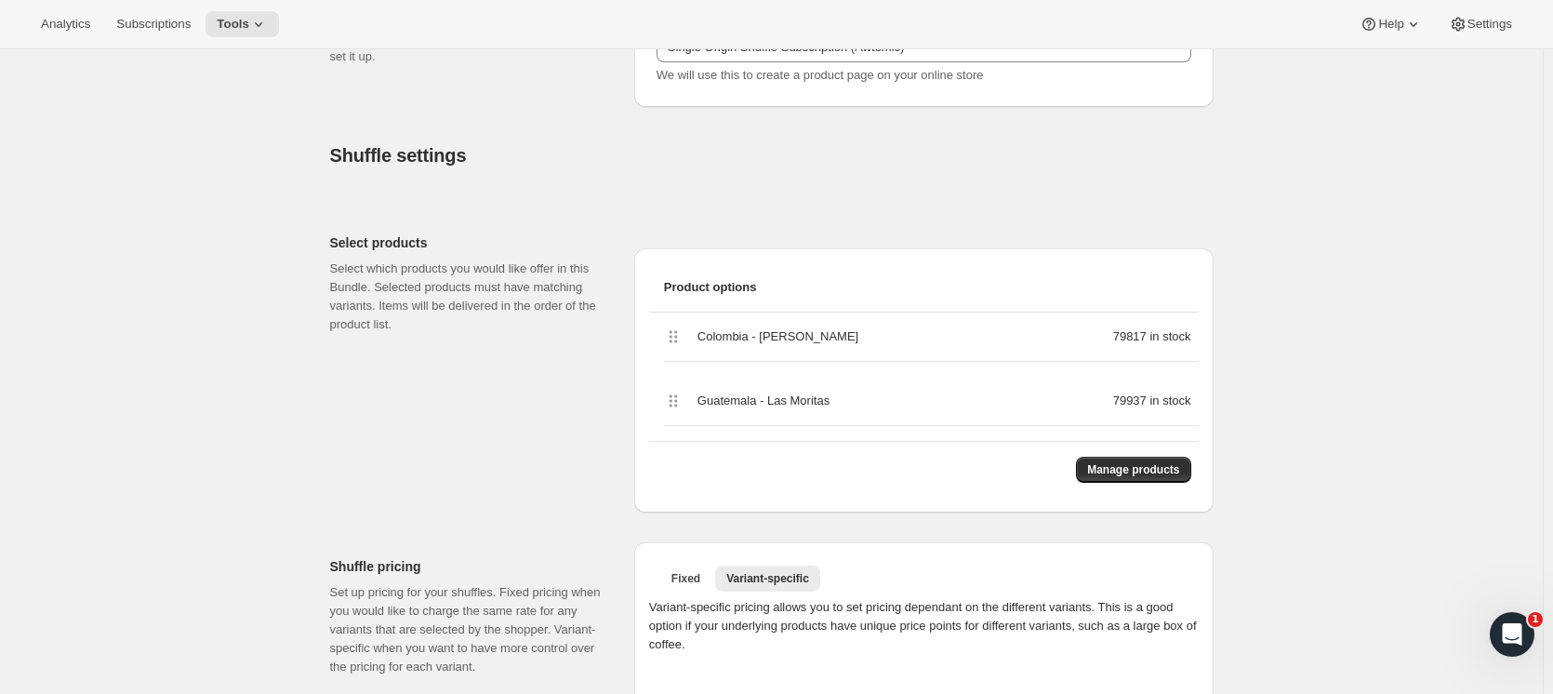
scroll to position [279, 0]
click at [1174, 465] on span "Manage products" at bounding box center [1133, 470] width 92 height 15
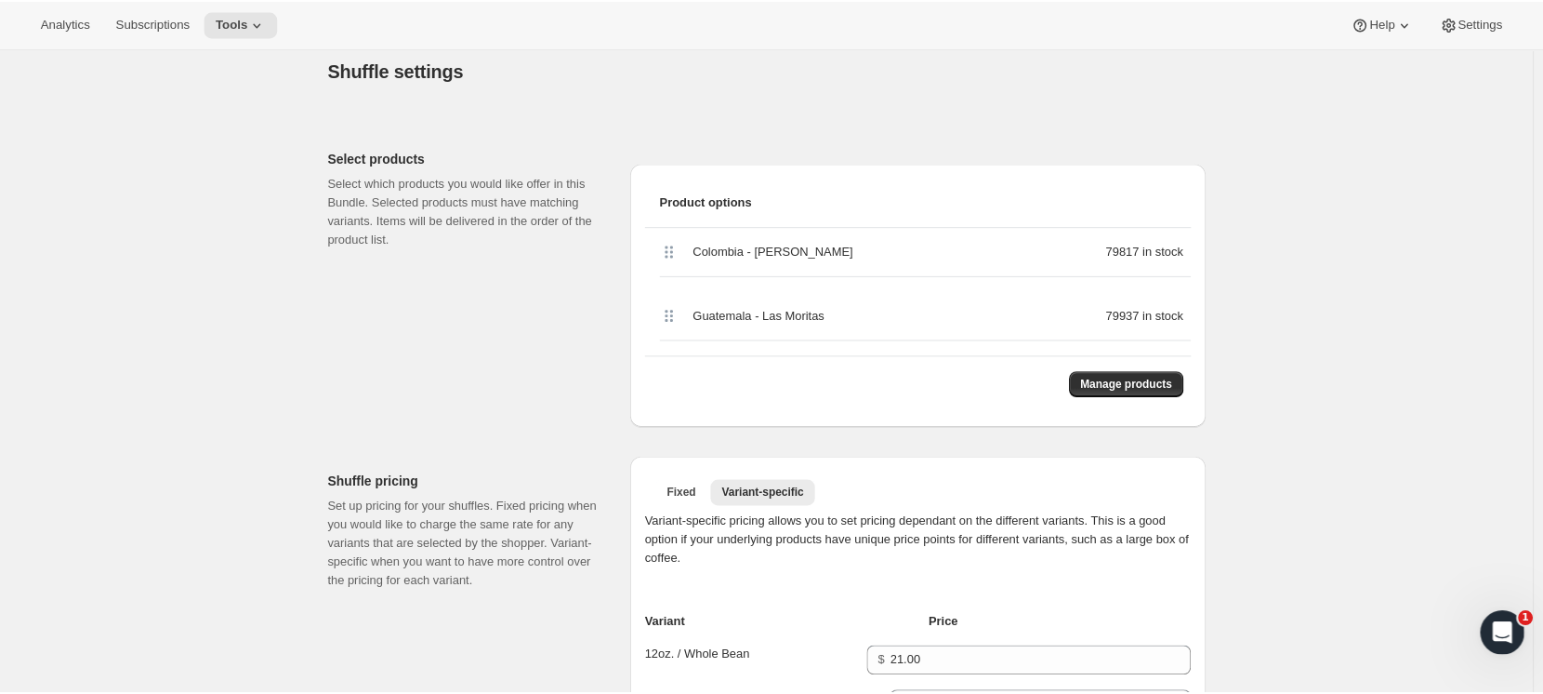
scroll to position [372, 0]
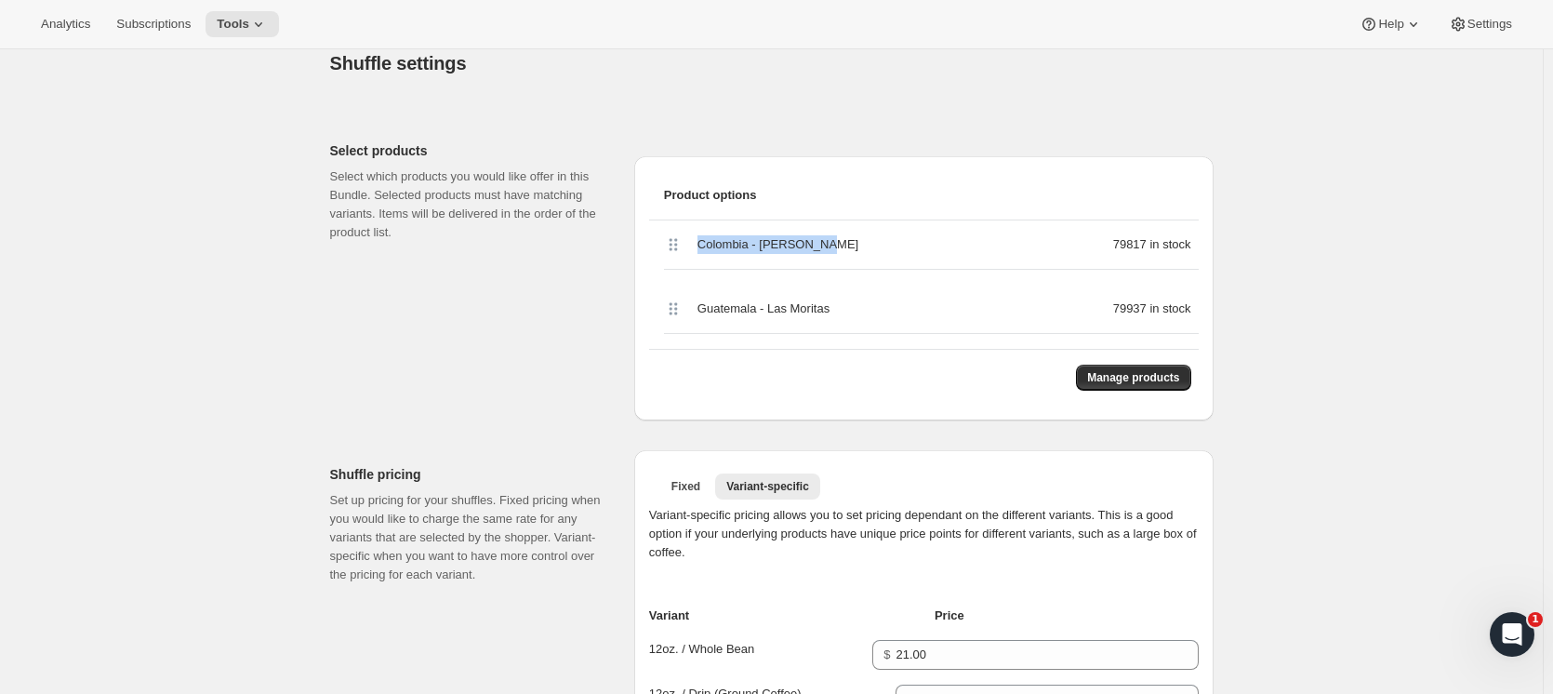
drag, startPoint x: 702, startPoint y: 245, endPoint x: 828, endPoint y: 256, distance: 126.9
click at [828, 256] on div "Colombia - David Moreno 79817 in stock" at bounding box center [931, 244] width 535 height 49
click at [534, 273] on div "Select products Select which products you would like offer in this Bundle. Sele…" at bounding box center [474, 273] width 289 height 294
drag, startPoint x: 1123, startPoint y: 245, endPoint x: 1153, endPoint y: 245, distance: 29.8
click at [1153, 245] on div "79817 in stock" at bounding box center [1074, 244] width 246 height 19
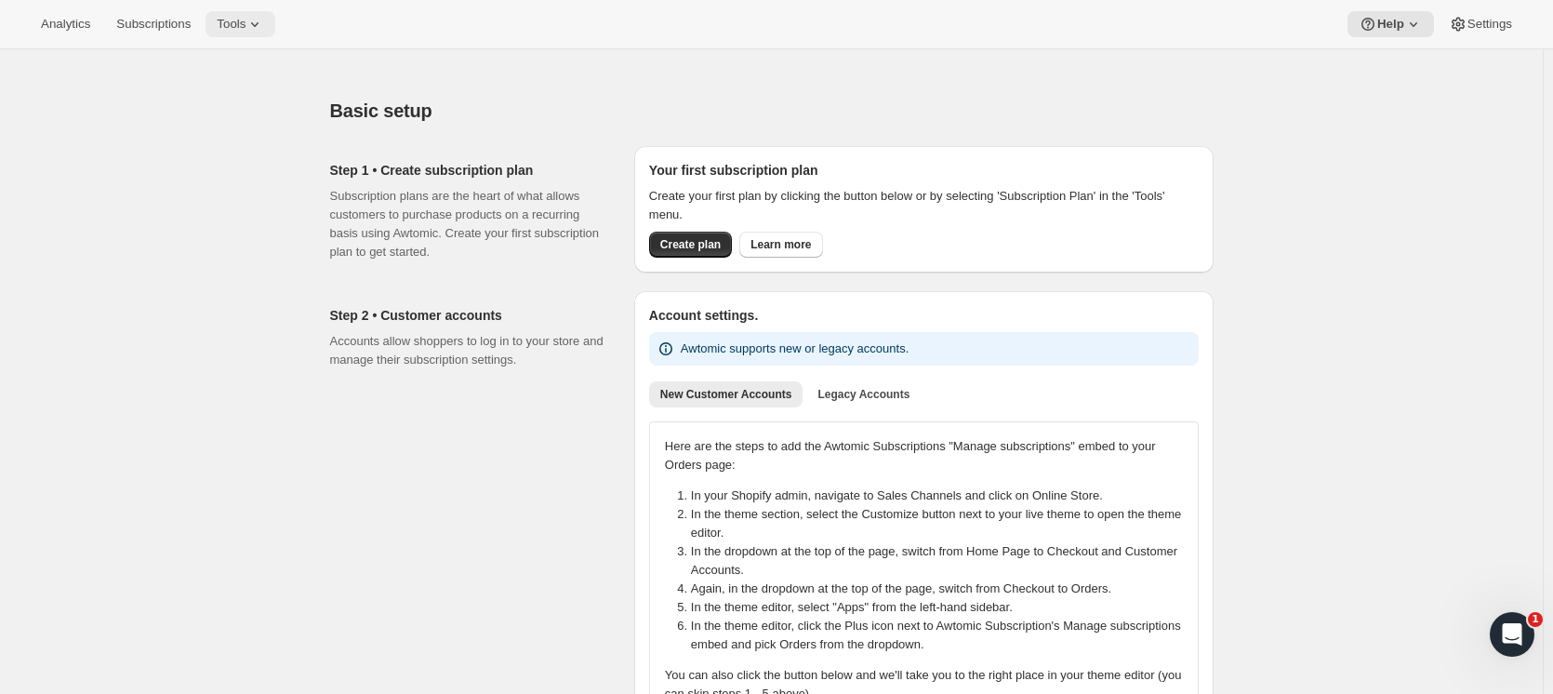
click at [231, 20] on span "Tools" at bounding box center [231, 24] width 29 height 15
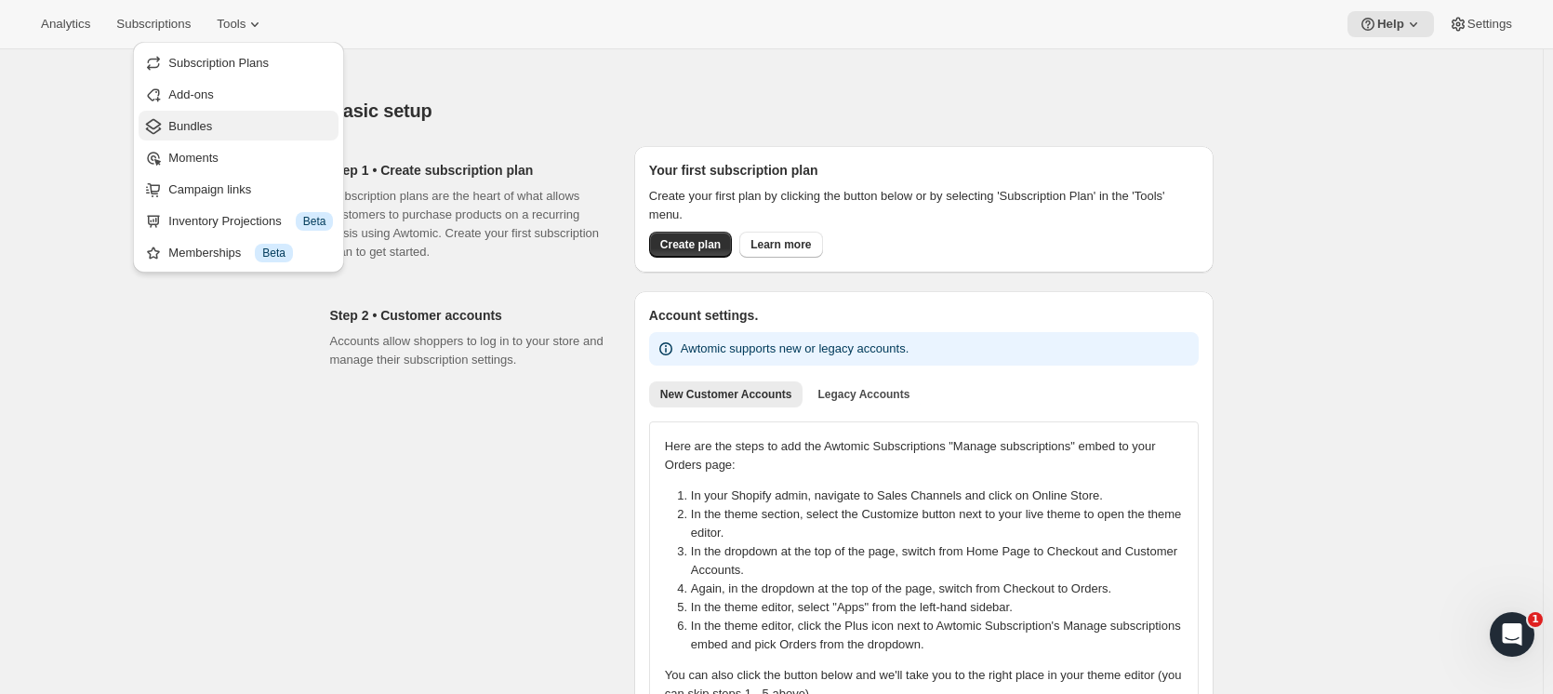
click at [190, 127] on span "Bundles" at bounding box center [190, 126] width 44 height 14
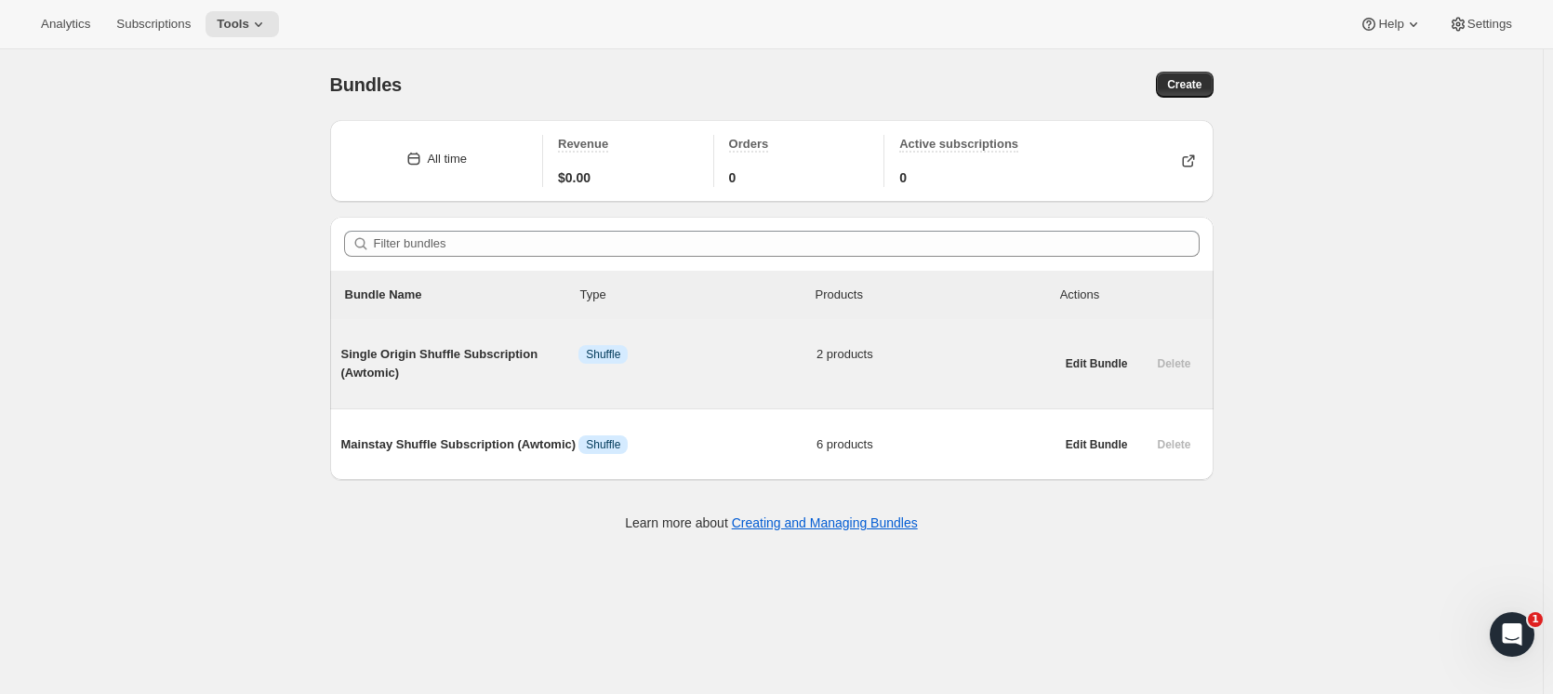
click at [449, 352] on span "Single Origin Shuffle Subscription (Awtomic)" at bounding box center [460, 363] width 238 height 37
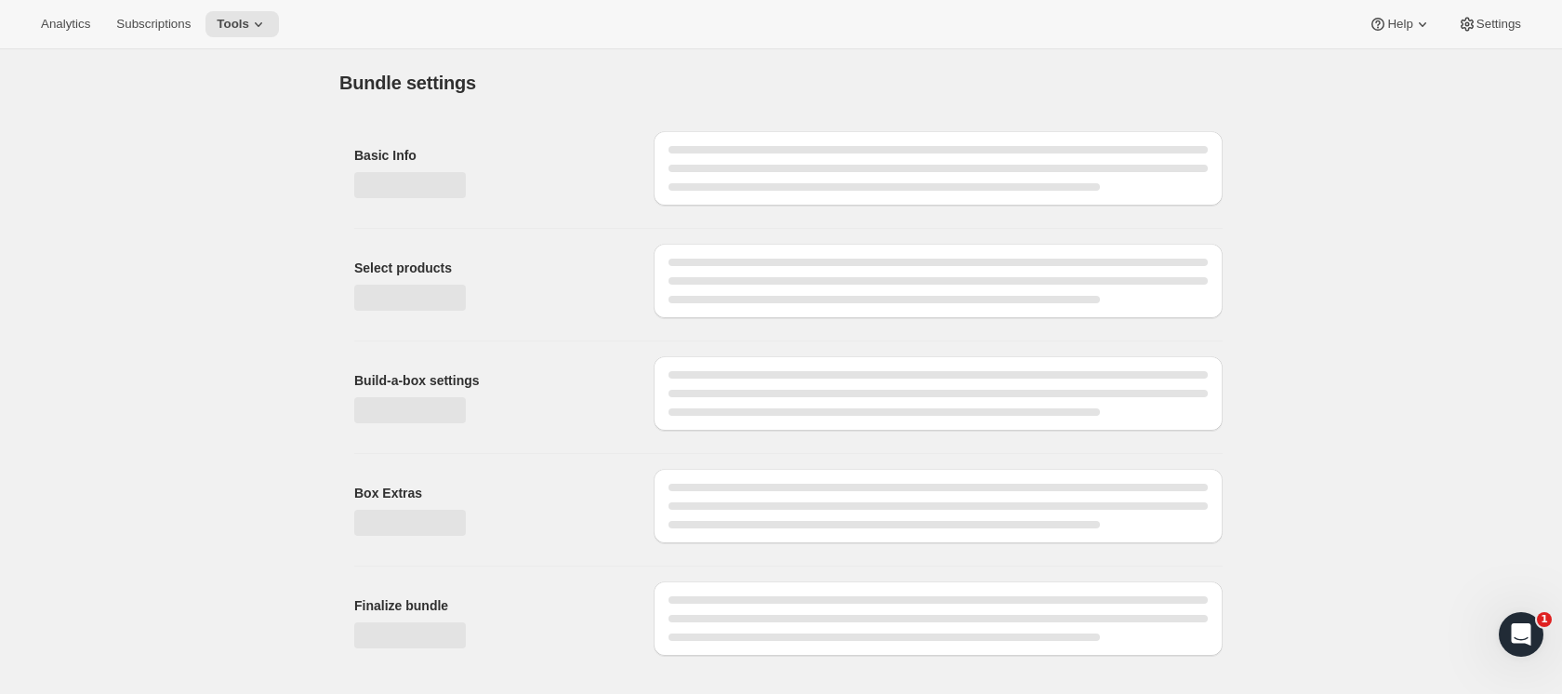
type input "Single Origin Shuffle Subscription (Awtomic)"
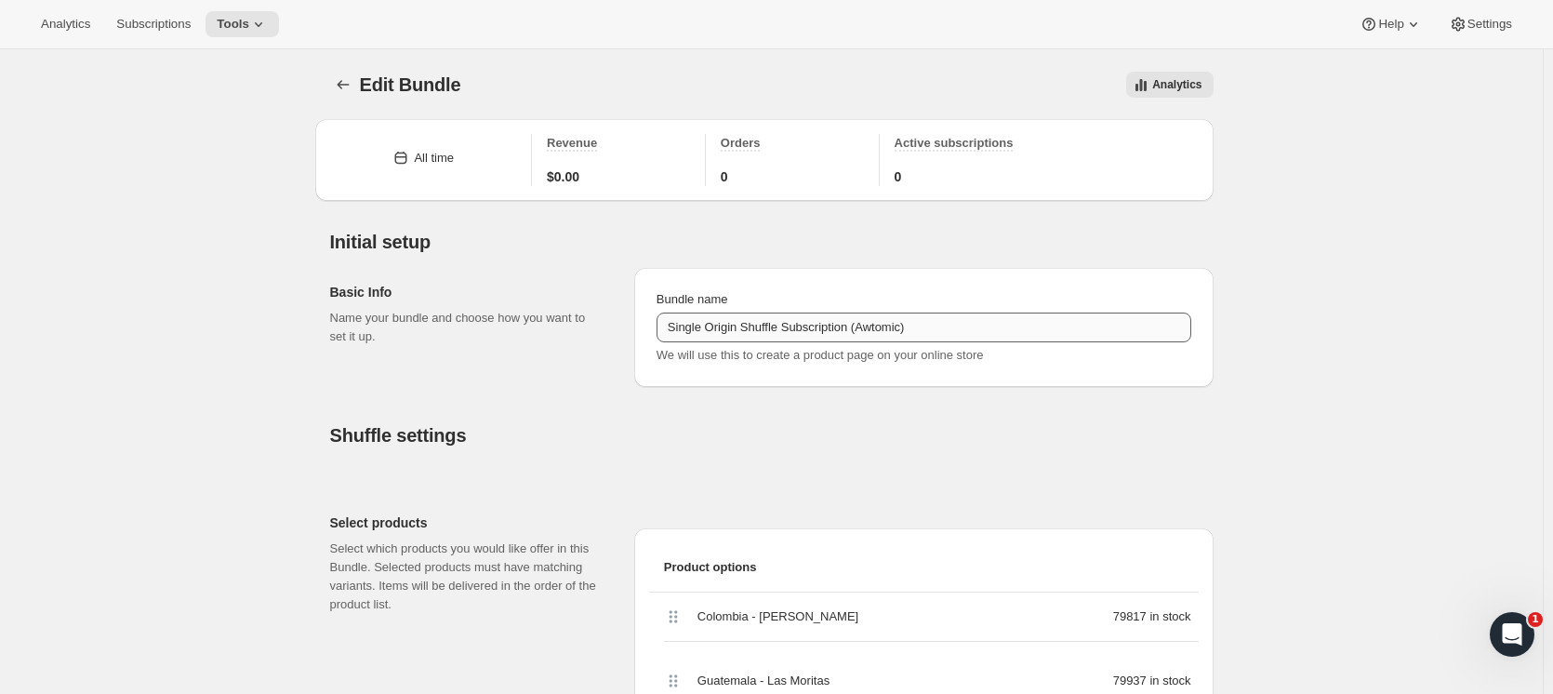
scroll to position [279, 0]
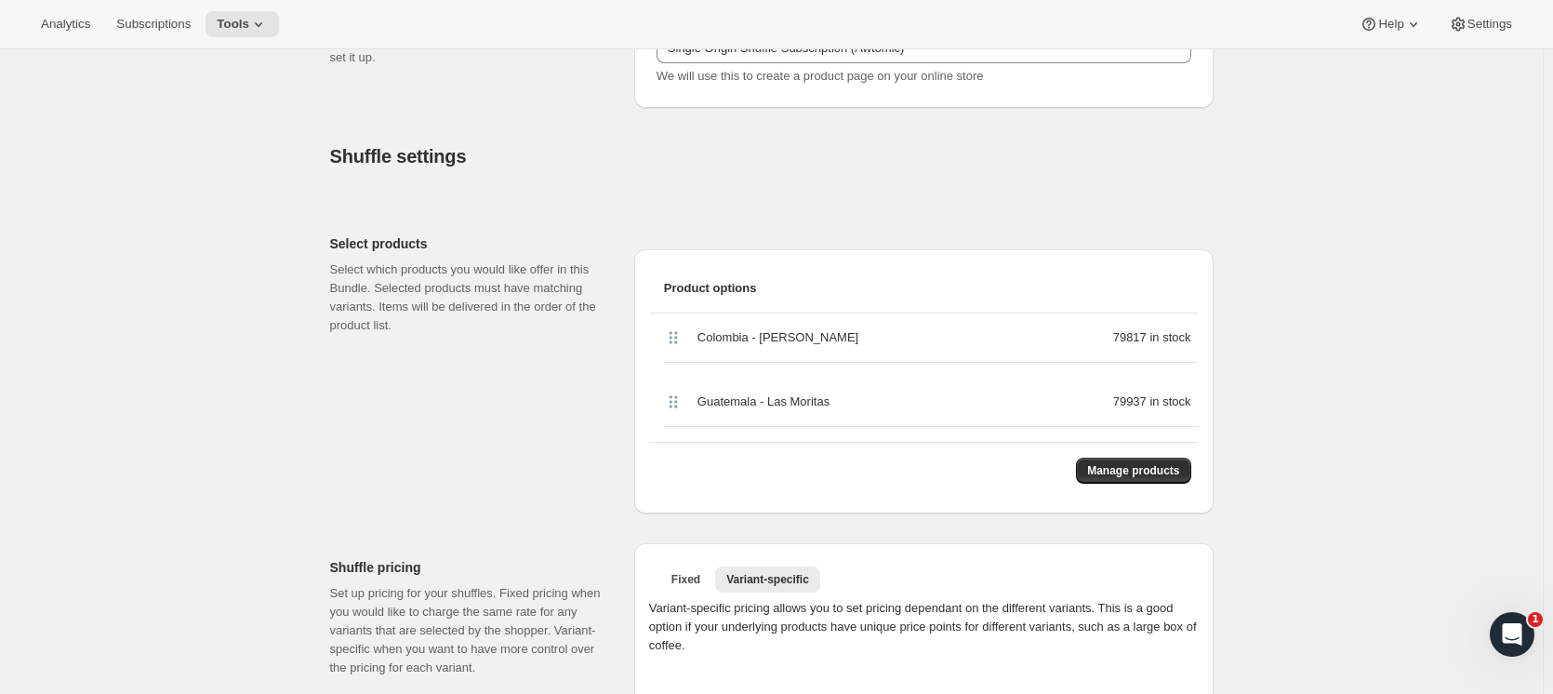
drag, startPoint x: 702, startPoint y: 340, endPoint x: 693, endPoint y: 337, distance: 10.0
click at [693, 337] on div "Colombia - [PERSON_NAME] 79817 in stock" at bounding box center [931, 337] width 535 height 49
click at [477, 366] on div "Select products Select which products you would like offer in this Bundle. Sele…" at bounding box center [474, 366] width 289 height 294
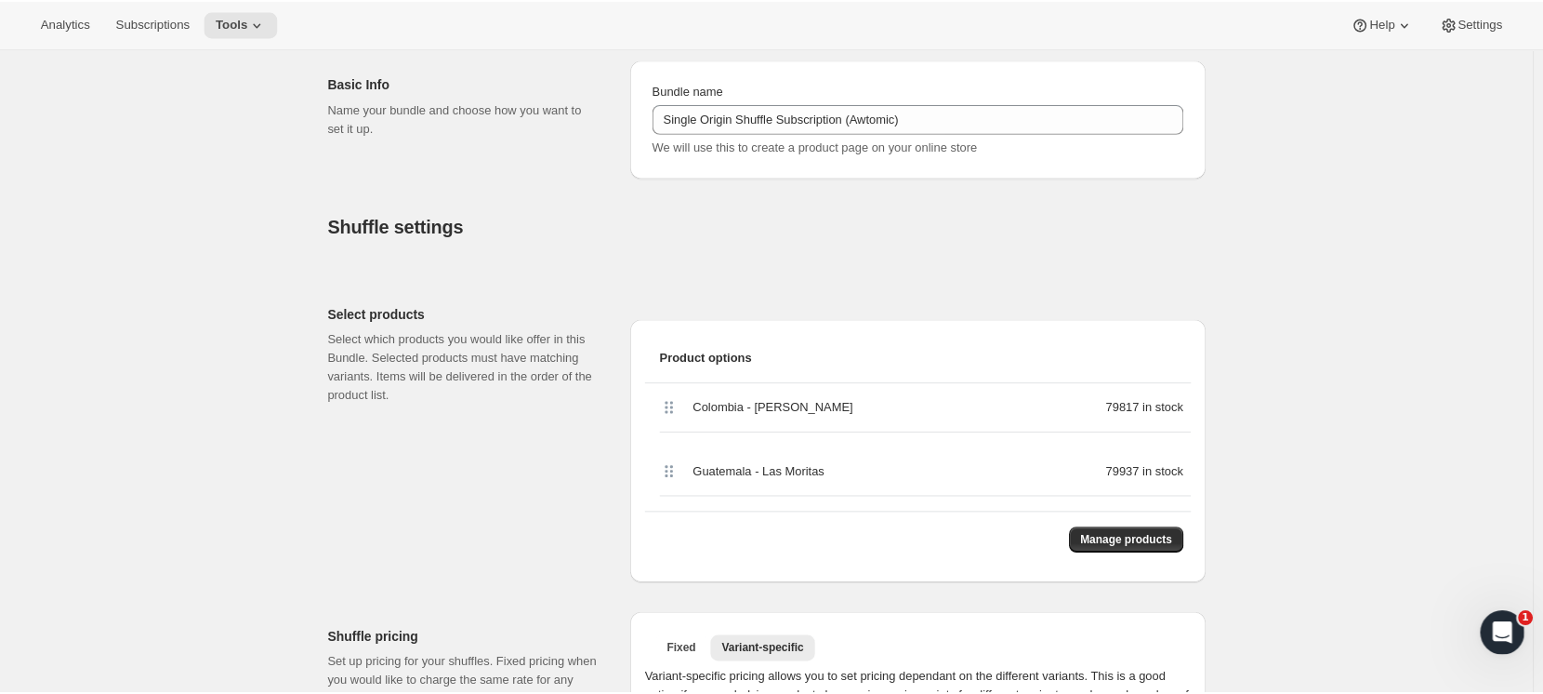
scroll to position [186, 0]
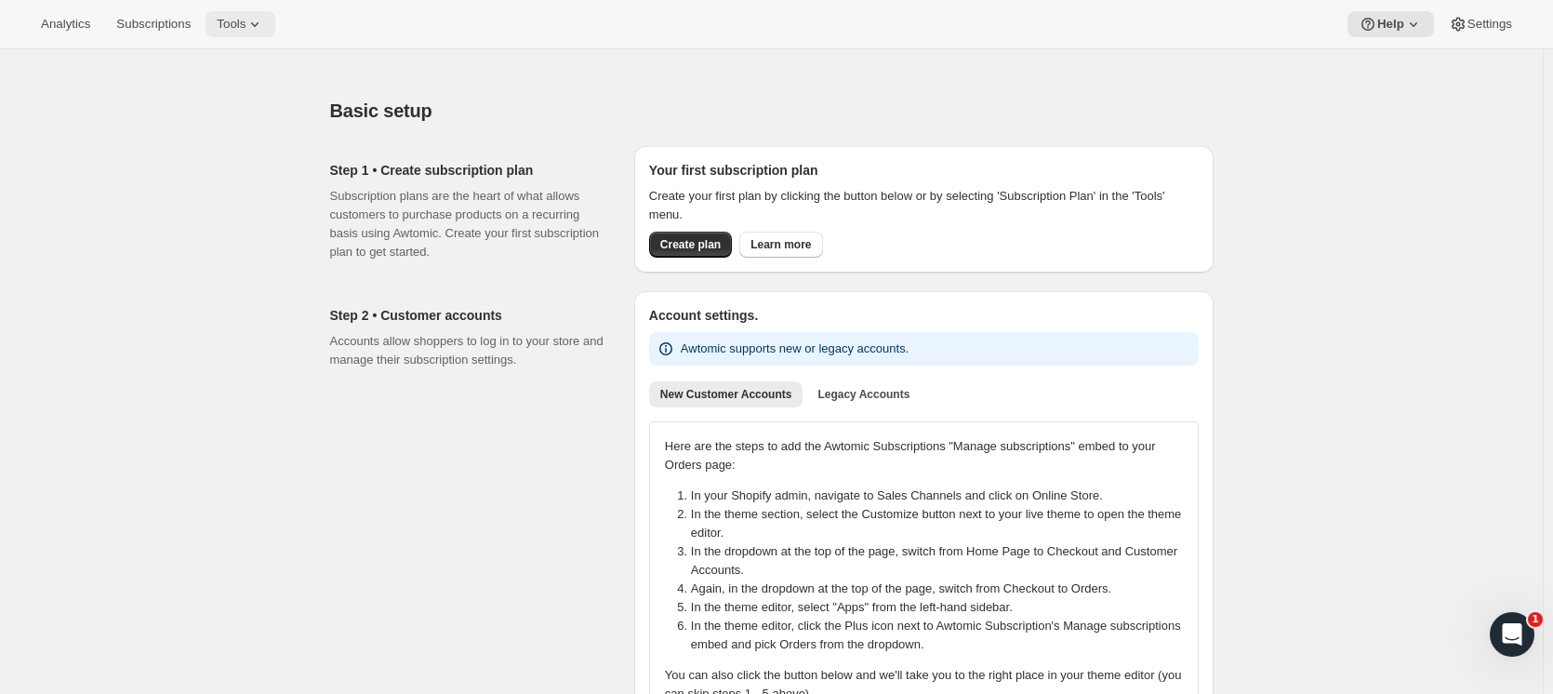
click at [235, 20] on span "Tools" at bounding box center [231, 24] width 29 height 15
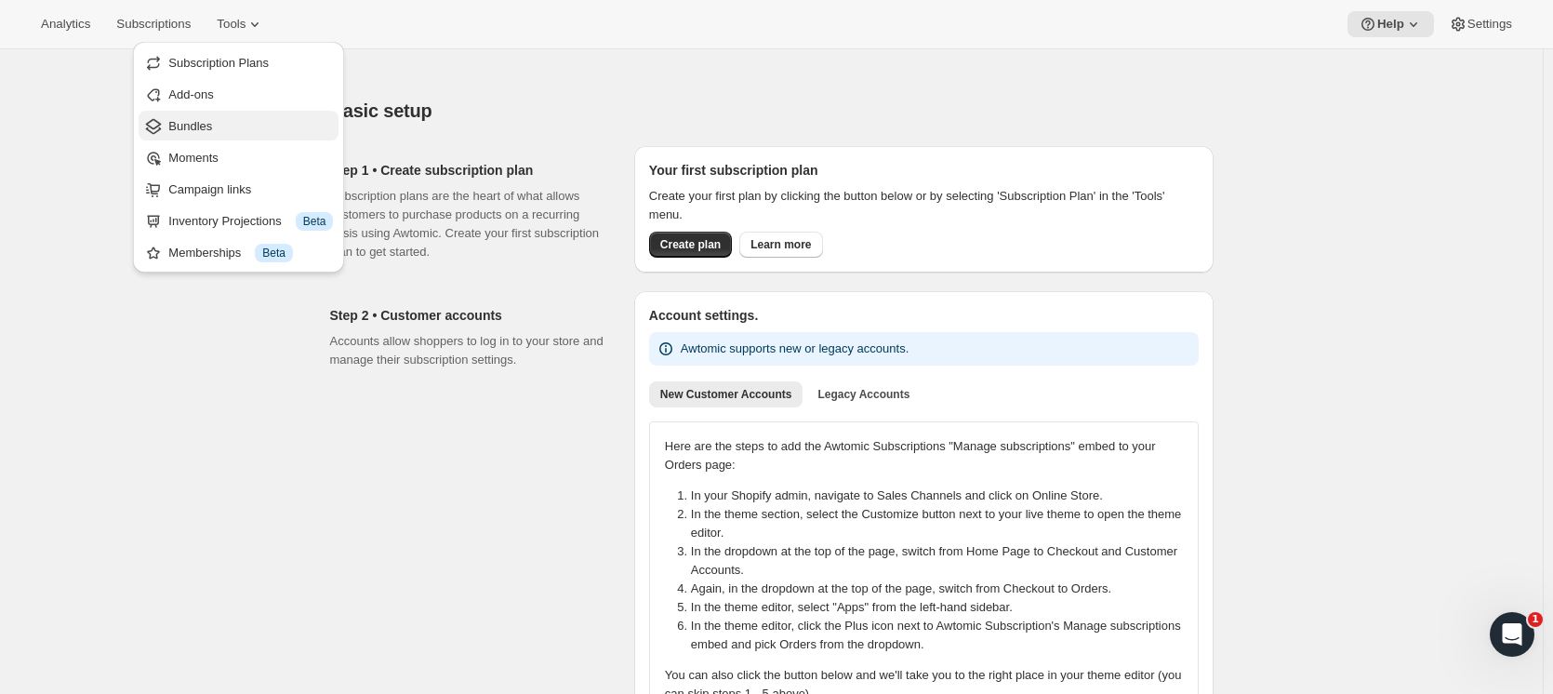
click at [184, 123] on span "Bundles" at bounding box center [190, 126] width 44 height 14
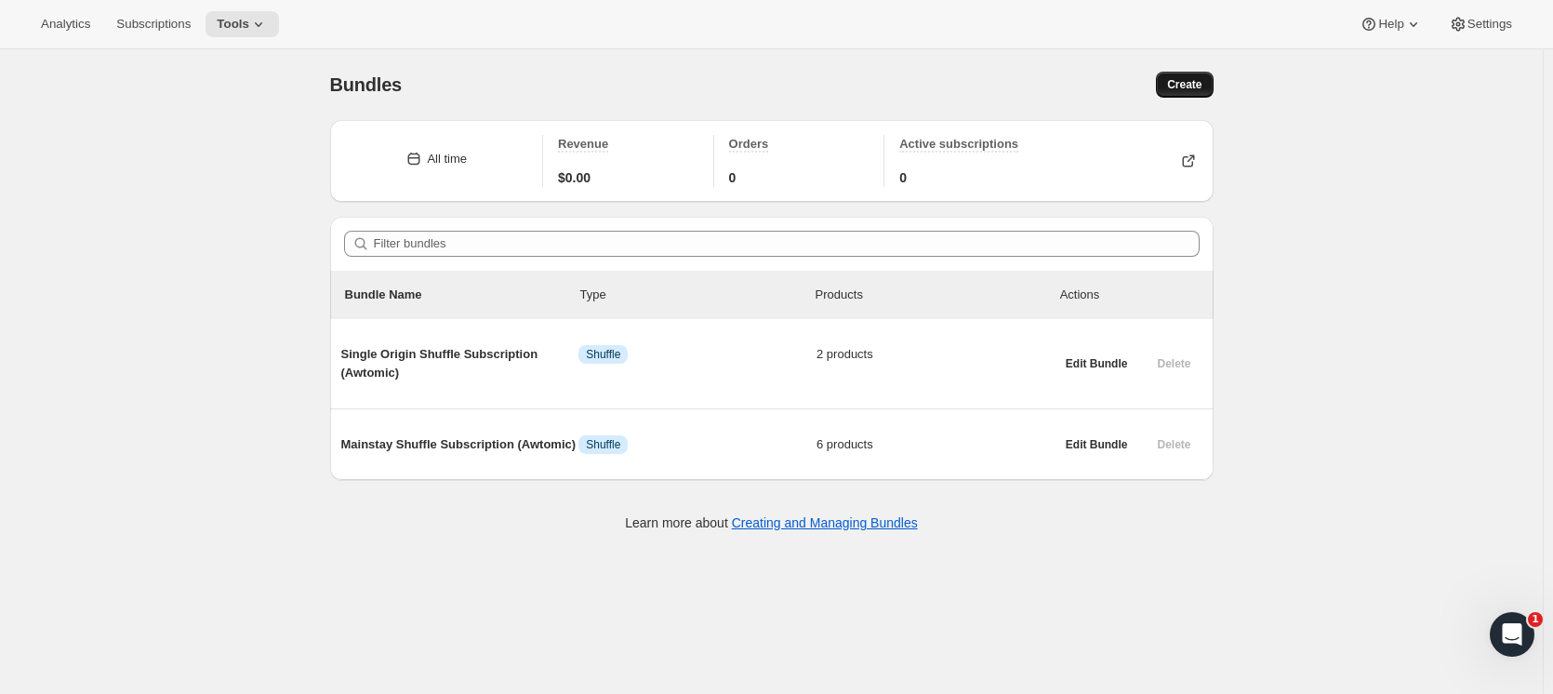
click at [1207, 78] on button "Create" at bounding box center [1184, 85] width 57 height 26
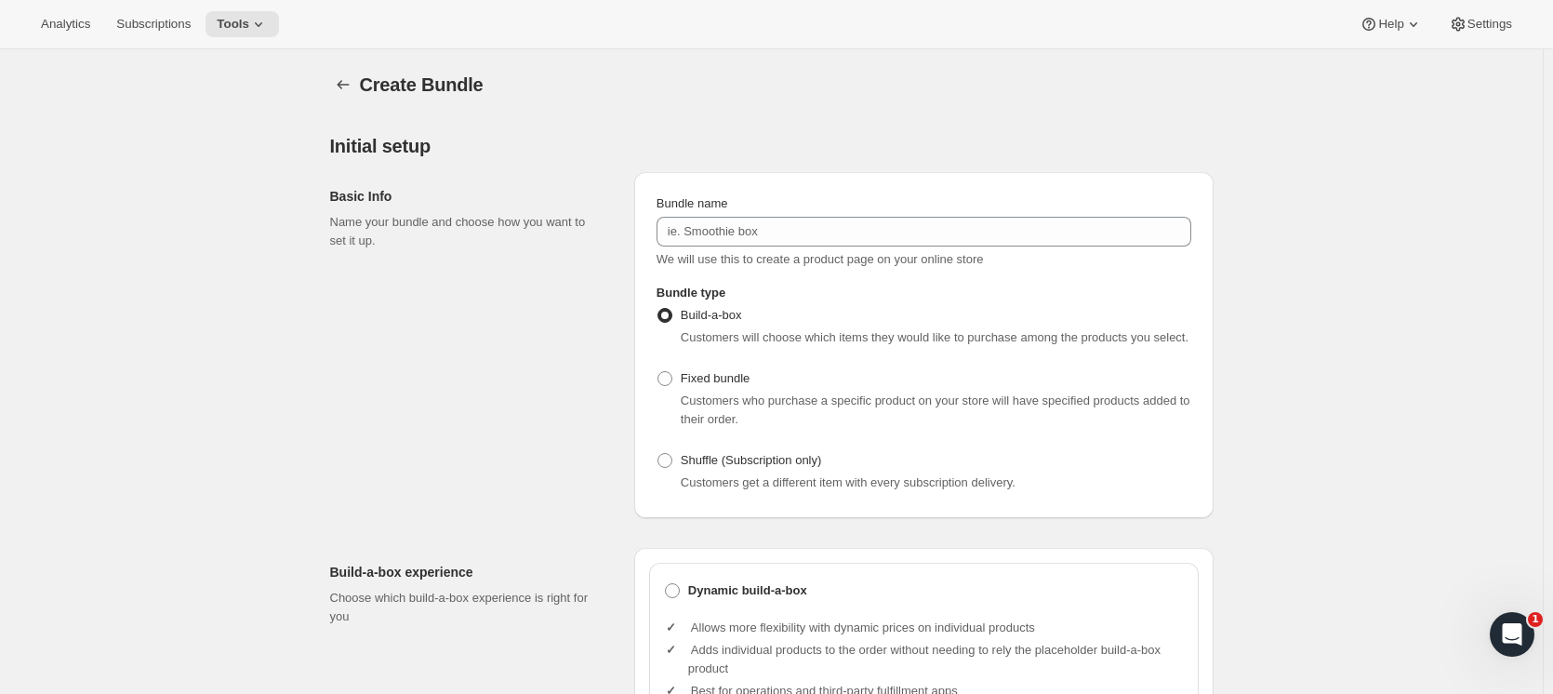
scroll to position [93, 0]
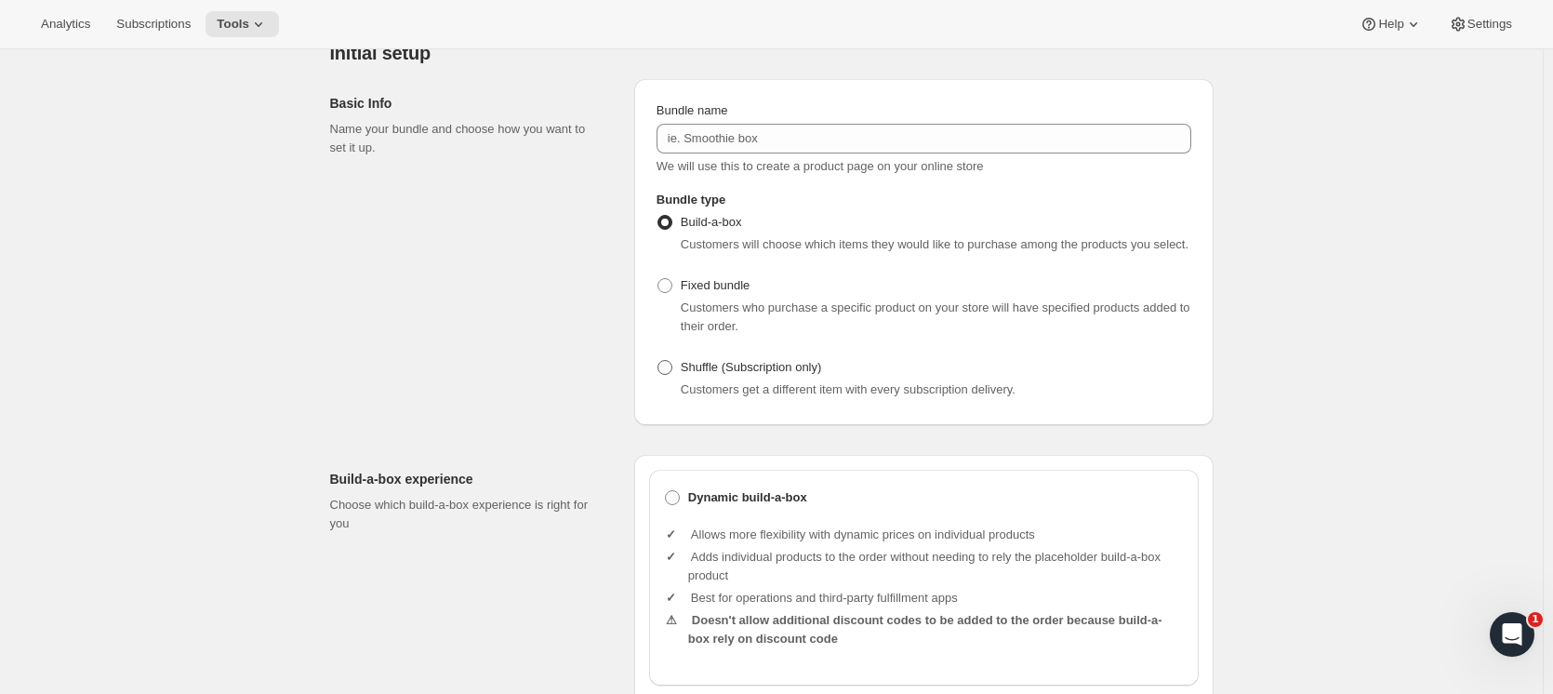
click at [672, 364] on span at bounding box center [664, 367] width 15 height 15
click at [658, 361] on input "Shuffle (Subscription only)" at bounding box center [657, 360] width 1 height 1
radio input "true"
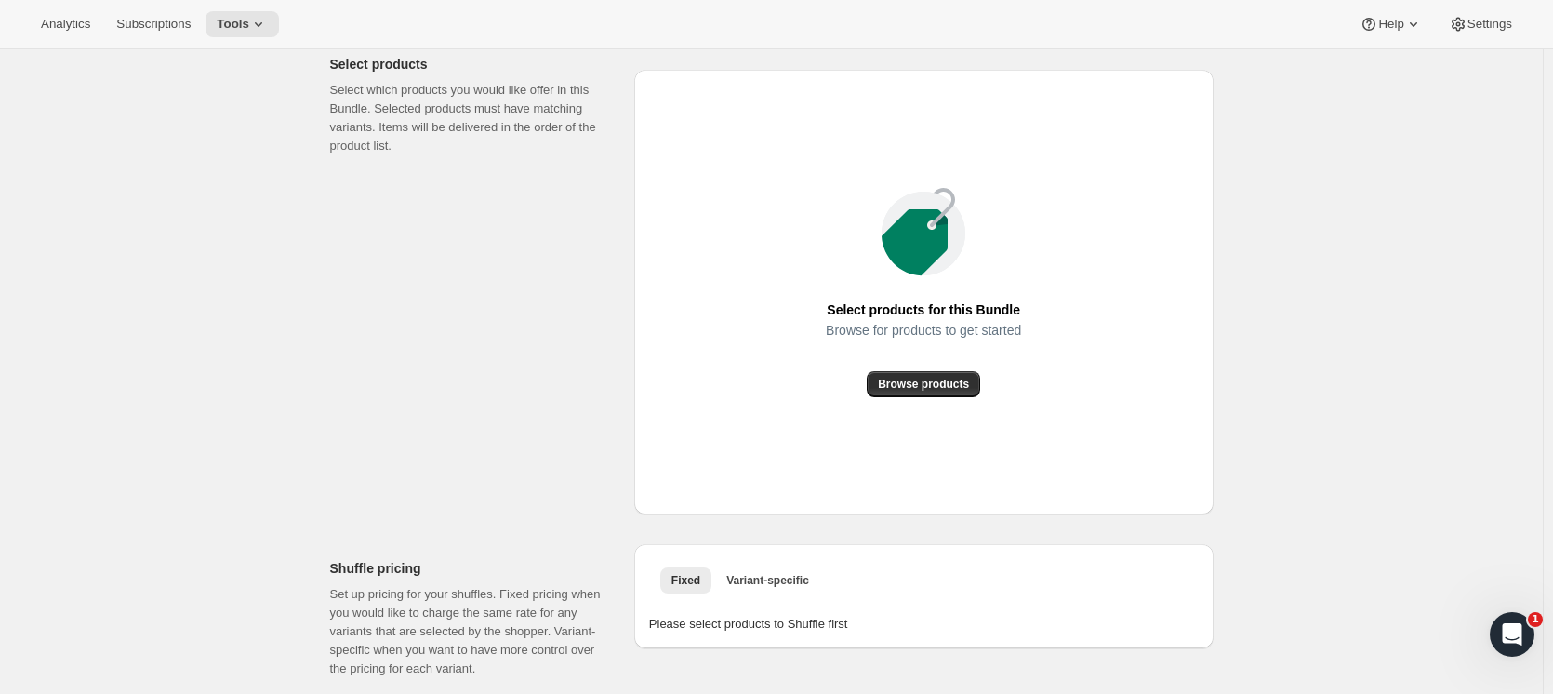
scroll to position [558, 0]
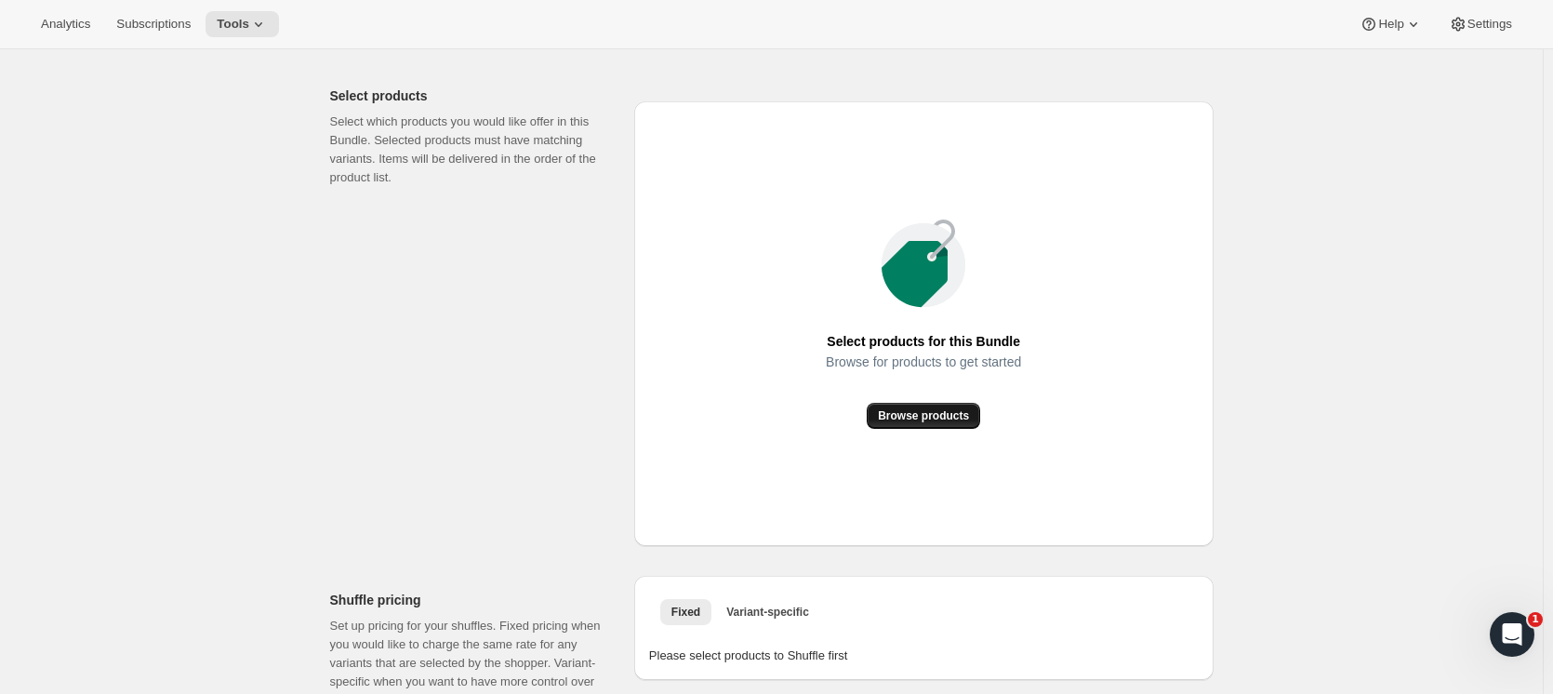
click at [933, 417] on span "Browse products" at bounding box center [923, 415] width 91 height 15
click at [780, 605] on span "Variant-specific" at bounding box center [767, 611] width 83 height 15
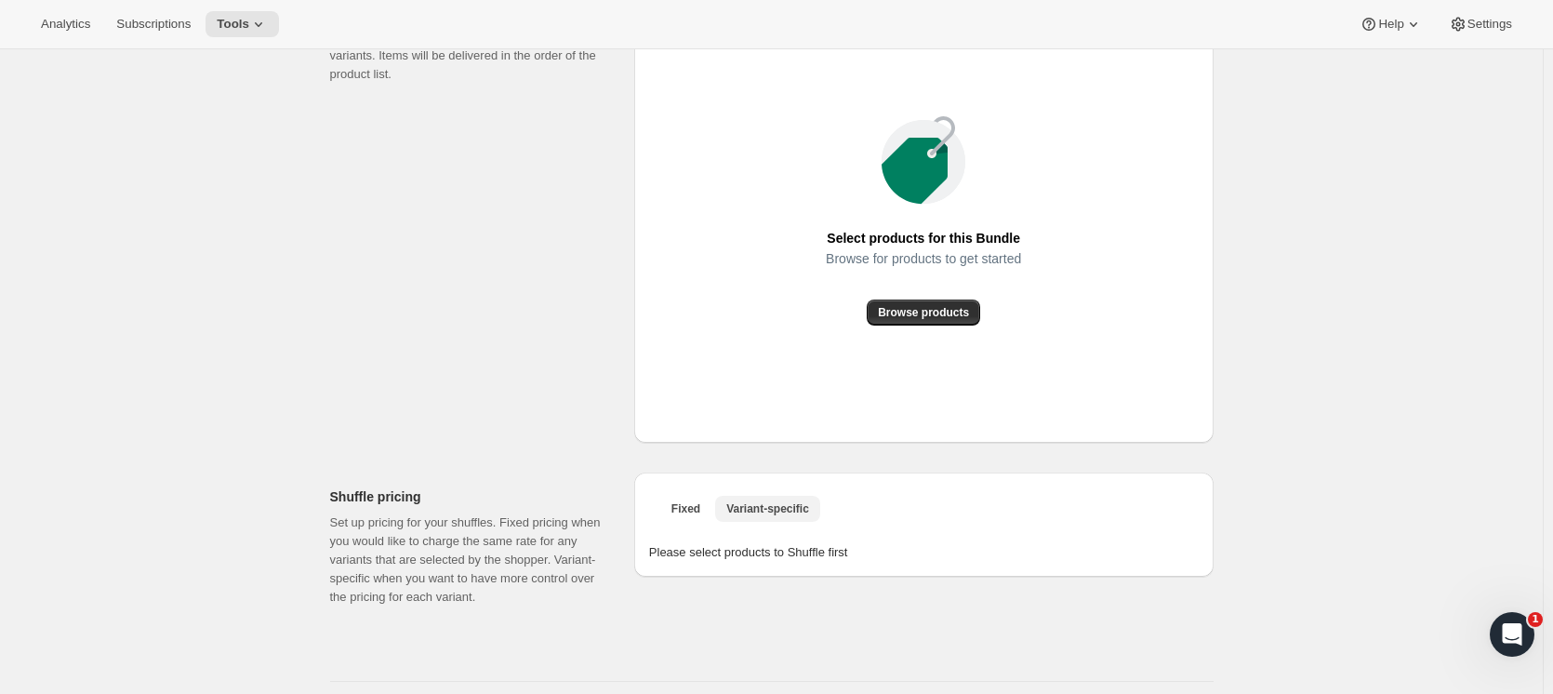
scroll to position [744, 0]
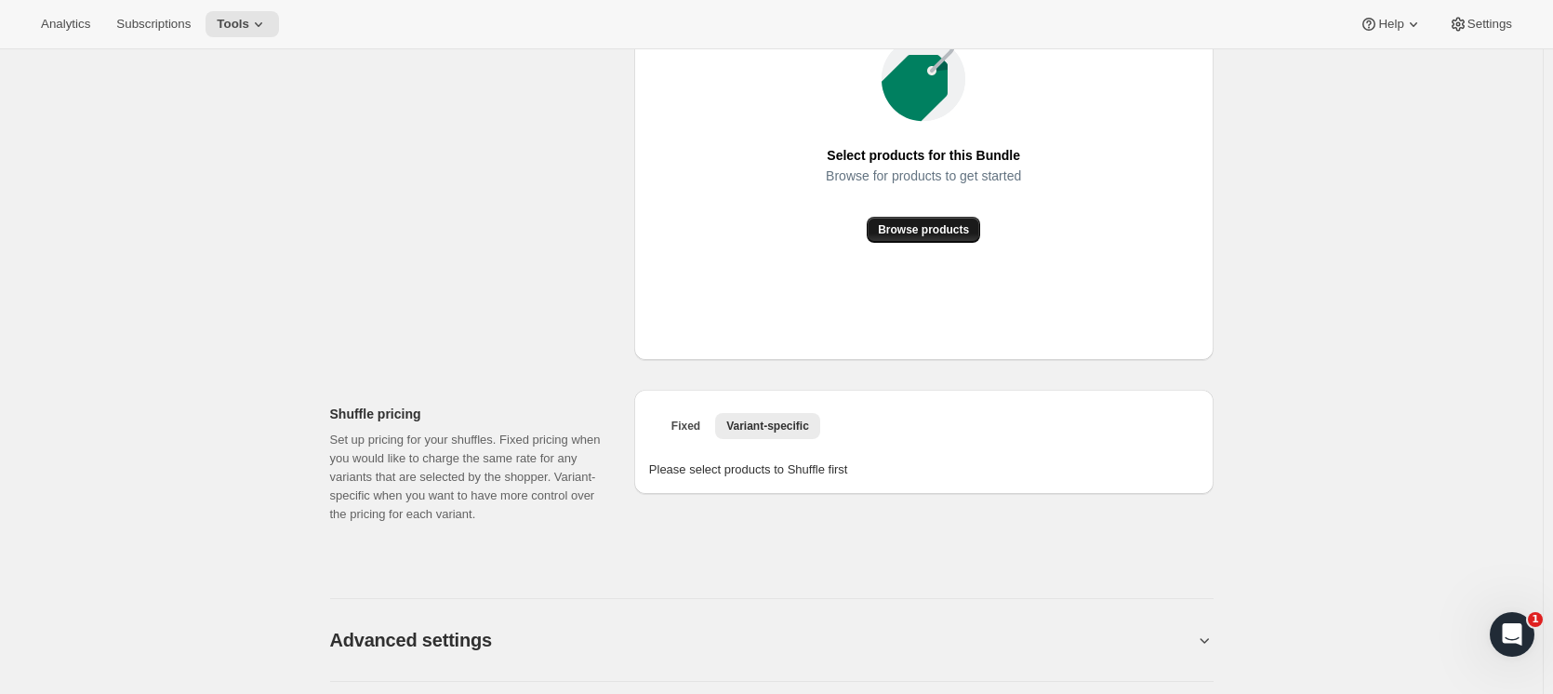
click at [940, 224] on span "Browse products" at bounding box center [923, 229] width 91 height 15
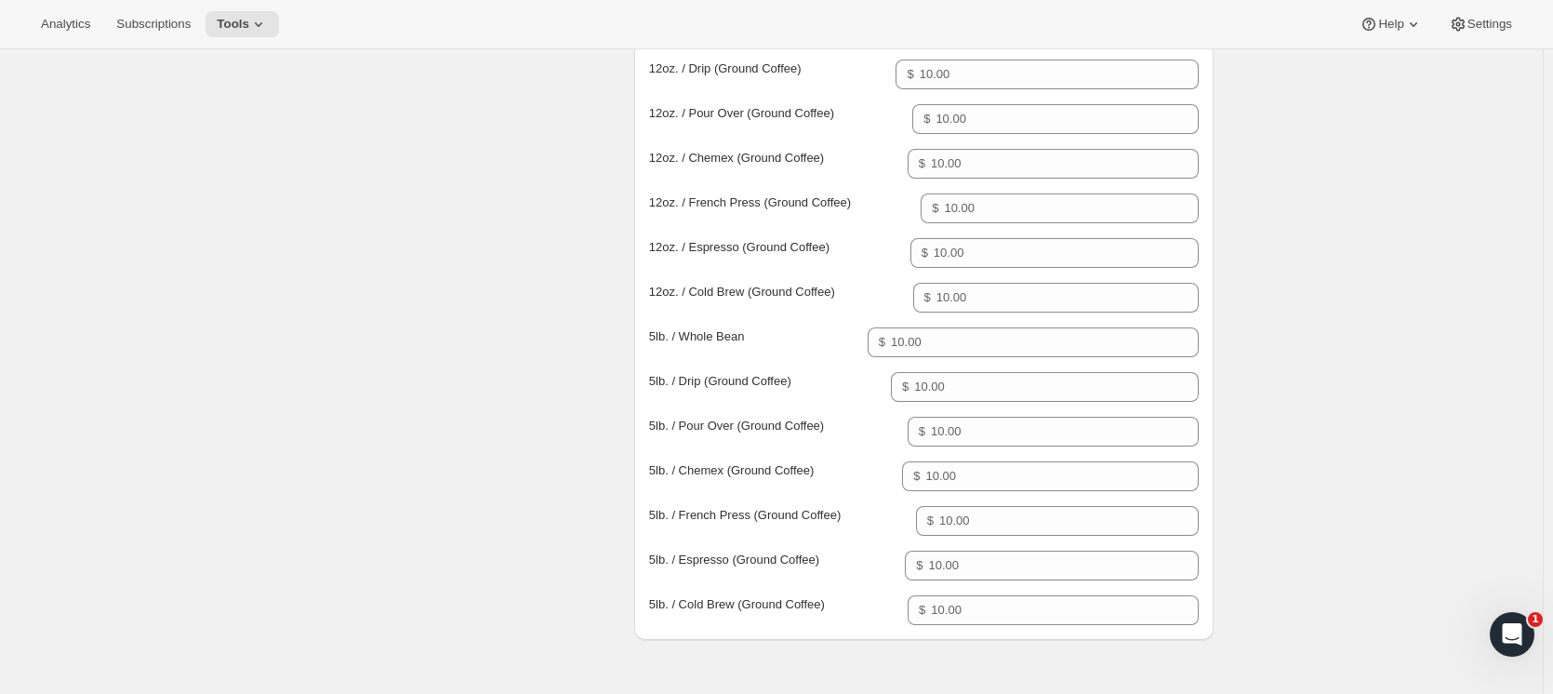
scroll to position [1209, 0]
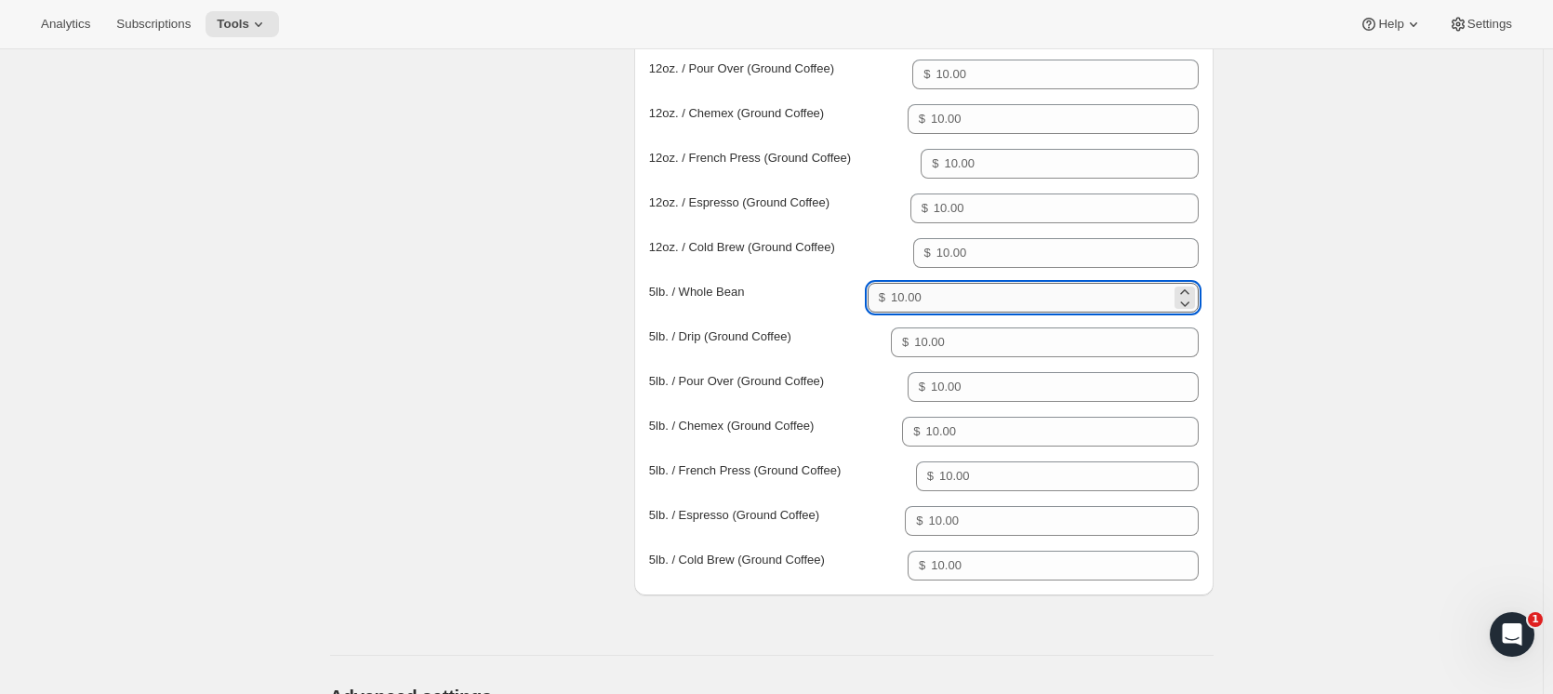
click at [931, 300] on input "Price for 5lb. / Whole Bean" at bounding box center [1030, 298] width 279 height 30
click at [1317, 236] on div "Create Bundle. This page is ready Create Bundle Initial setup Basic Info Name y…" at bounding box center [771, 2] width 1542 height 2323
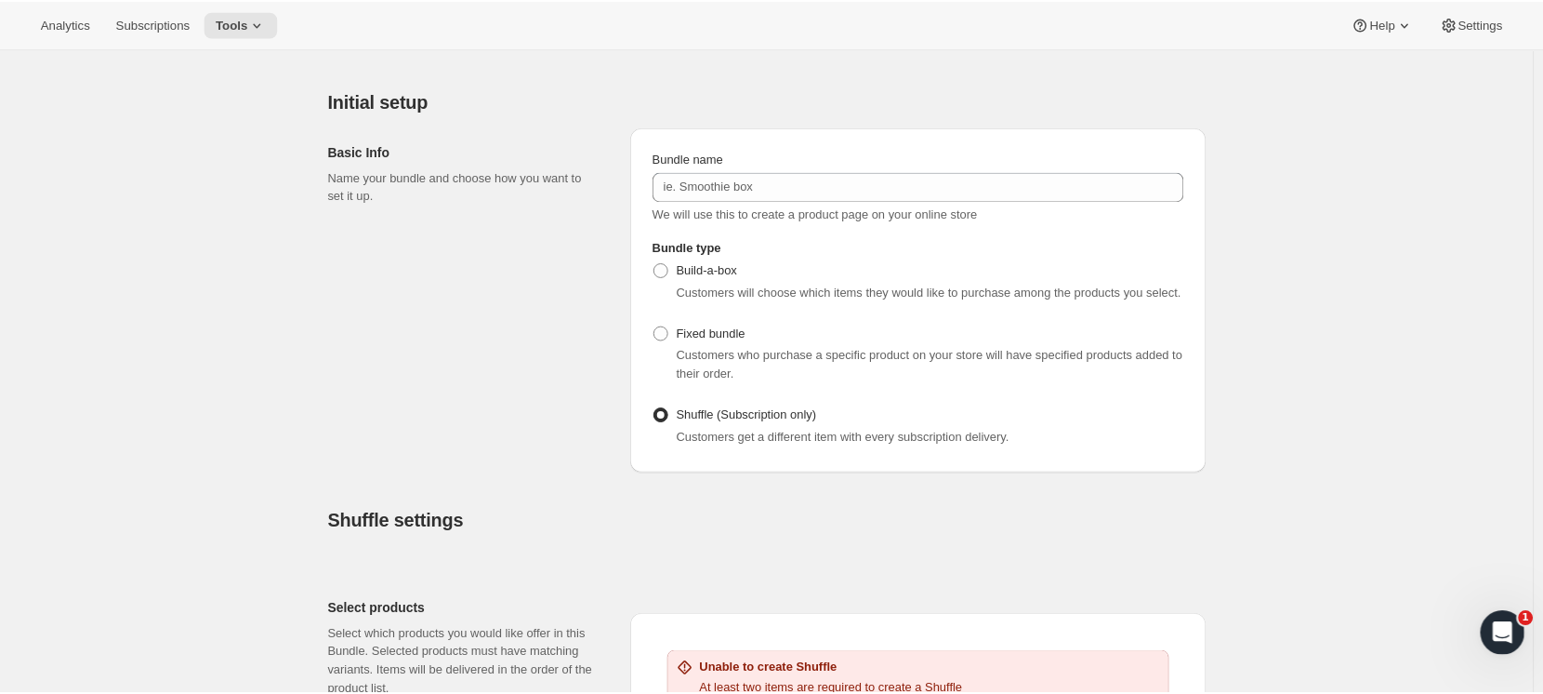
scroll to position [0, 0]
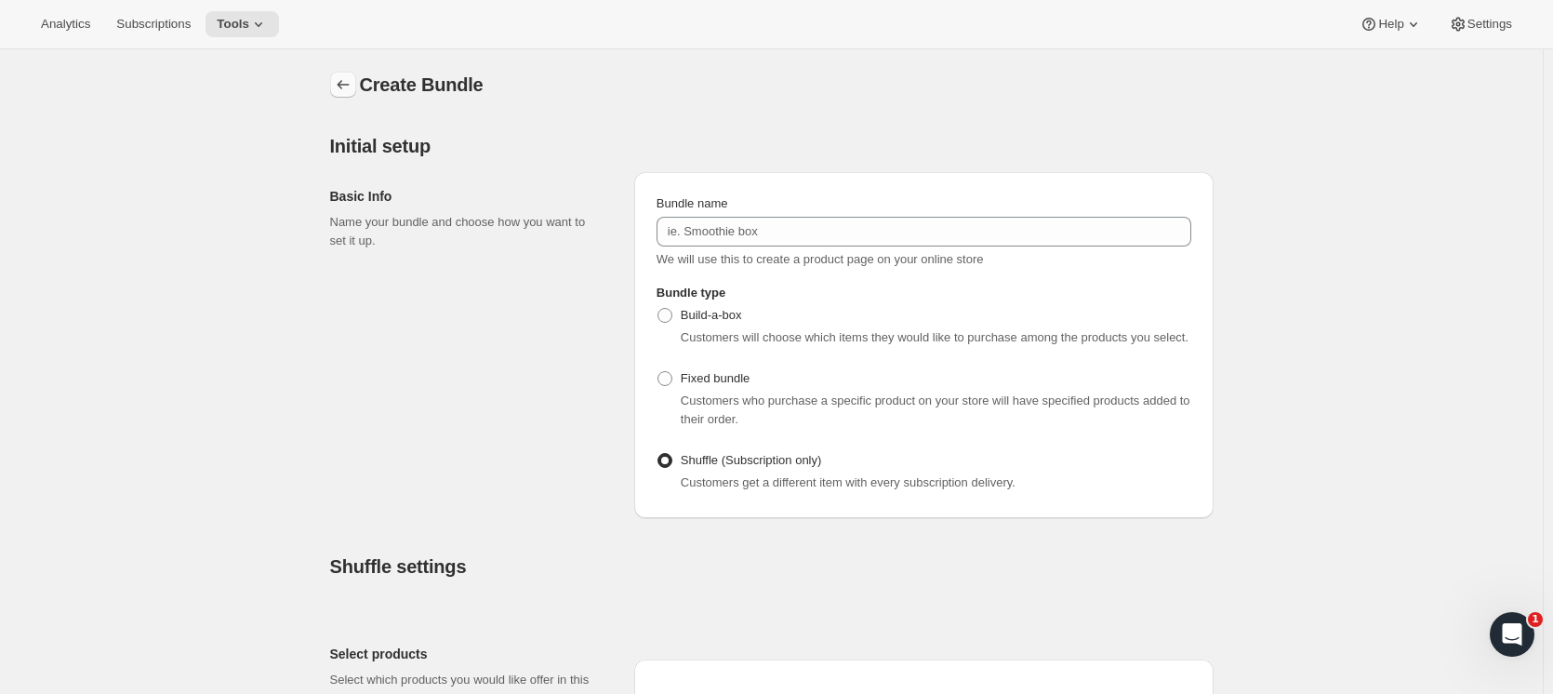
click at [343, 84] on icon "Bundles" at bounding box center [343, 84] width 12 height 9
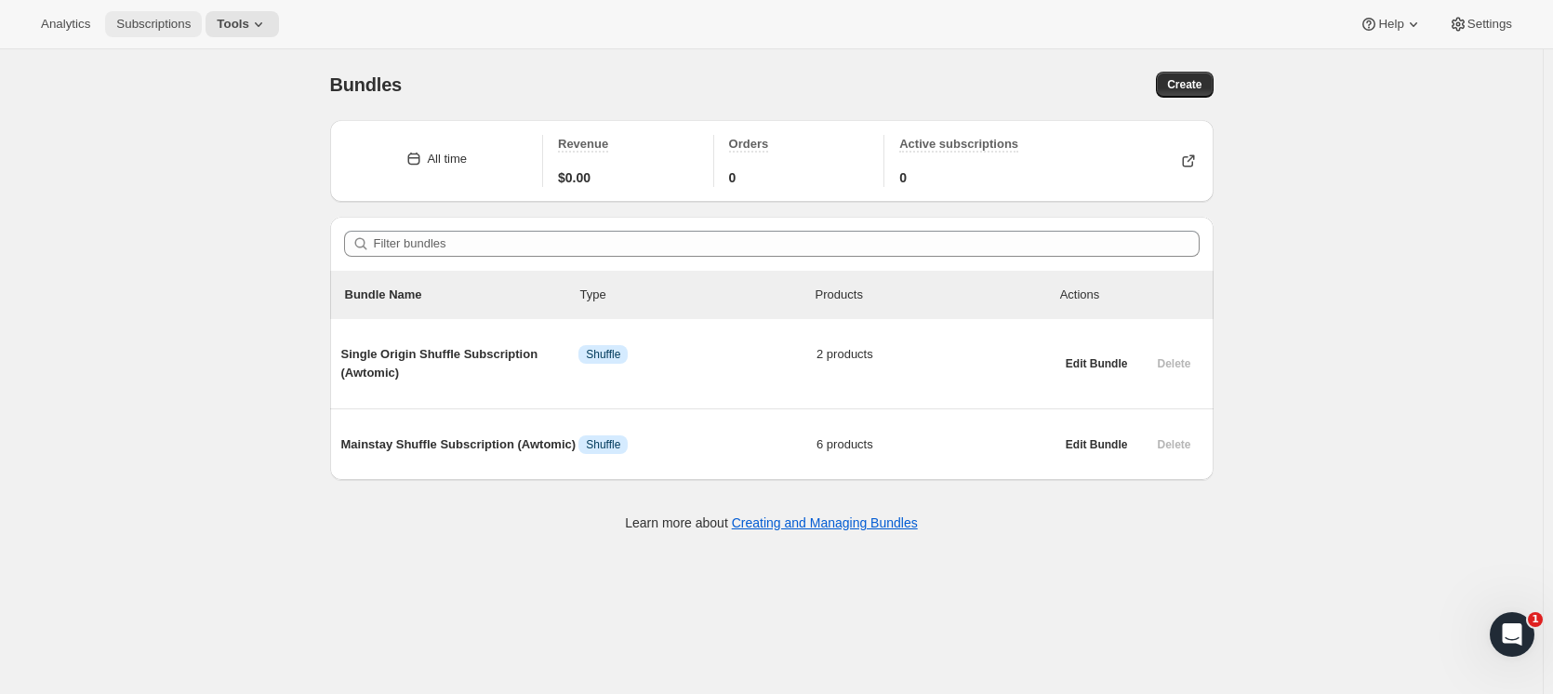
click at [134, 20] on span "Subscriptions" at bounding box center [153, 24] width 74 height 15
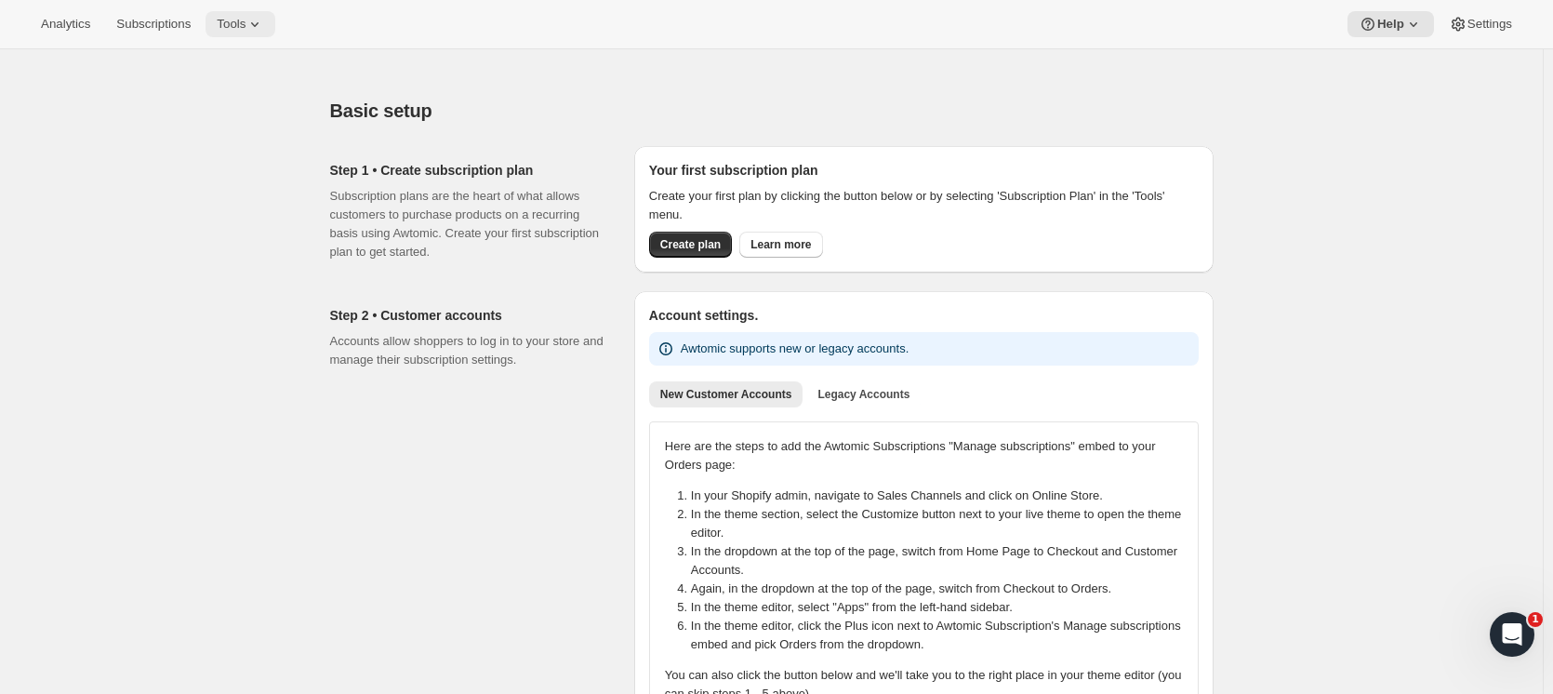
click at [245, 18] on icon at bounding box center [254, 24] width 19 height 19
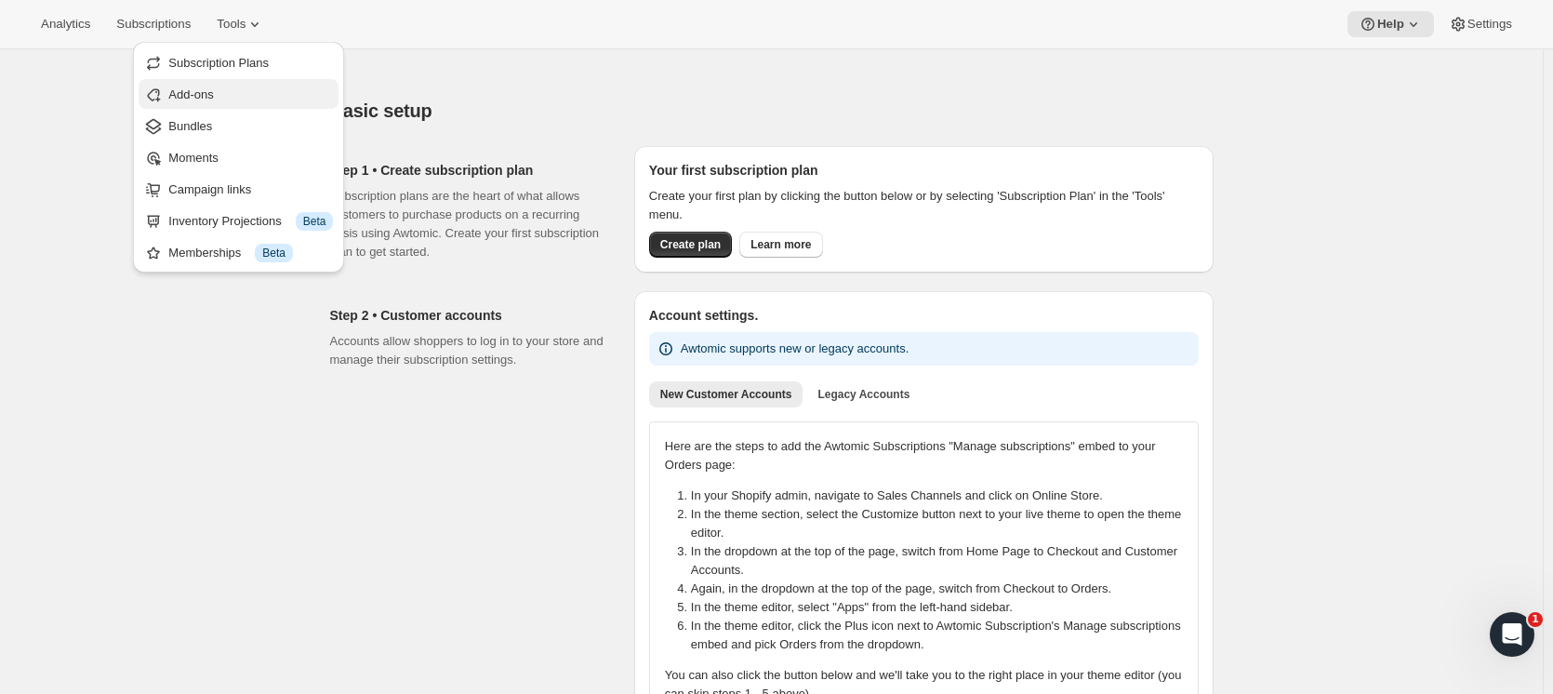
click at [210, 96] on span "Add-ons" at bounding box center [190, 94] width 45 height 14
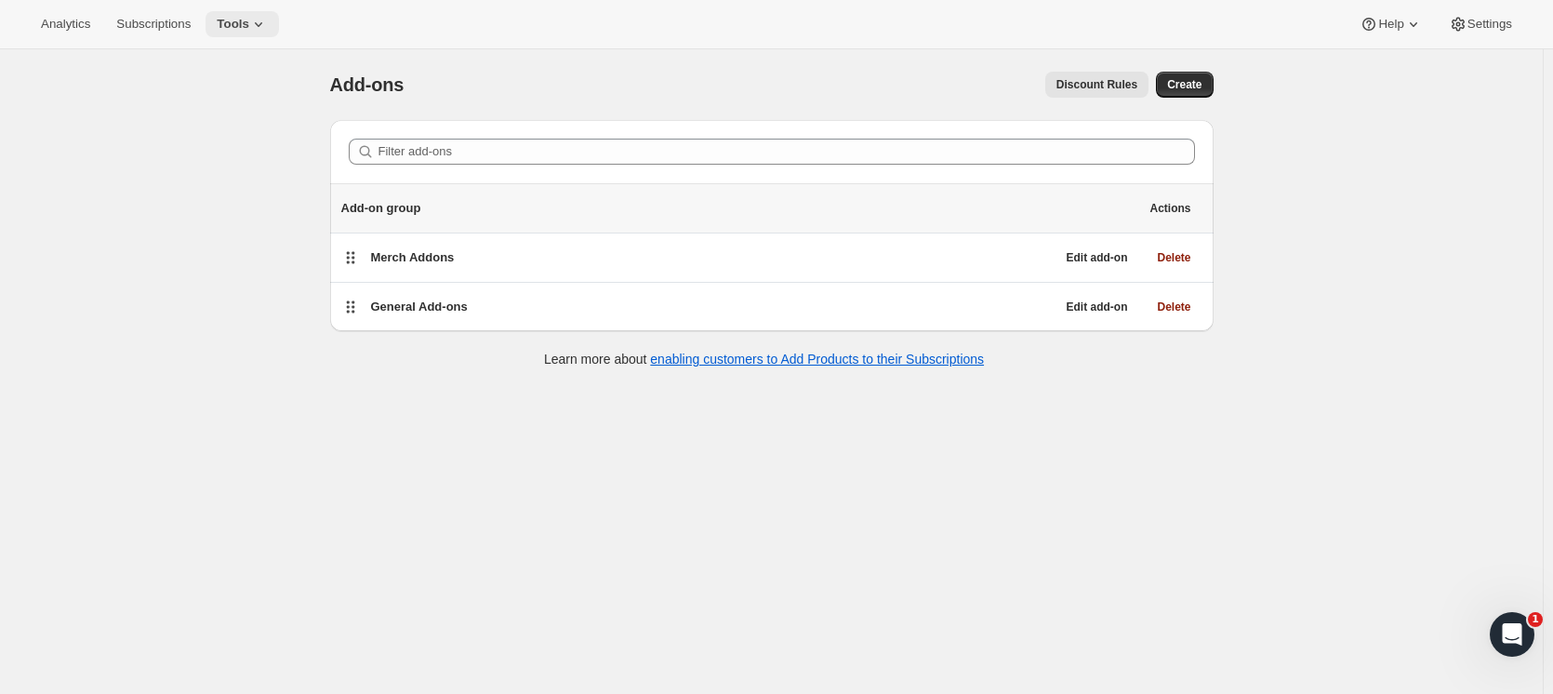
click at [251, 18] on icon at bounding box center [258, 24] width 19 height 19
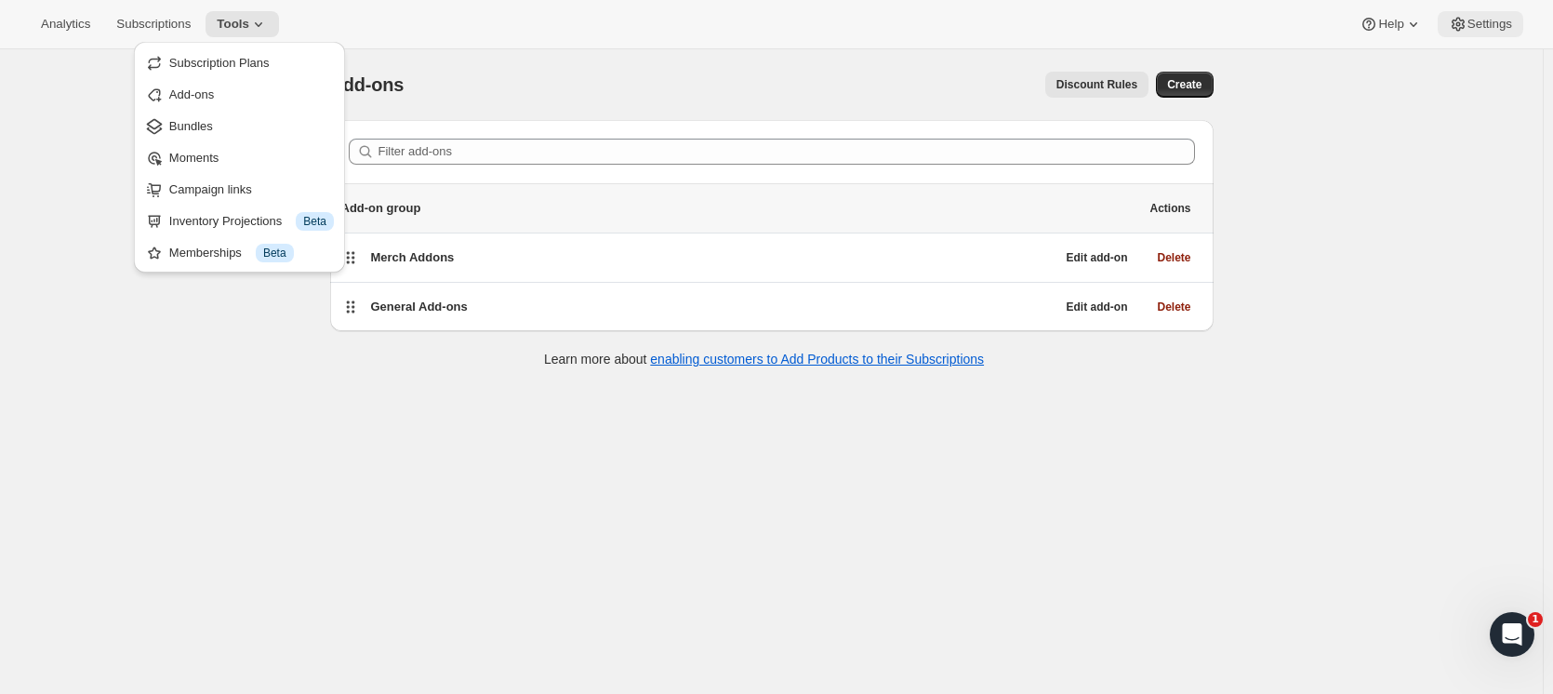
click at [1470, 27] on span "Settings" at bounding box center [1489, 24] width 45 height 15
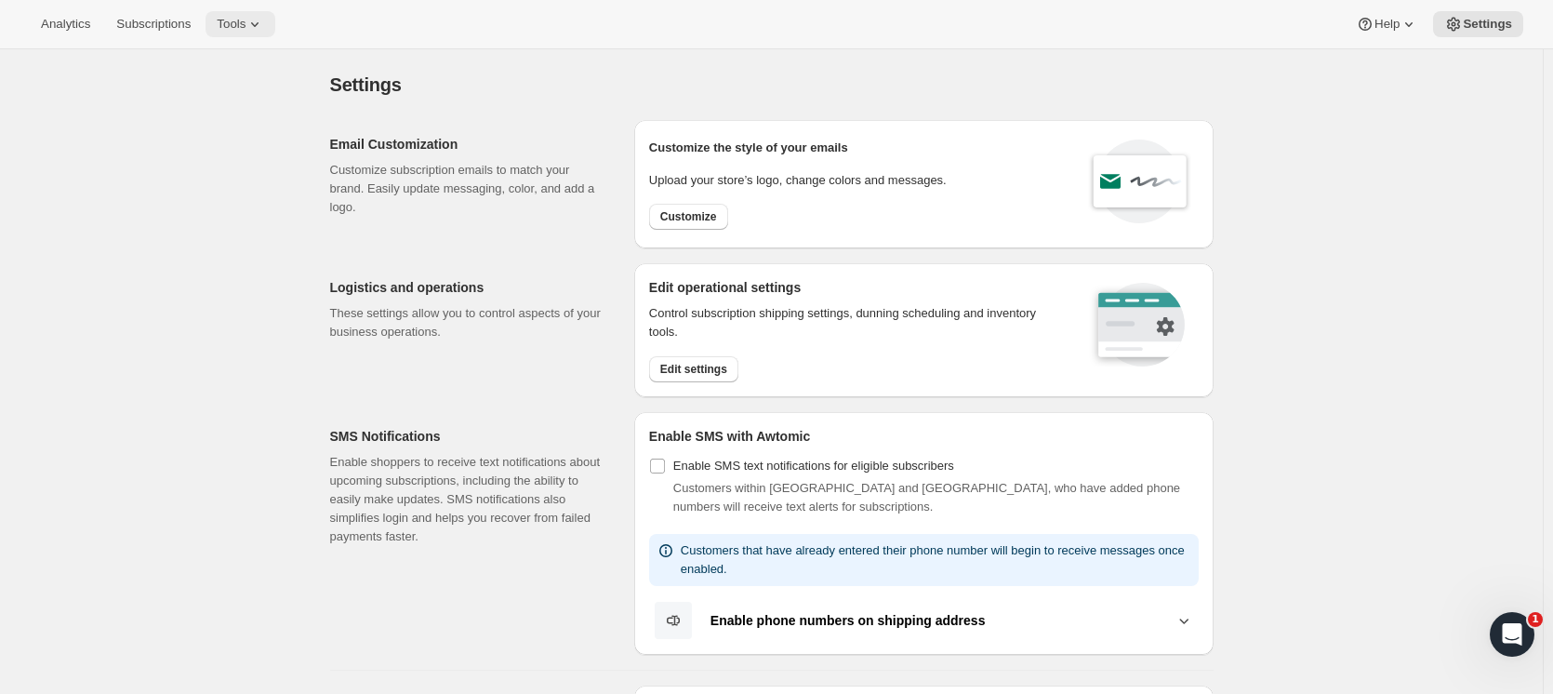
click at [226, 26] on span "Tools" at bounding box center [231, 24] width 29 height 15
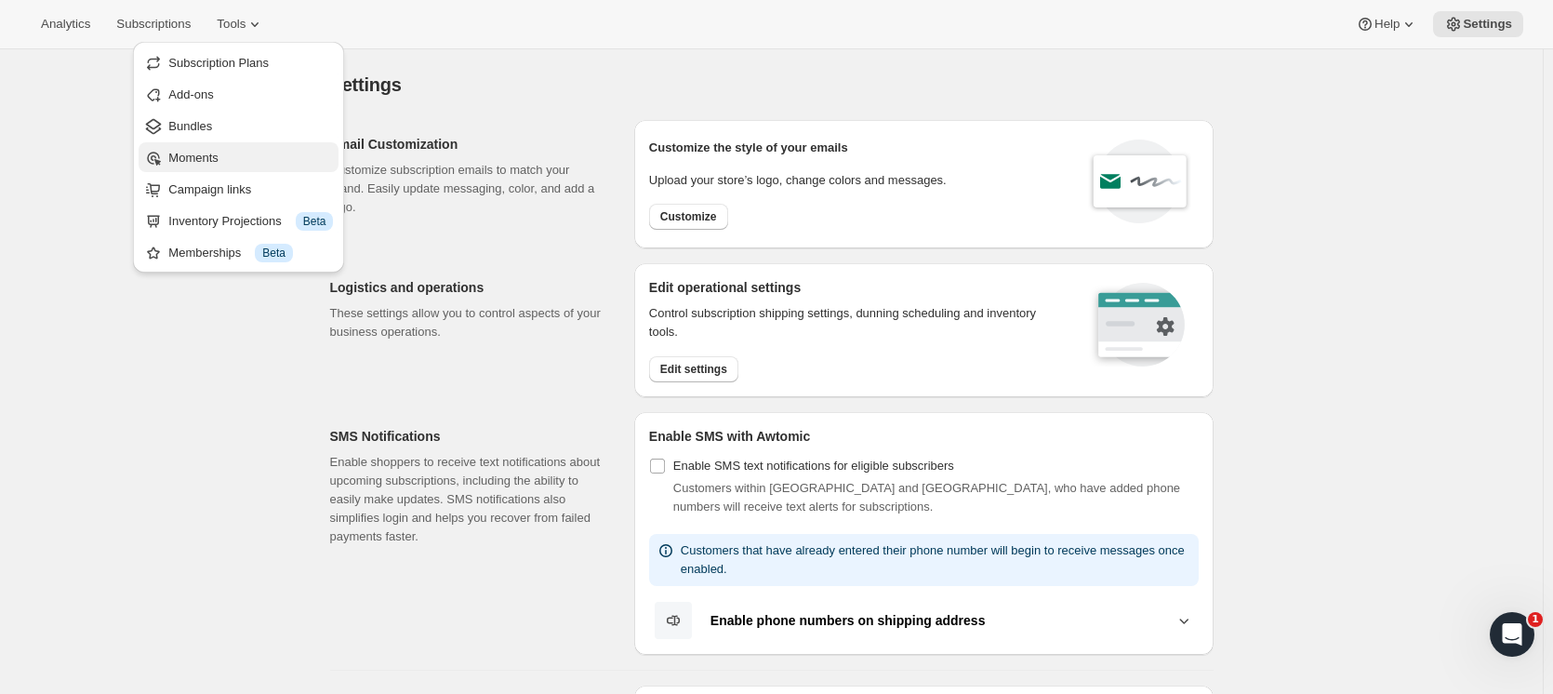
click at [228, 156] on span "Moments" at bounding box center [250, 158] width 165 height 19
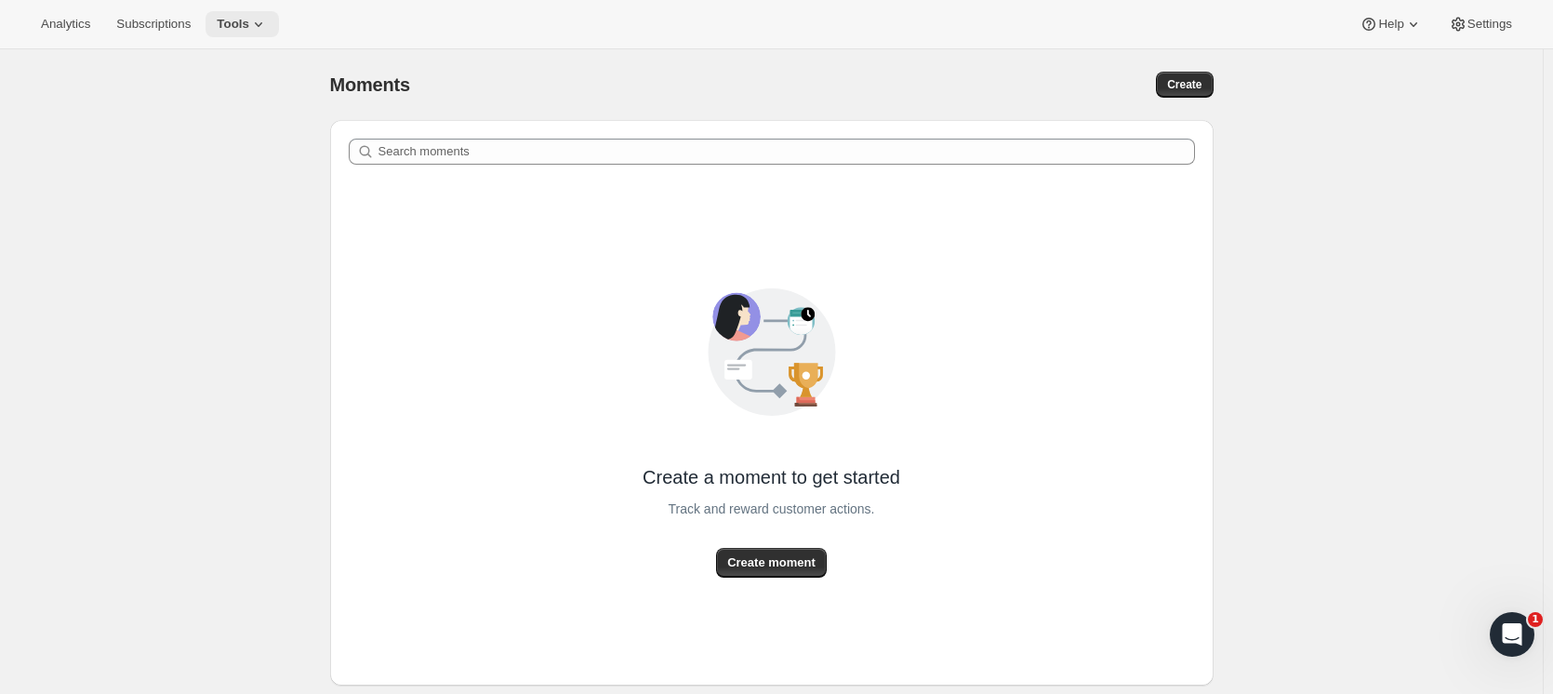
click at [224, 24] on span "Tools" at bounding box center [233, 24] width 33 height 15
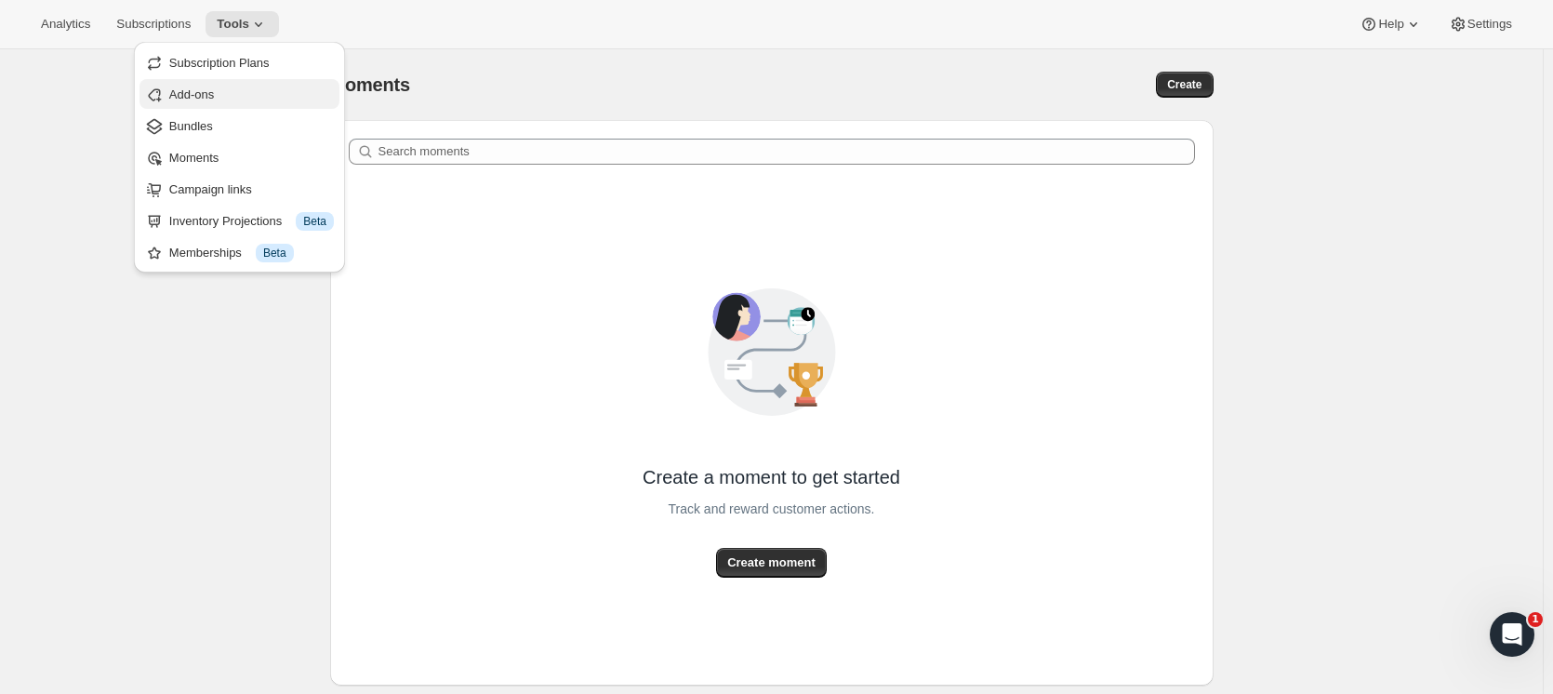
click at [213, 101] on span "Add-ons" at bounding box center [191, 94] width 45 height 14
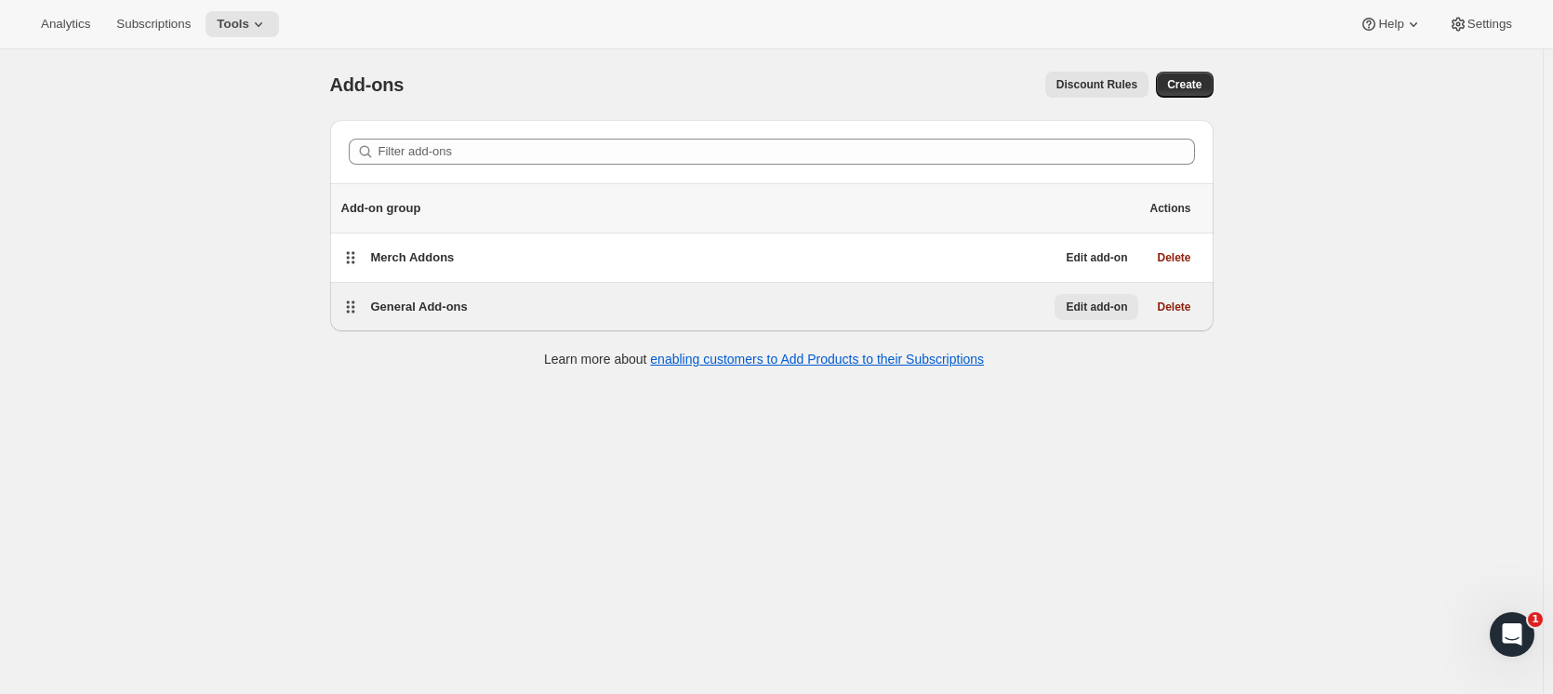
click at [1115, 306] on span "Edit add-on" at bounding box center [1096, 306] width 61 height 15
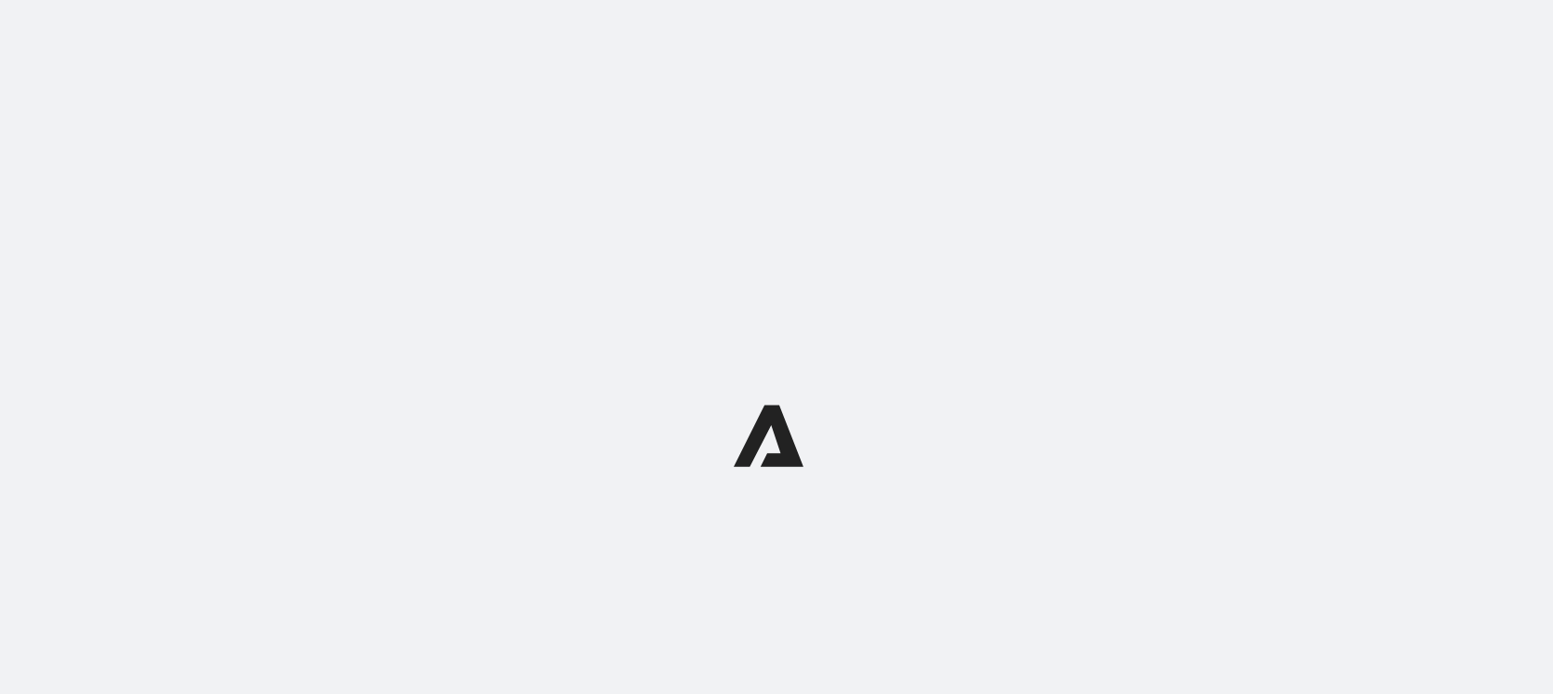
select select "subscriptionMessage"
select select "5"
select select "15"
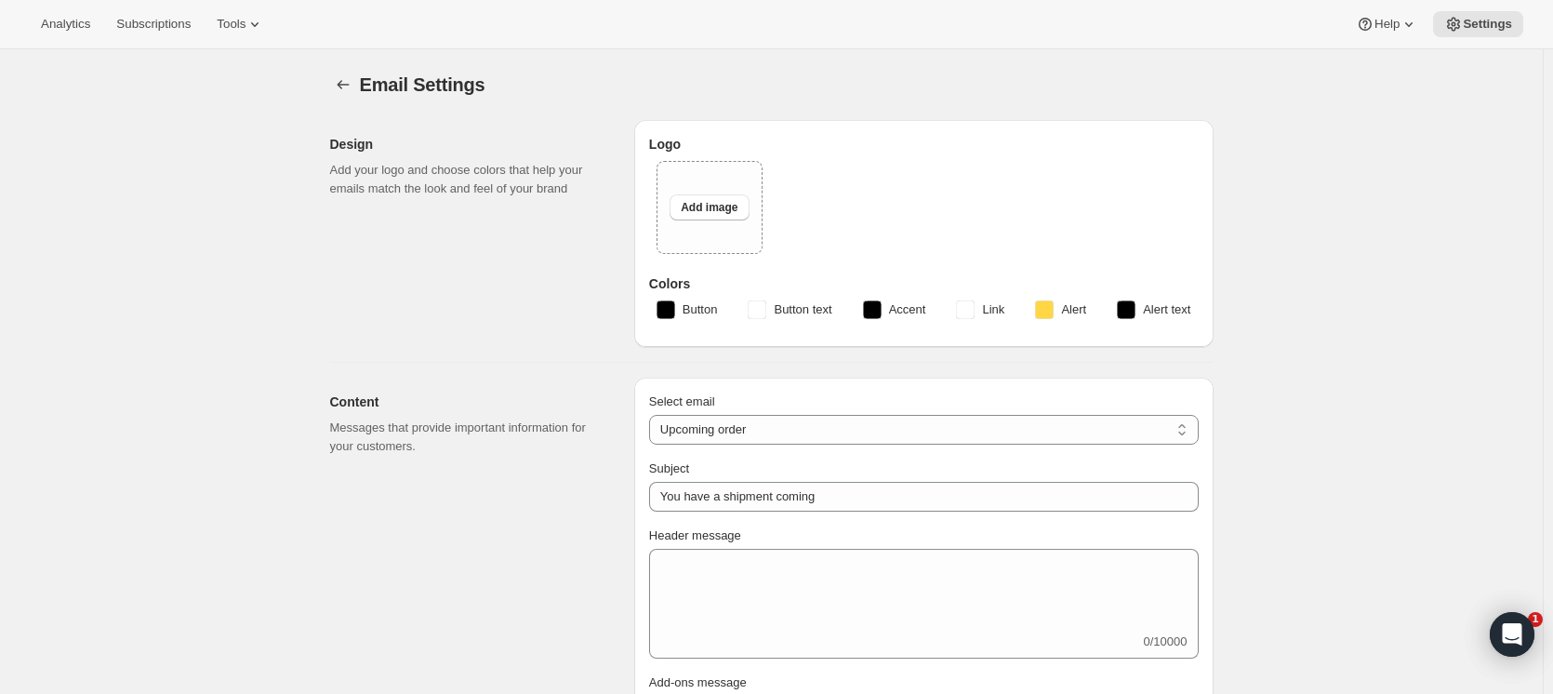
type input "Partners Coffee"
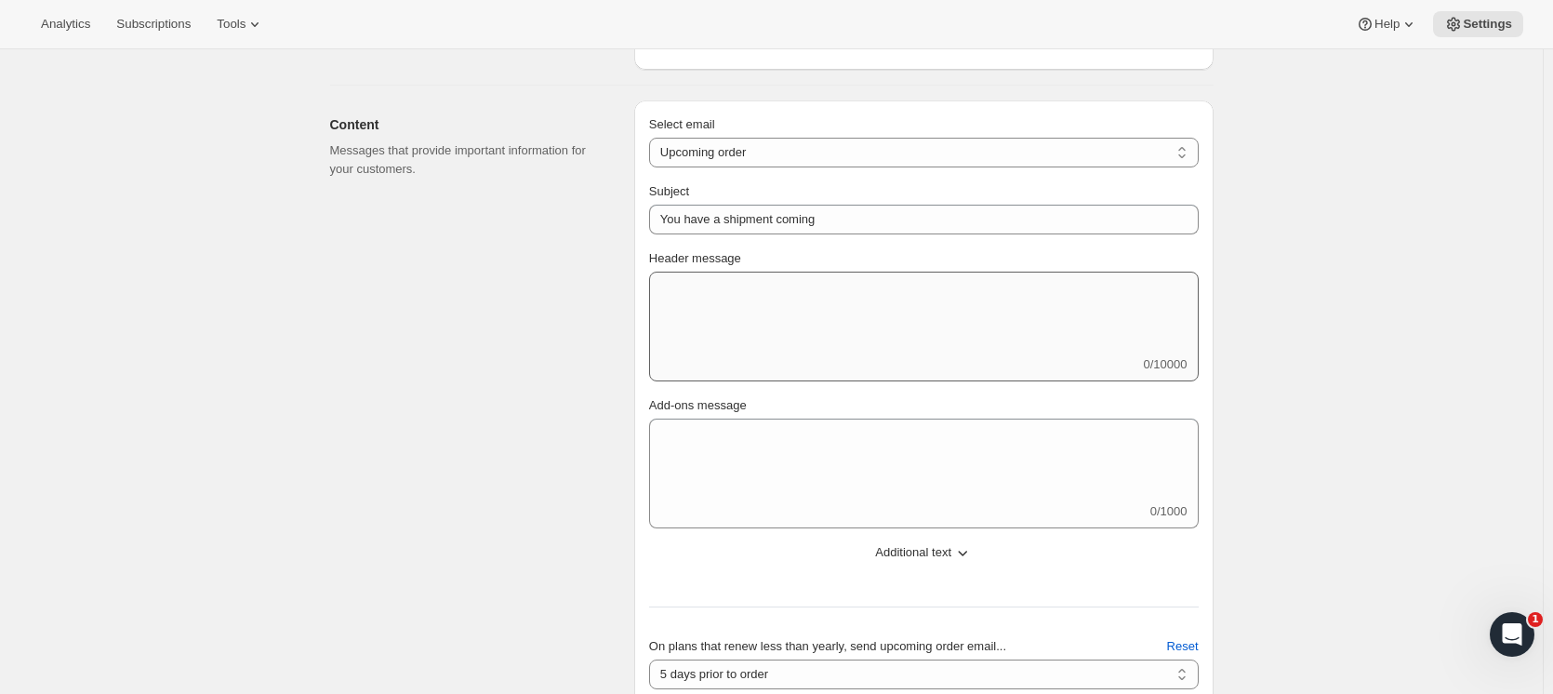
scroll to position [279, 0]
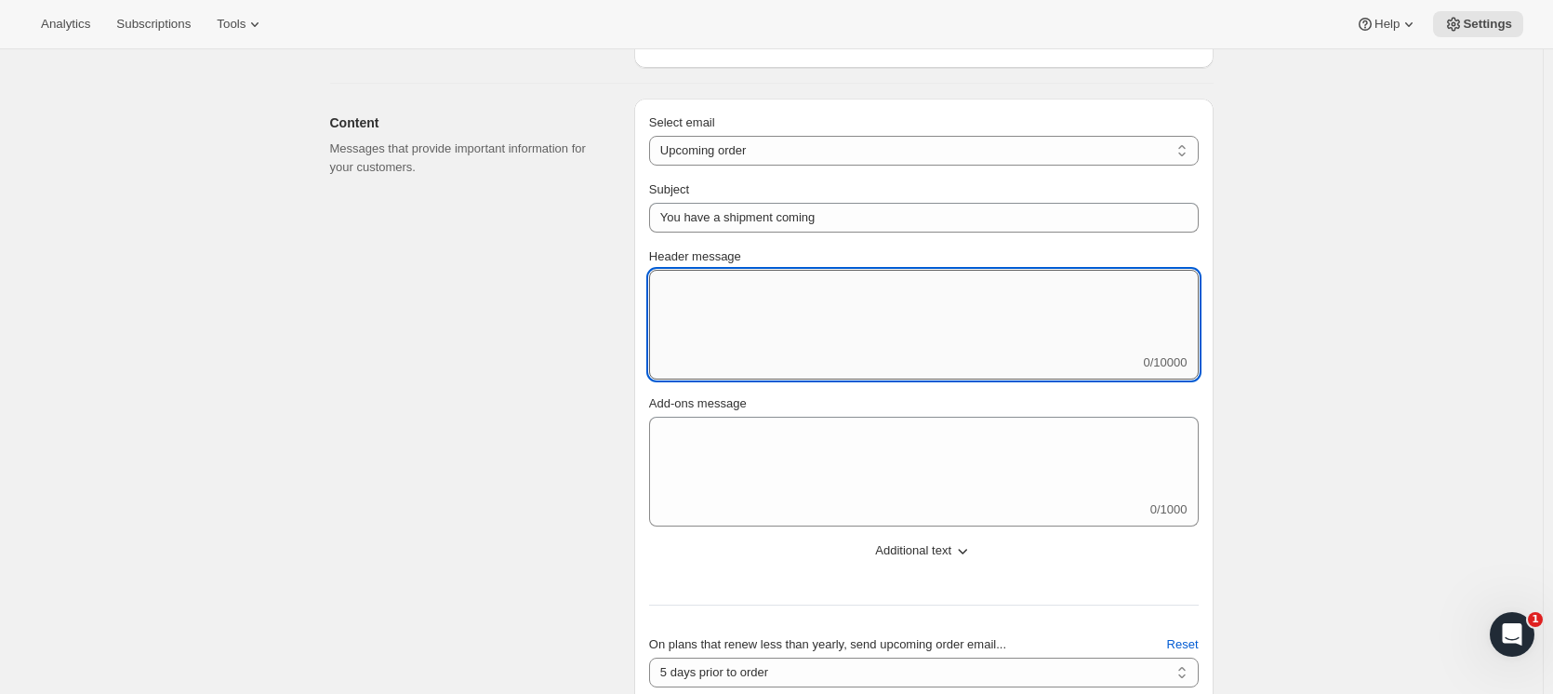
click at [764, 320] on textarea "Header message" at bounding box center [923, 312] width 549 height 84
paste textarea "Check a list of full benefits and explore FAQs on our website."
type textarea "Check a list of full benefits and explore FAQs on our website."
drag, startPoint x: 813, startPoint y: 289, endPoint x: 853, endPoint y: 289, distance: 40.0
click at [853, 289] on textarea "Check a list of full benefits and explore FAQs on our website." at bounding box center [923, 312] width 549 height 84
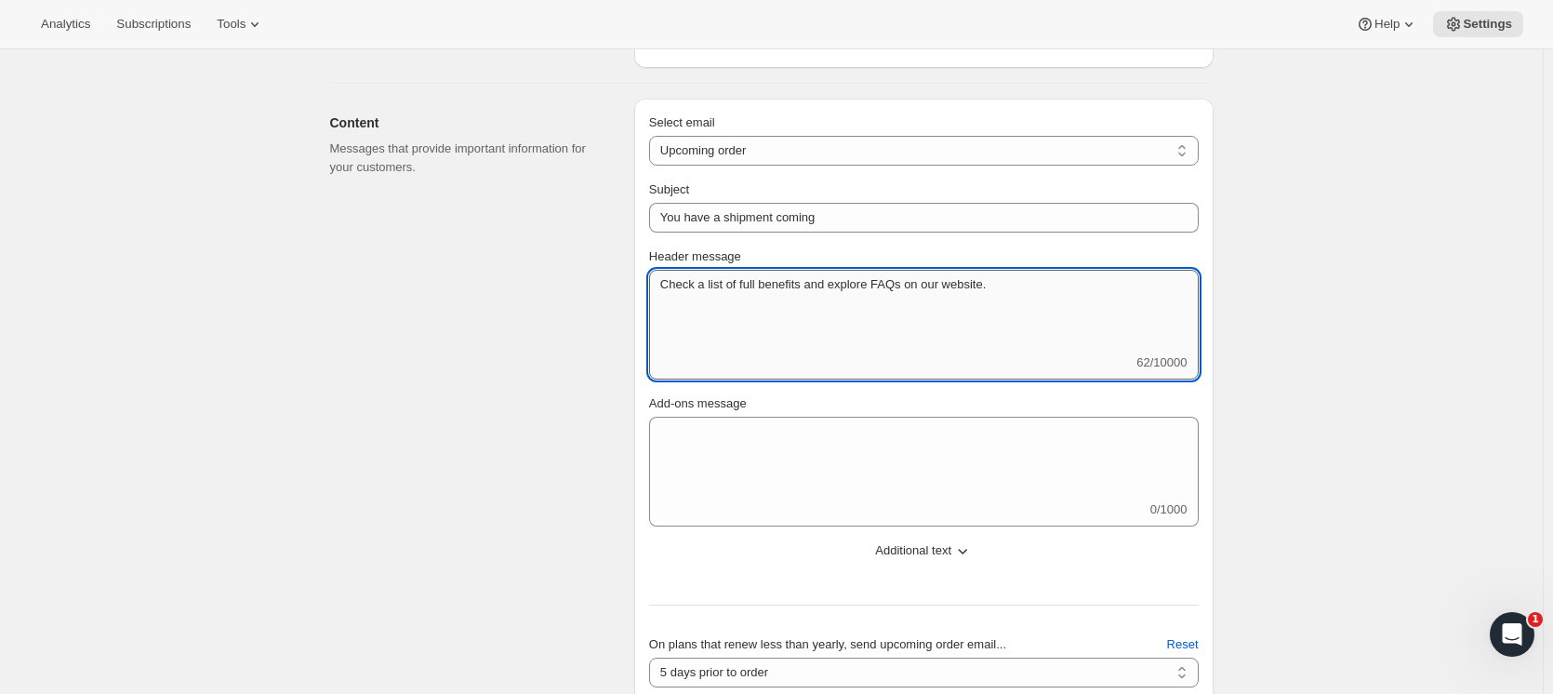
click at [1009, 289] on textarea "Check a list of full benefits and explore FAQs on our website." at bounding box center [923, 312] width 549 height 84
drag, startPoint x: 992, startPoint y: 286, endPoint x: 658, endPoint y: 298, distance: 334.0
click at [658, 298] on textarea "Check a list of full benefits and explore FAQs on our website." at bounding box center [923, 312] width 549 height 84
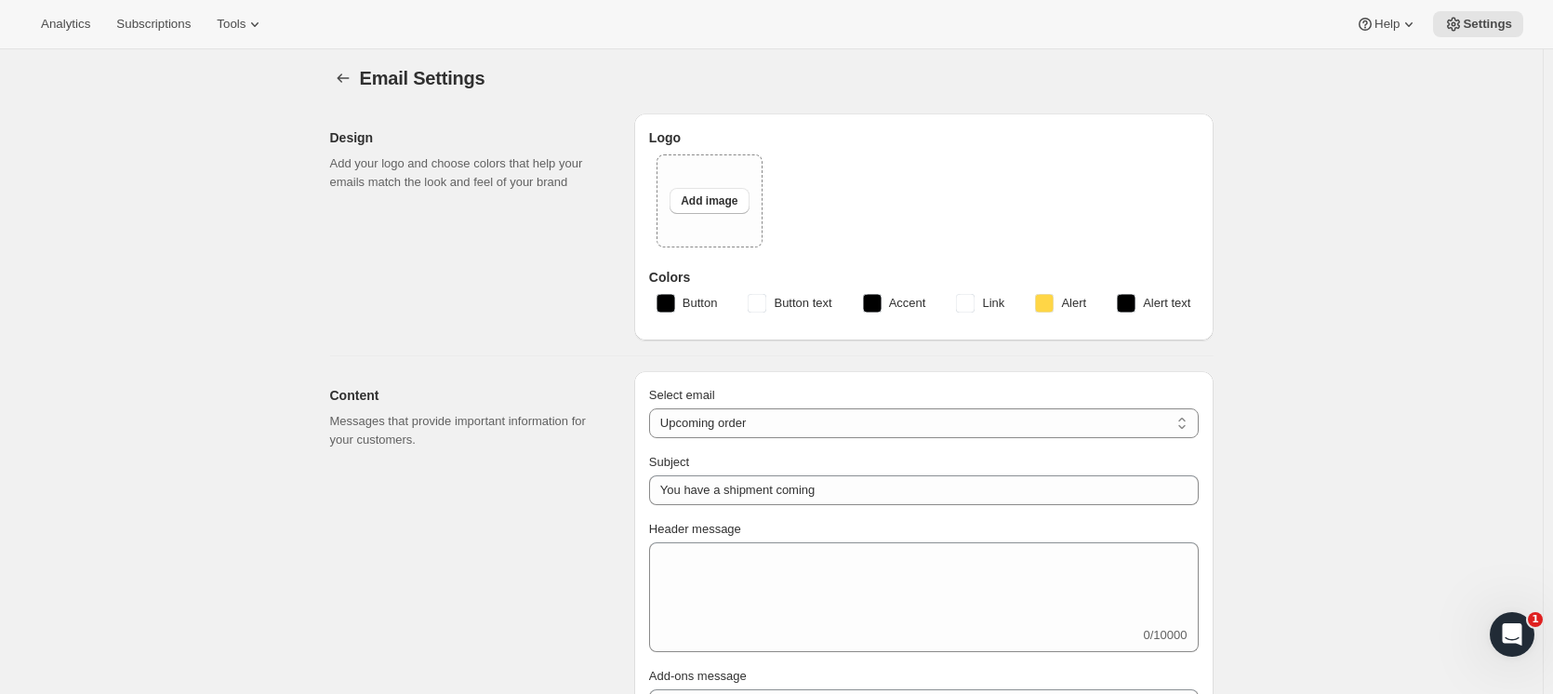
scroll to position [0, 0]
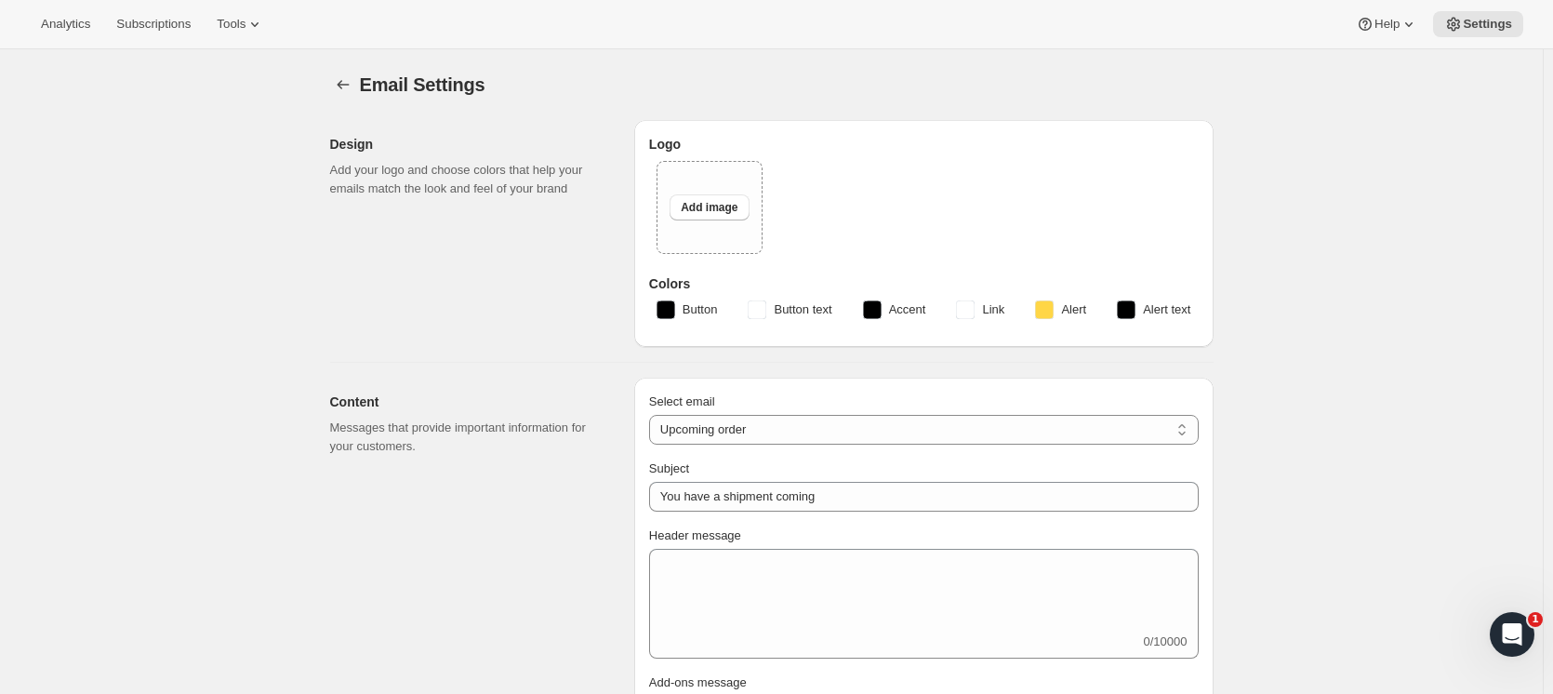
drag, startPoint x: 537, startPoint y: 546, endPoint x: 467, endPoint y: 527, distance: 73.1
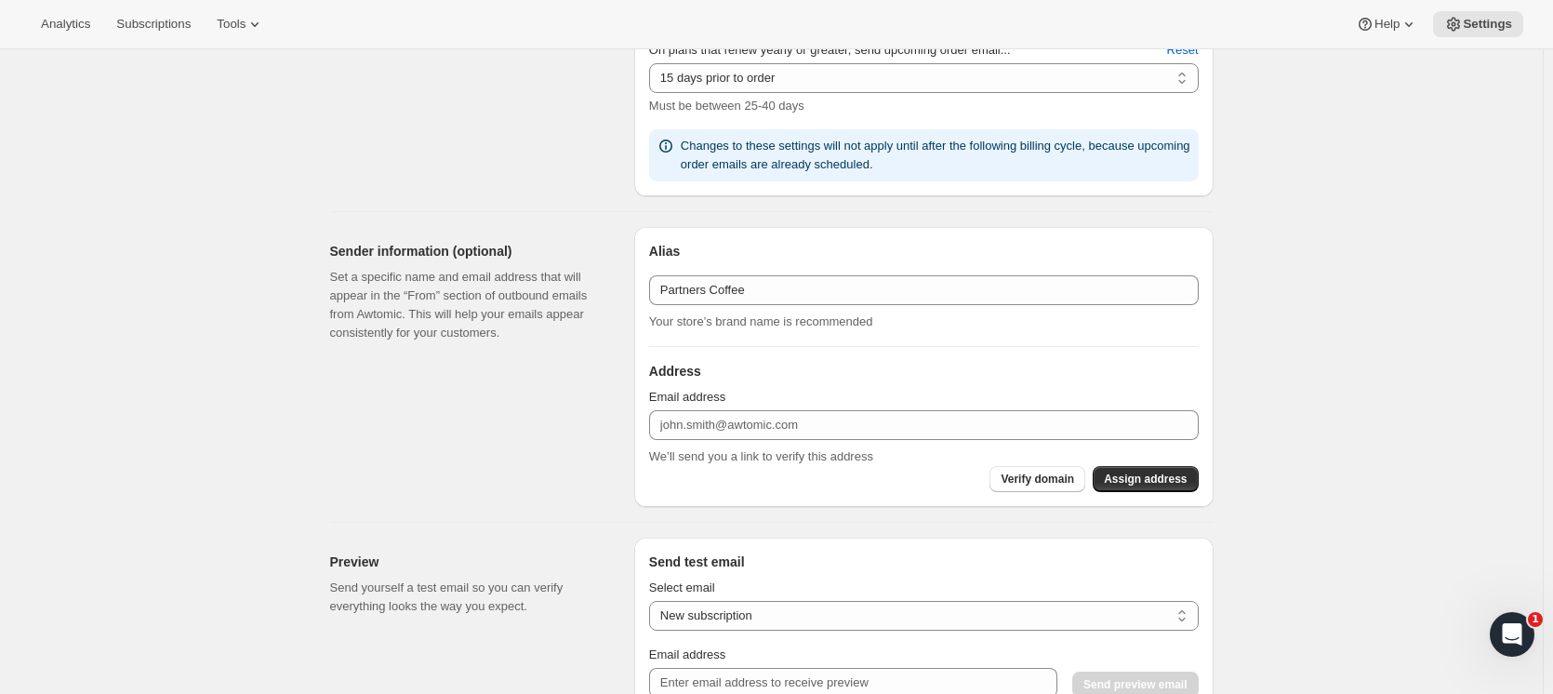
scroll to position [1023, 0]
